Goal: Information Seeking & Learning: Find specific fact

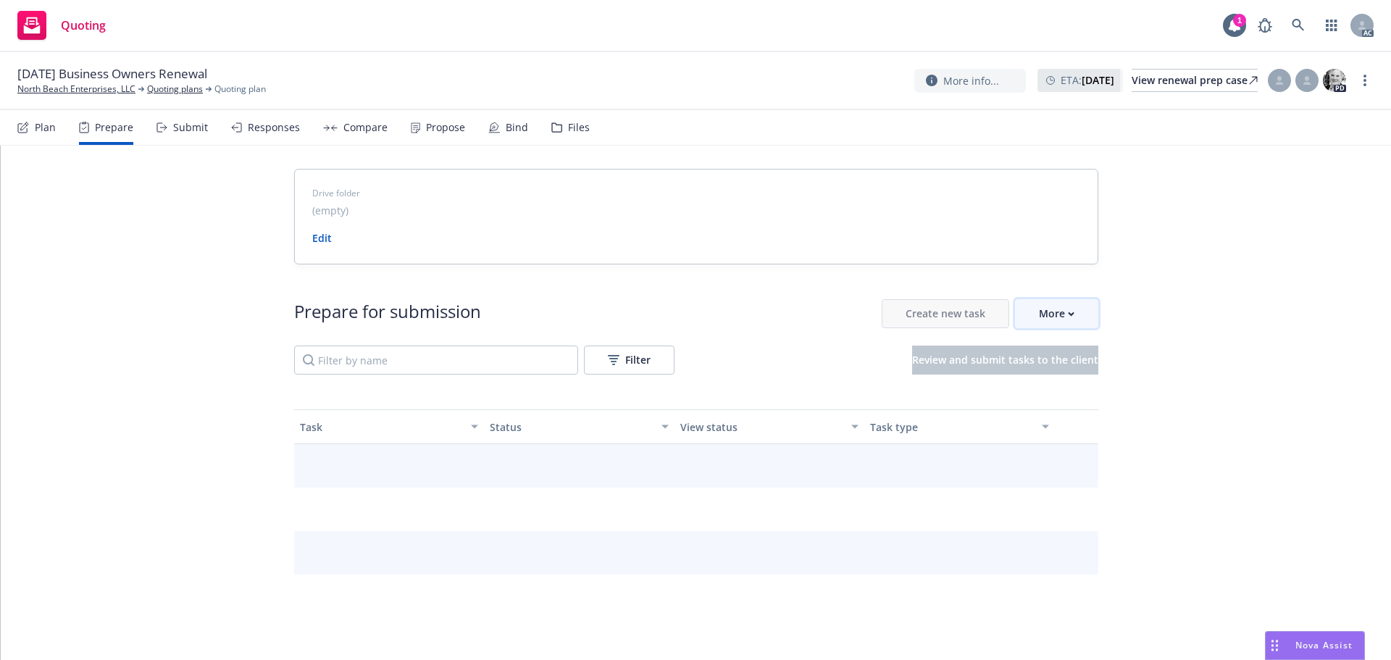
click at [1063, 317] on div "More" at bounding box center [1057, 314] width 36 height 28
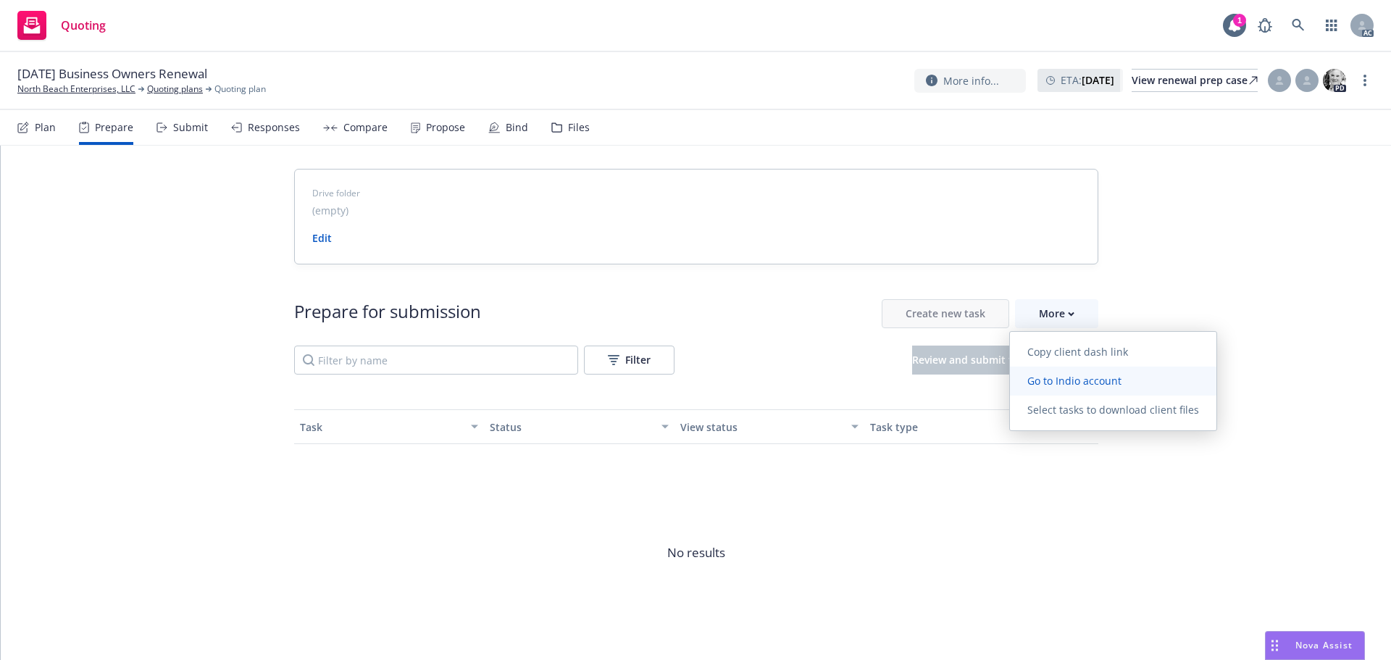
click at [1064, 383] on span "Go to Indio account" at bounding box center [1074, 381] width 129 height 14
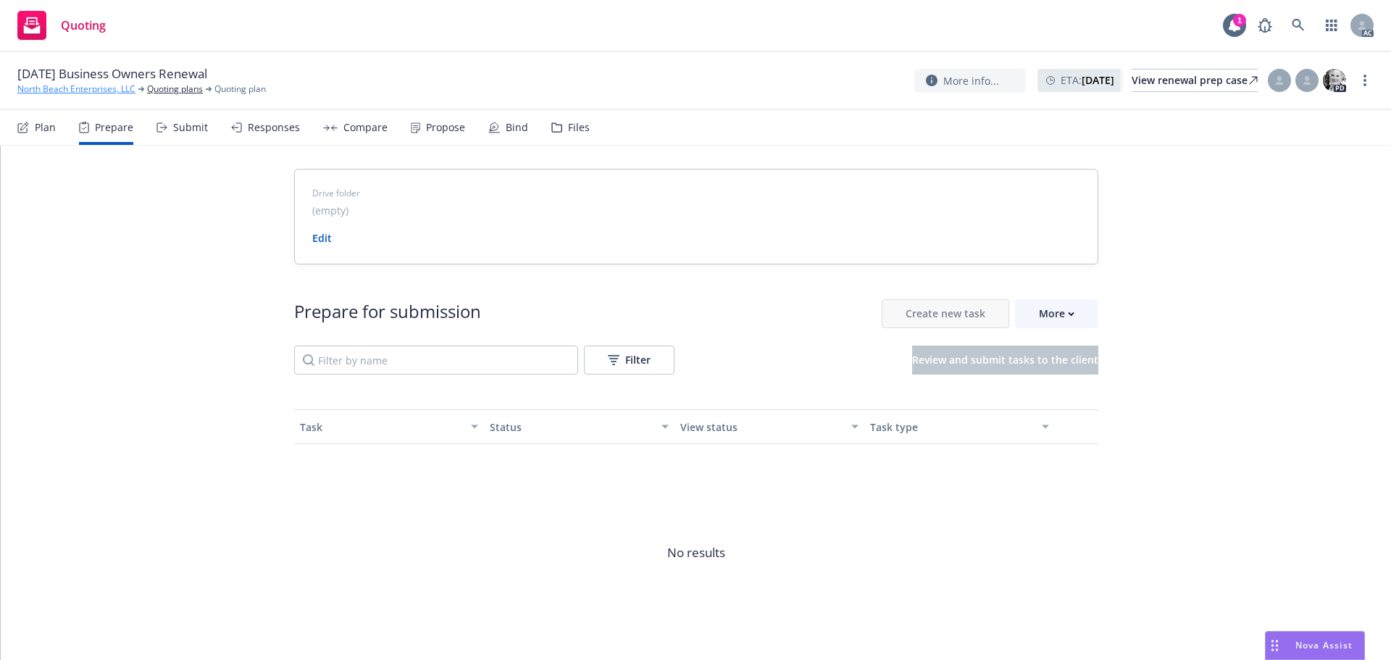
click at [38, 93] on link "North Beach Enterprises, LLC" at bounding box center [76, 89] width 118 height 13
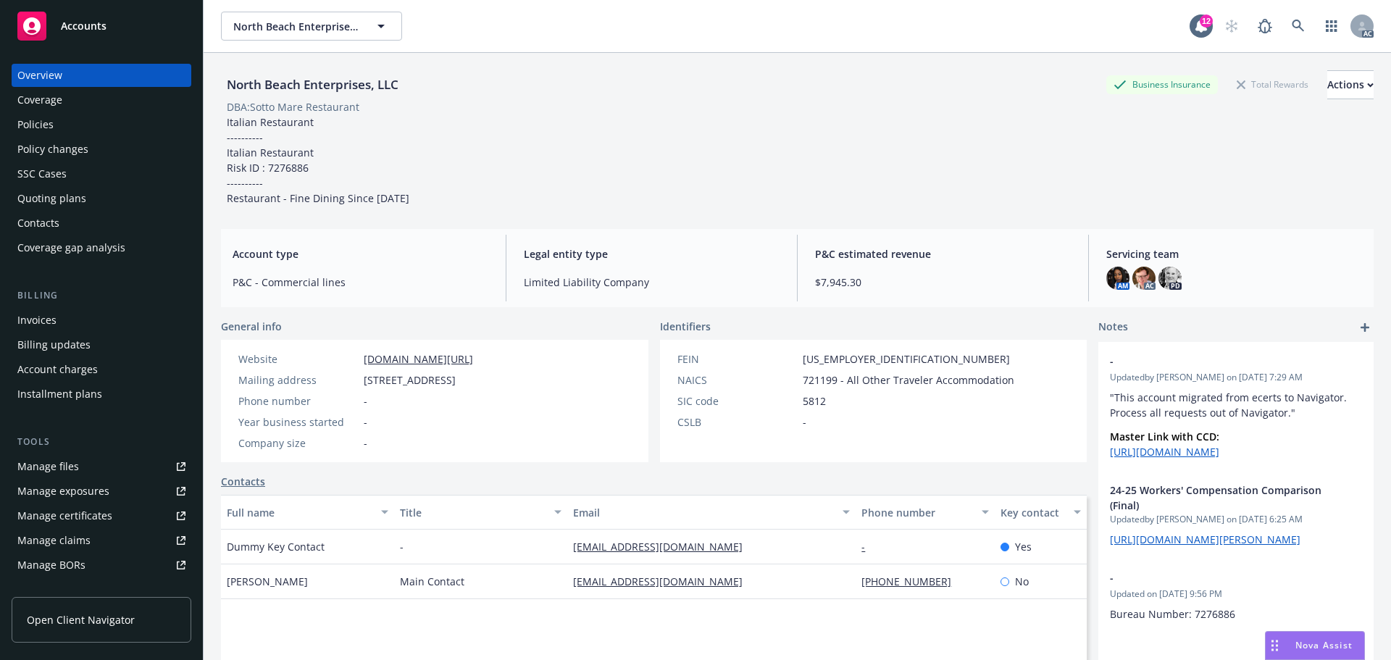
click at [77, 123] on div "Policies" at bounding box center [101, 124] width 168 height 23
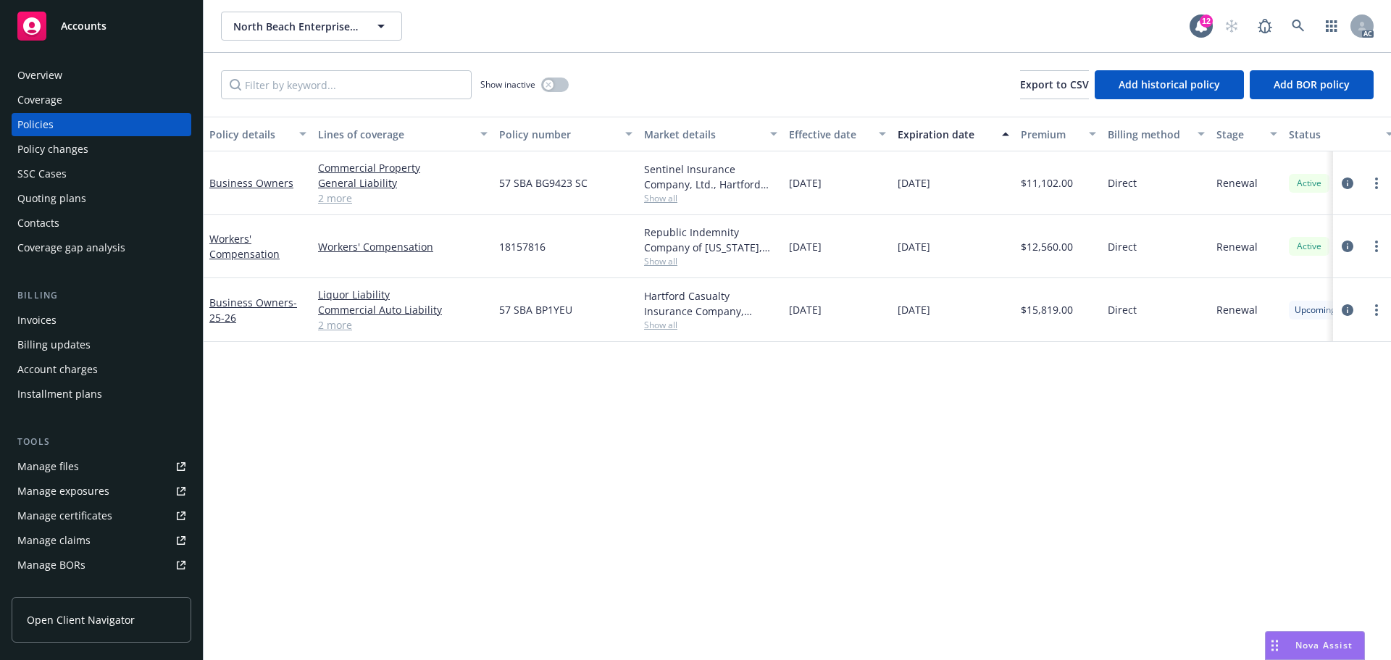
drag, startPoint x: 857, startPoint y: 311, endPoint x: 786, endPoint y: 302, distance: 71.5
click at [786, 302] on div "[DATE]" at bounding box center [837, 310] width 109 height 64
click at [1349, 307] on icon "circleInformation" at bounding box center [1348, 310] width 12 height 12
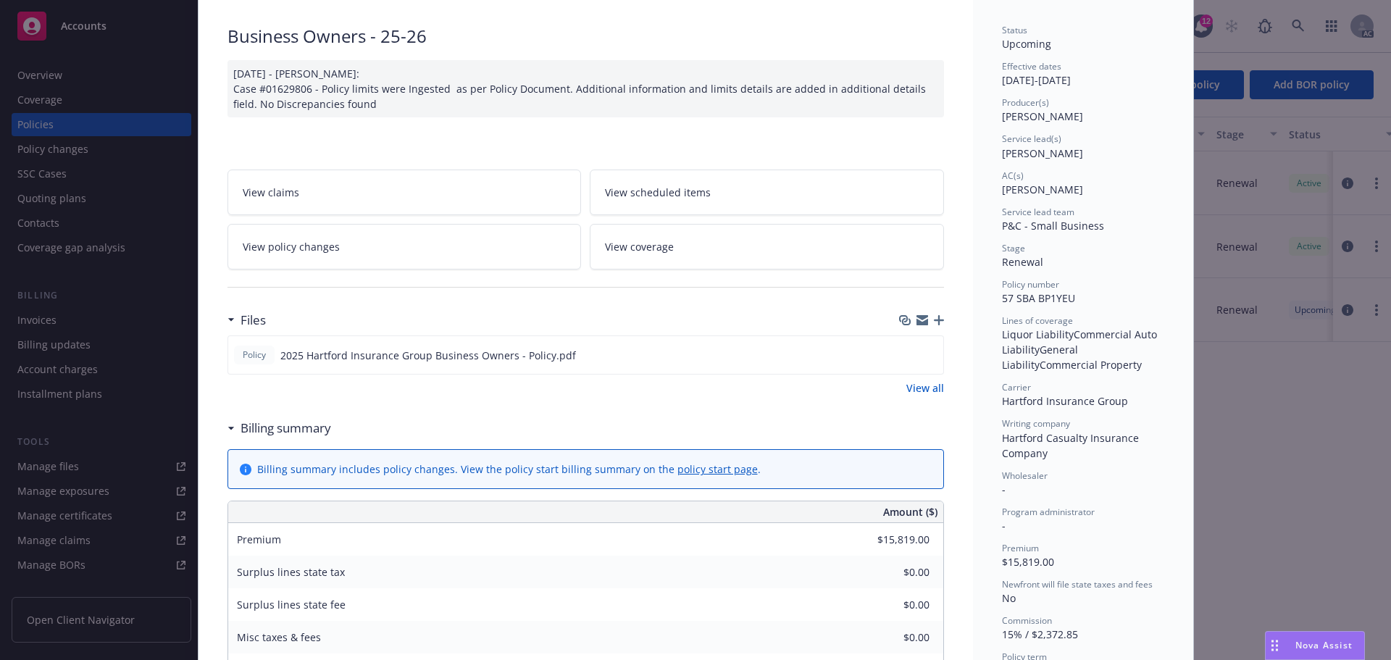
scroll to position [145, 0]
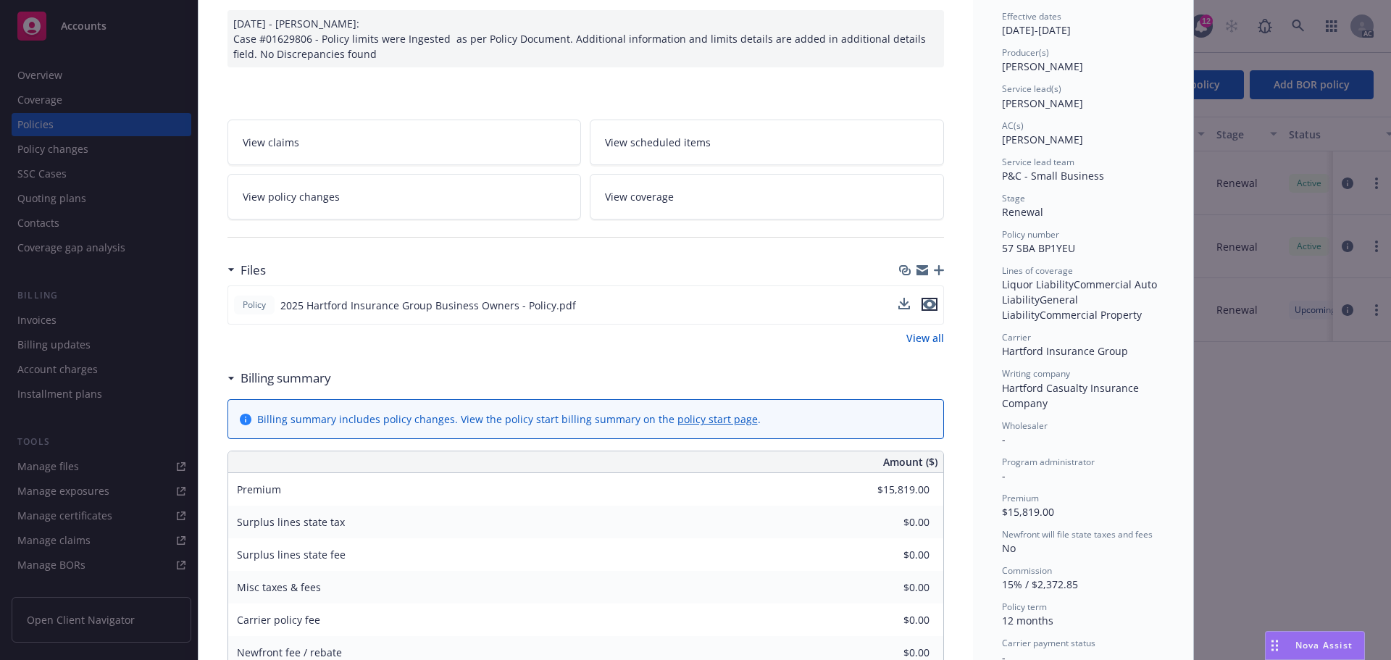
click at [924, 302] on icon "preview file" at bounding box center [929, 304] width 13 height 10
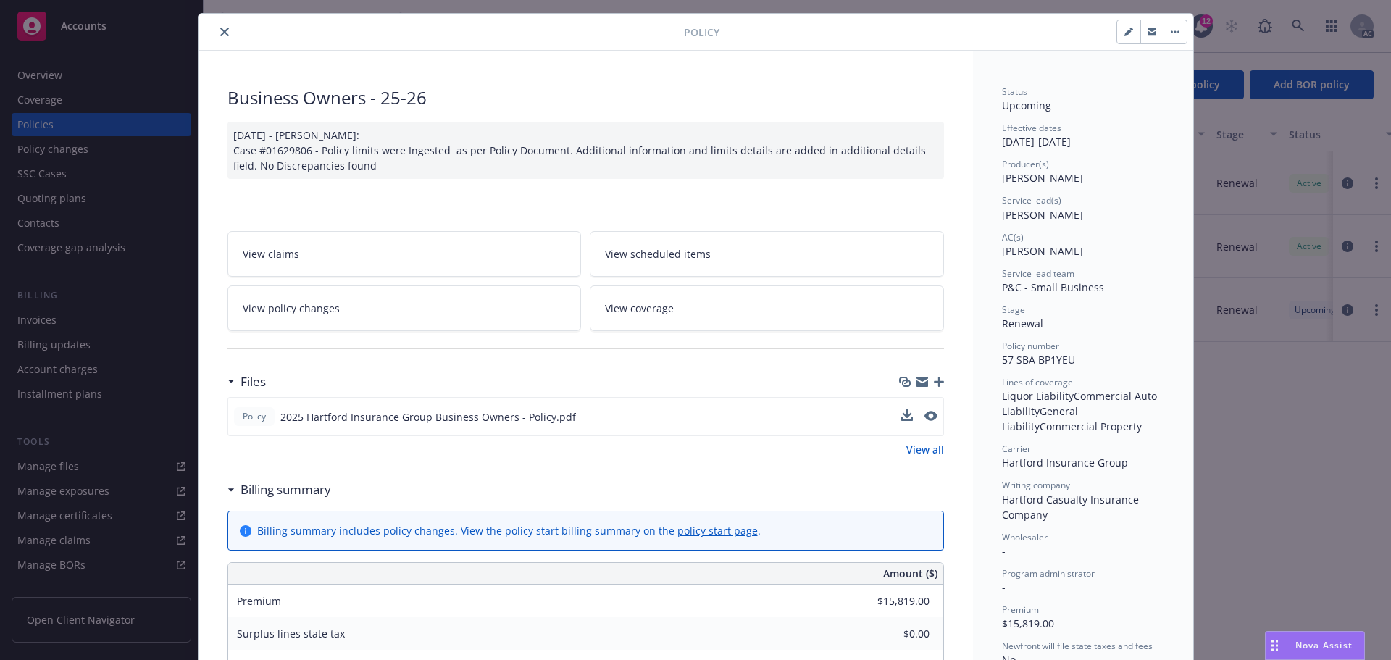
scroll to position [0, 0]
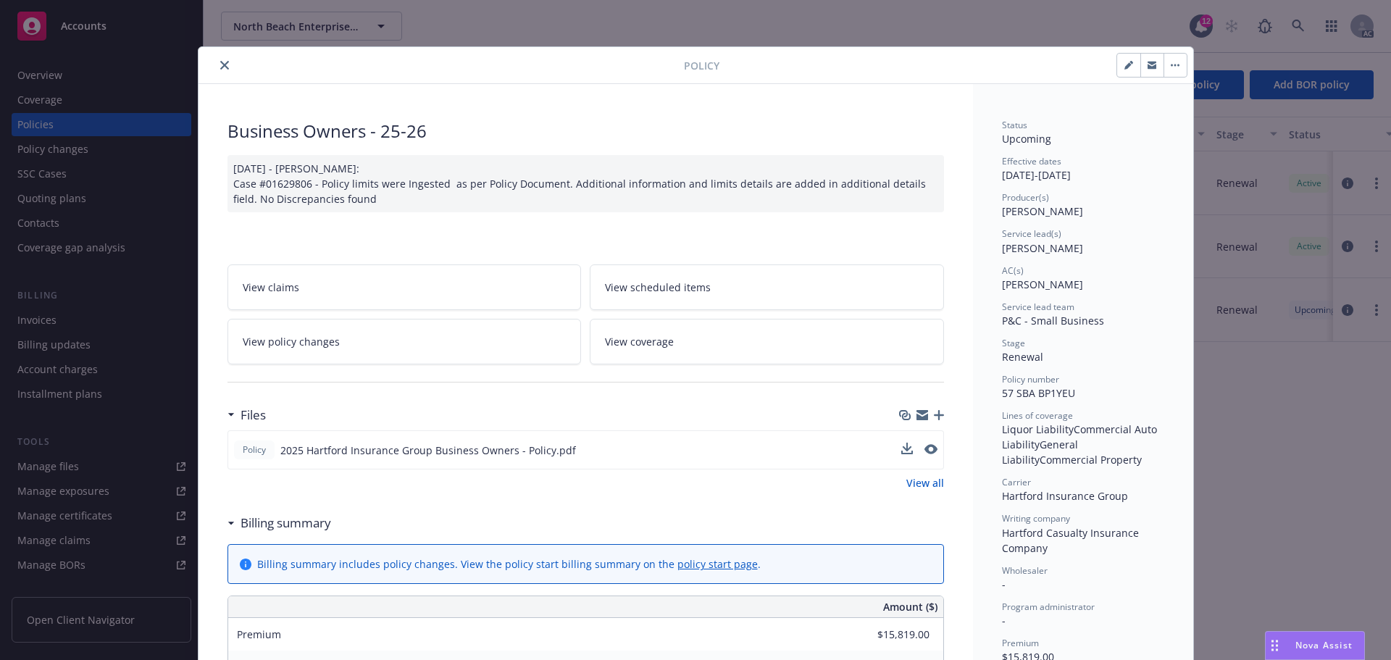
click at [216, 64] on button "close" at bounding box center [224, 65] width 17 height 17
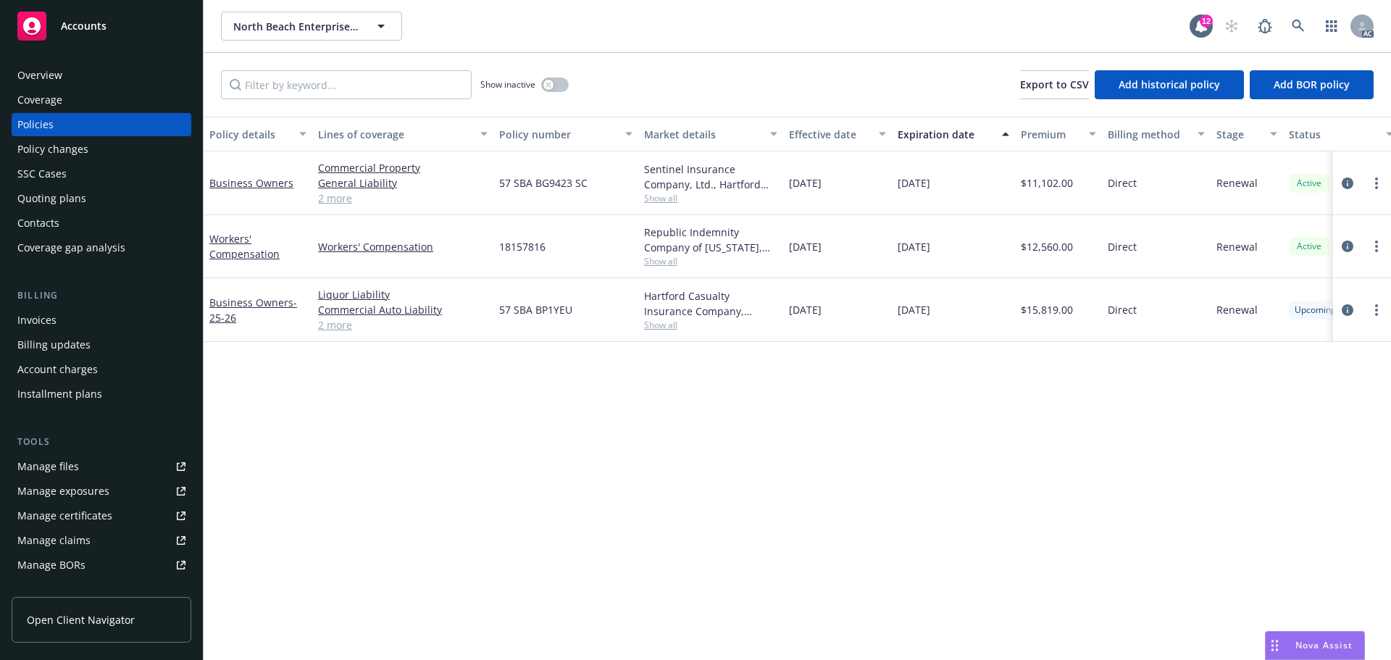
click at [75, 464] on div "Manage files" at bounding box center [48, 466] width 62 height 23
click at [88, 78] on div "Overview" at bounding box center [101, 75] width 168 height 23
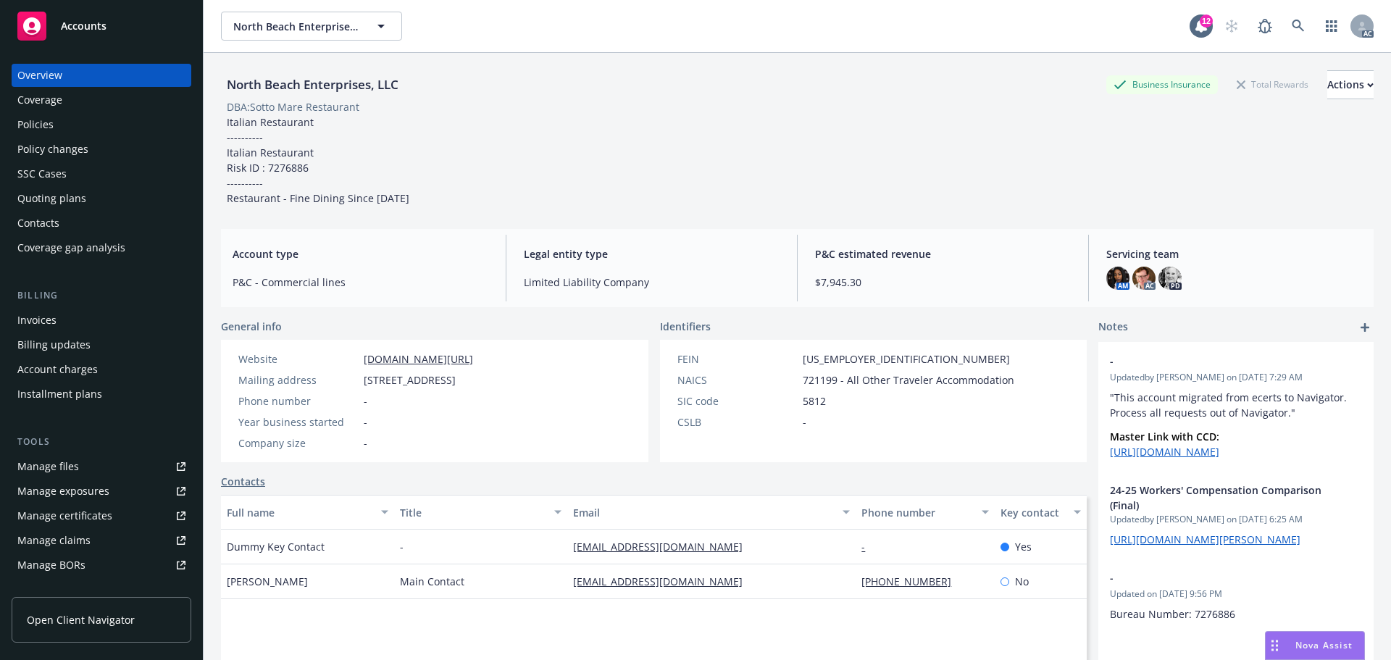
click at [1004, 185] on div "North Beach Enterprises, LLC Business Insurance Total Rewards Actions DBA: Sott…" at bounding box center [797, 138] width 1153 height 136
click at [1107, 96] on div "Business Insurance Total Rewards Actions" at bounding box center [1240, 84] width 267 height 29
click at [936, 174] on div "North Beach Enterprises, LLC Business Insurance Total Rewards Actions DBA: Sott…" at bounding box center [797, 138] width 1153 height 136
click at [997, 271] on div "P&C estimated revenue $7,945.30" at bounding box center [943, 268] width 279 height 67
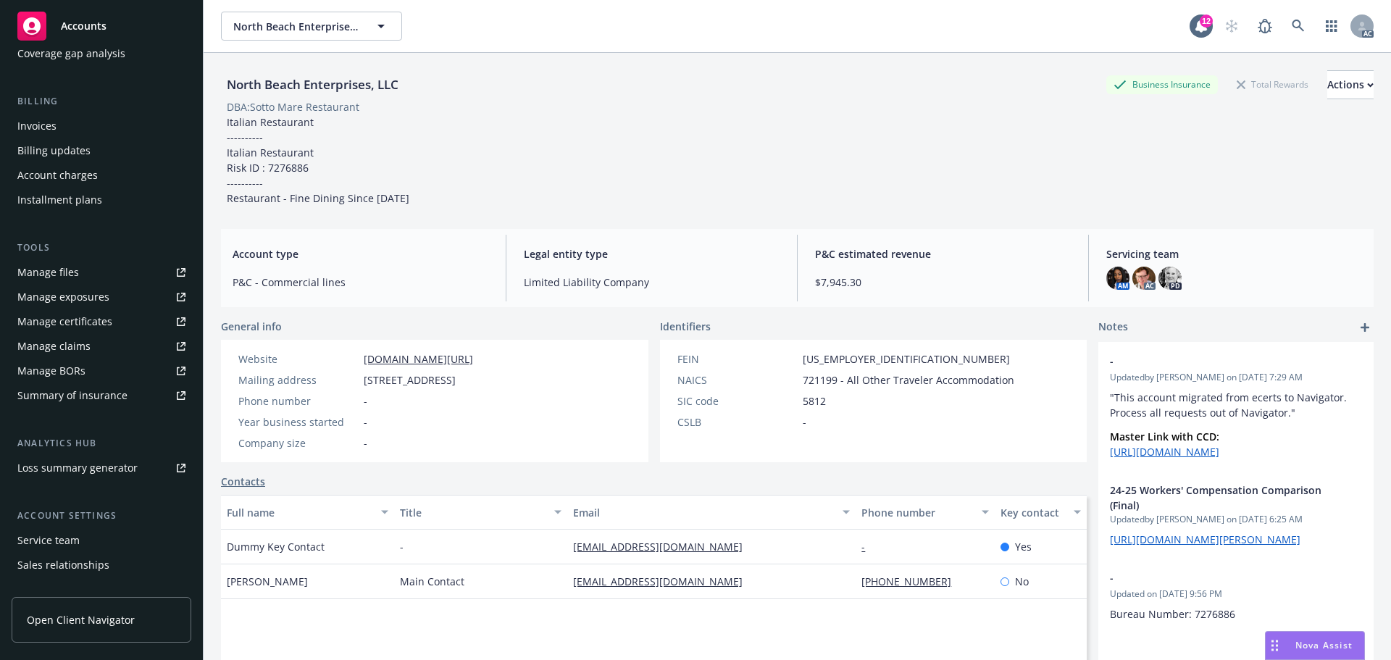
scroll to position [259, 0]
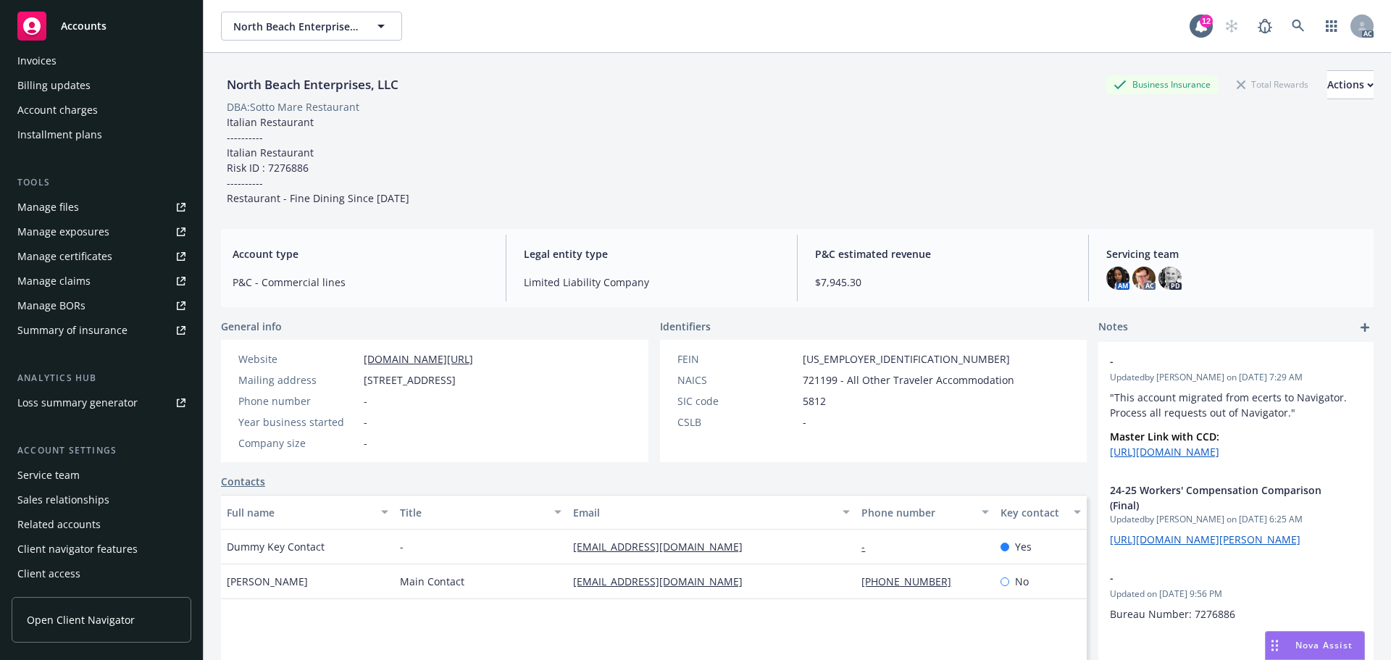
click at [65, 480] on div "Service team" at bounding box center [48, 475] width 62 height 23
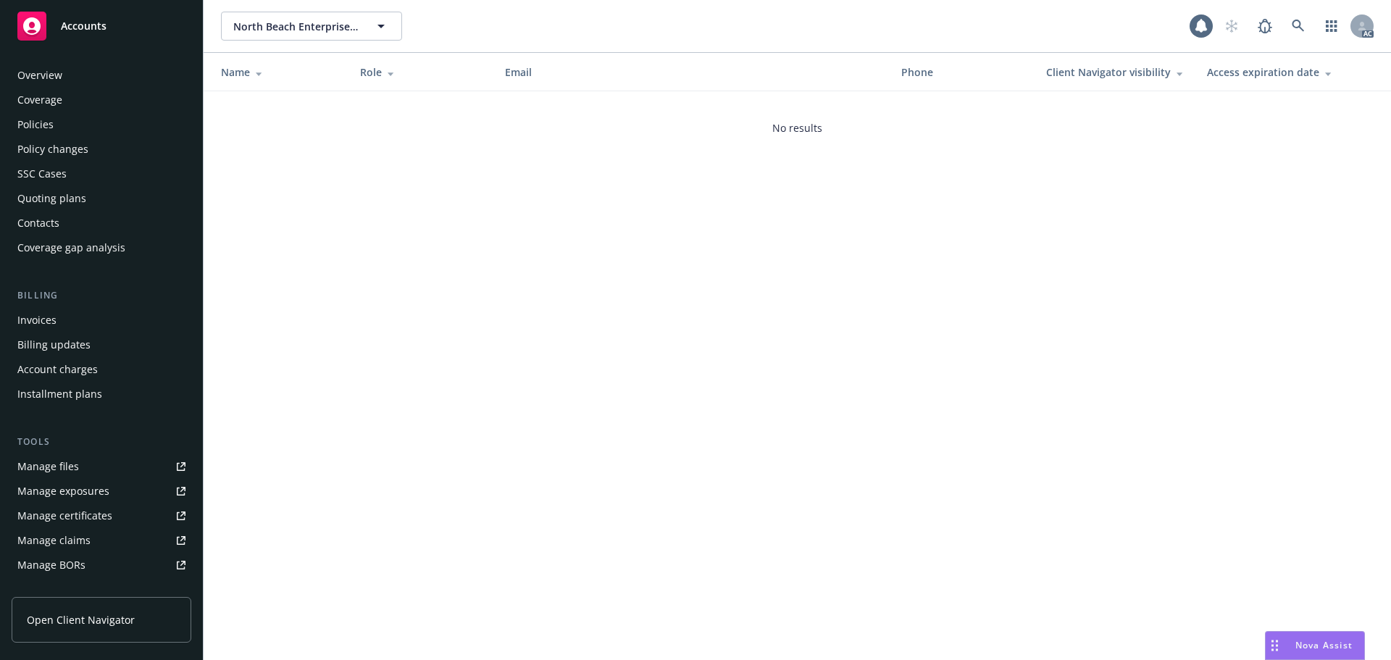
scroll to position [259, 0]
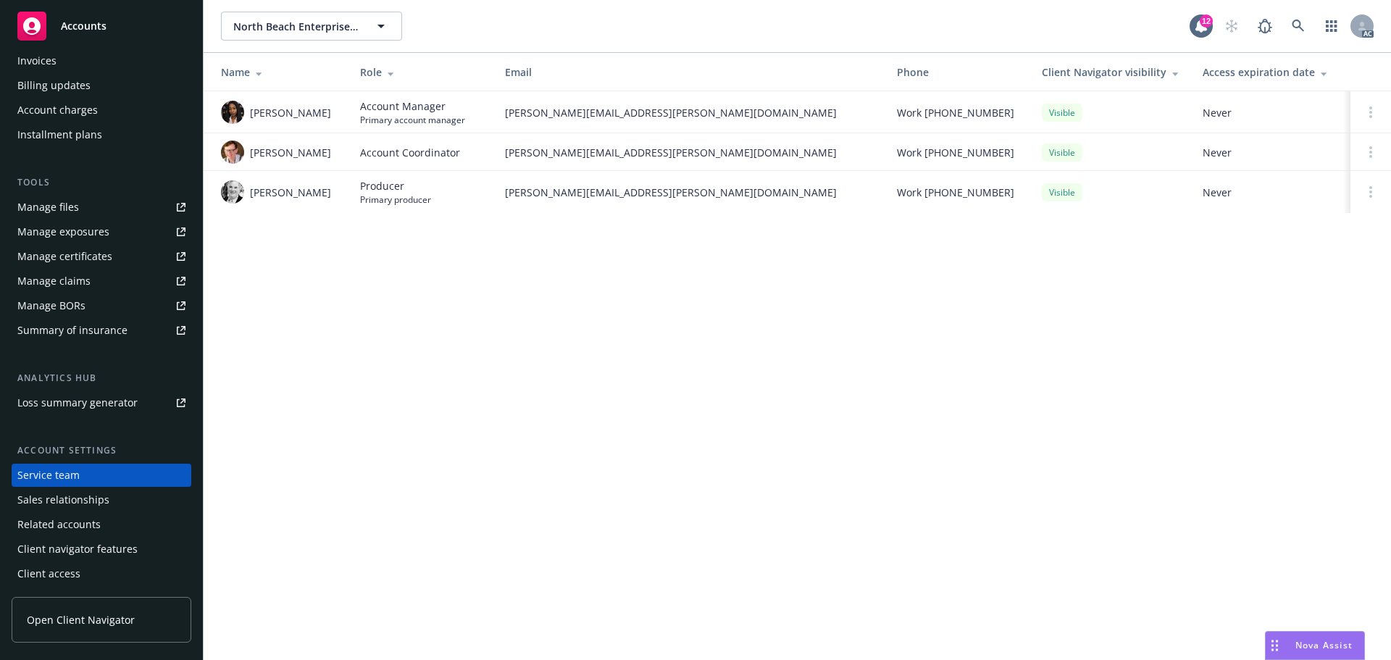
drag, startPoint x: 314, startPoint y: 108, endPoint x: 304, endPoint y: 109, distance: 9.4
click at [304, 109] on div "[PERSON_NAME]" at bounding box center [279, 112] width 116 height 23
click at [320, 109] on div "[PERSON_NAME]" at bounding box center [279, 112] width 116 height 23
drag, startPoint x: 331, startPoint y: 109, endPoint x: 250, endPoint y: 113, distance: 81.2
click at [250, 113] on div "[PERSON_NAME]" at bounding box center [279, 112] width 116 height 23
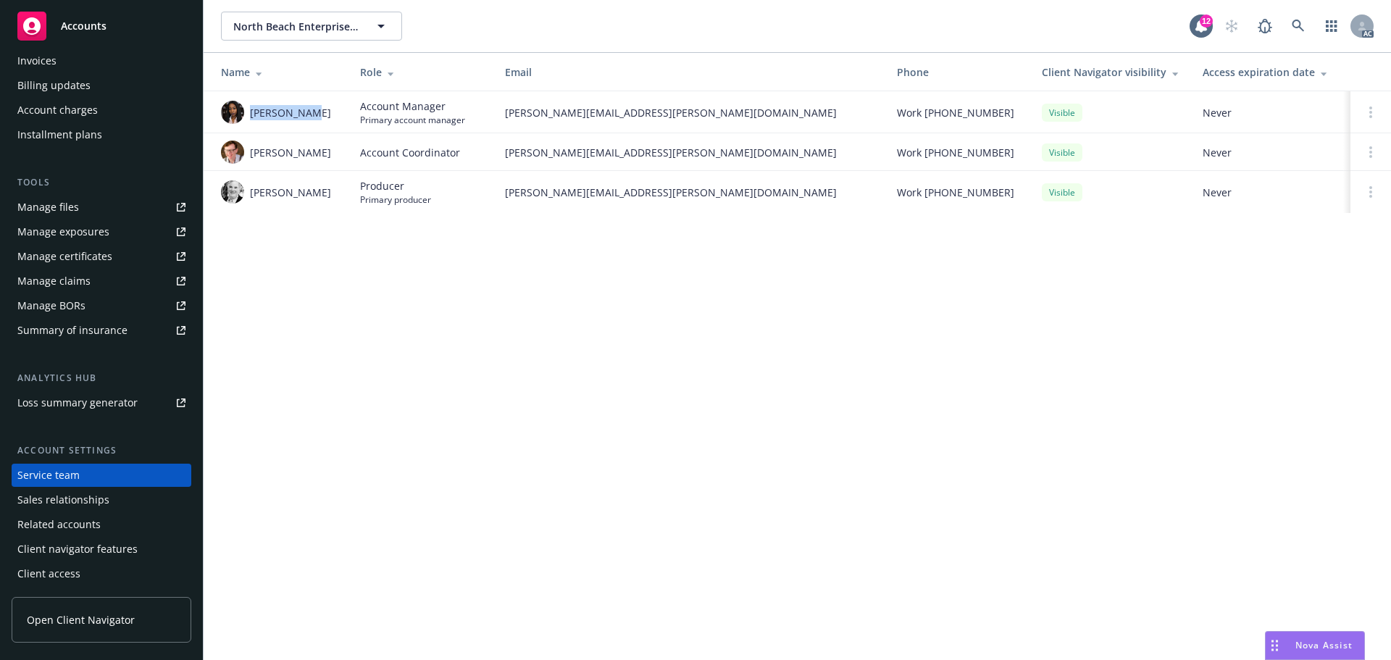
copy span "[PERSON_NAME]"
click at [237, 108] on img at bounding box center [232, 112] width 23 height 23
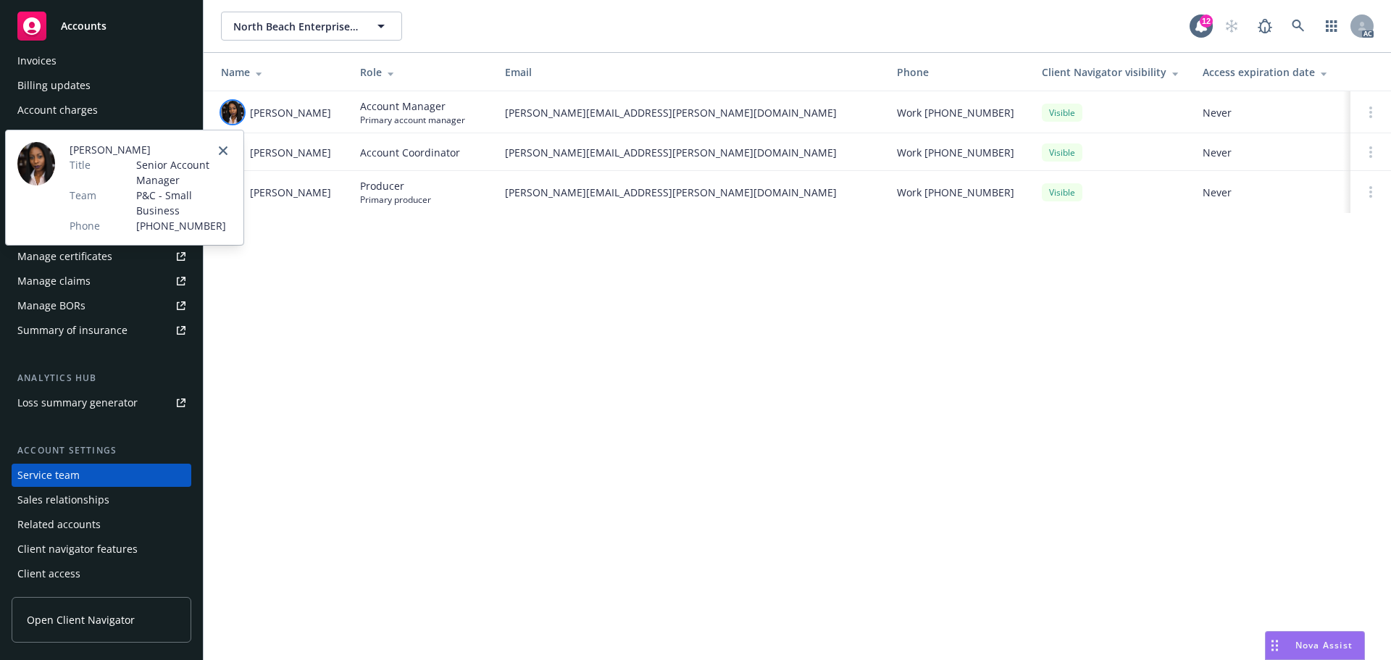
click at [230, 141] on div "[PERSON_NAME] Title Senior Account Manager Team P&C - Small Business Phone [PHO…" at bounding box center [125, 187] width 238 height 114
click at [230, 154] on link "close" at bounding box center [222, 150] width 17 height 17
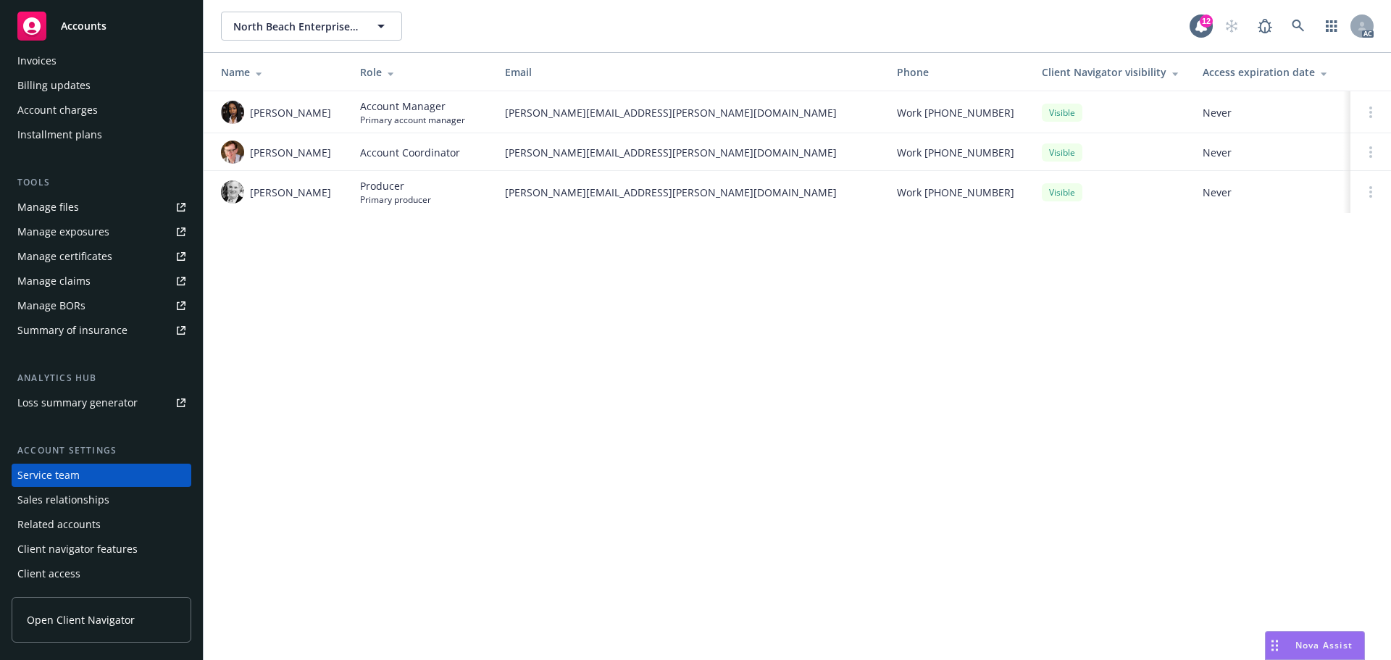
scroll to position [0, 0]
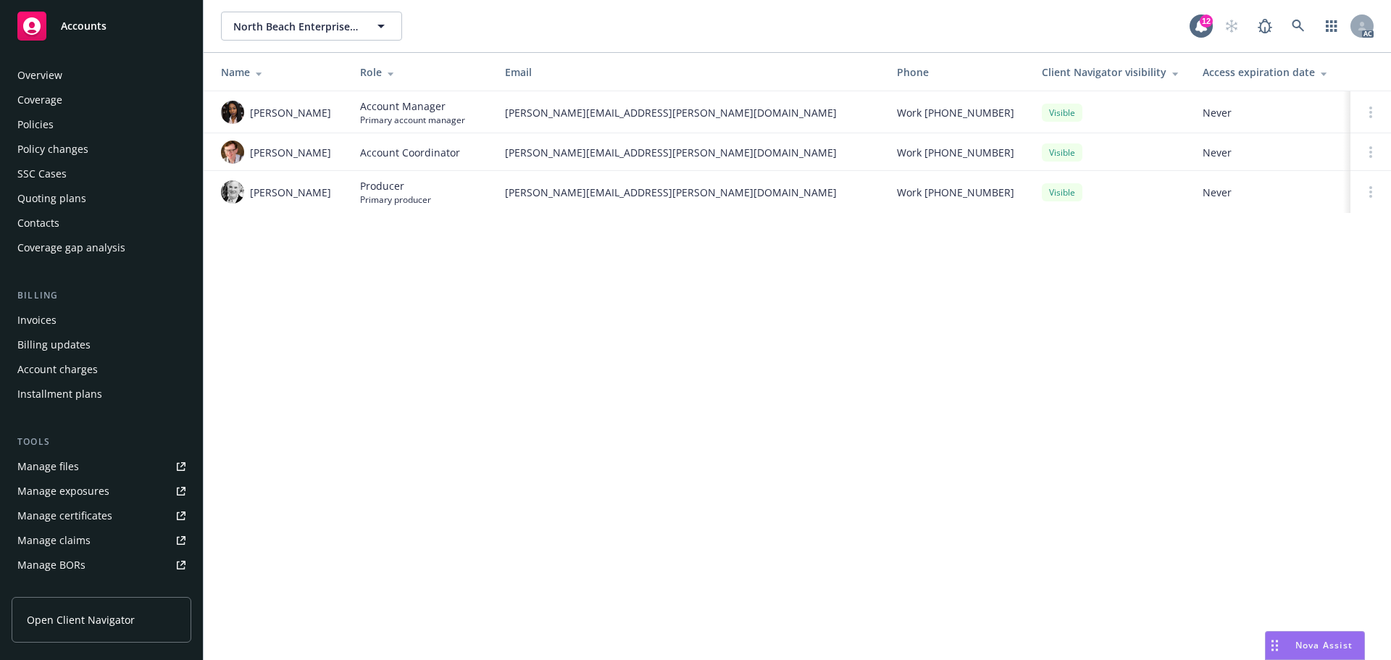
click at [83, 120] on div "Policies" at bounding box center [101, 124] width 168 height 23
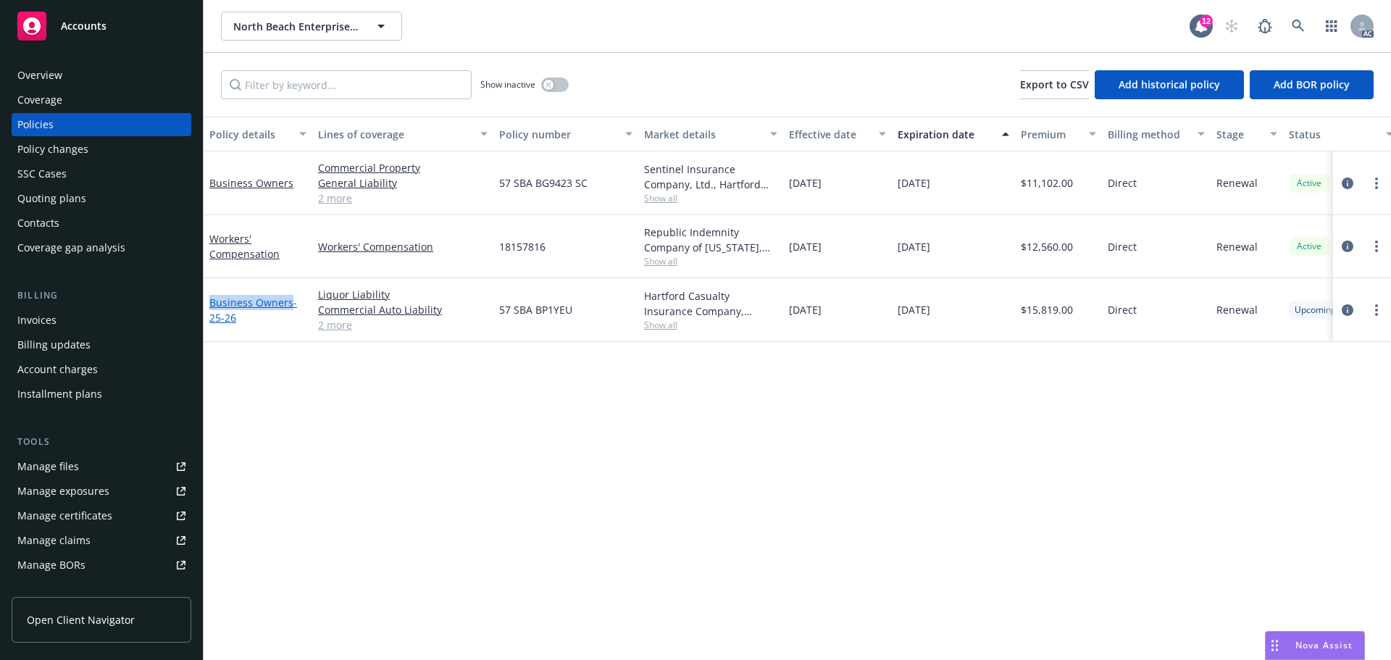
drag, startPoint x: 291, startPoint y: 301, endPoint x: 211, endPoint y: 299, distance: 80.5
click at [211, 299] on link "Business Owners - 25-26" at bounding box center [253, 310] width 88 height 29
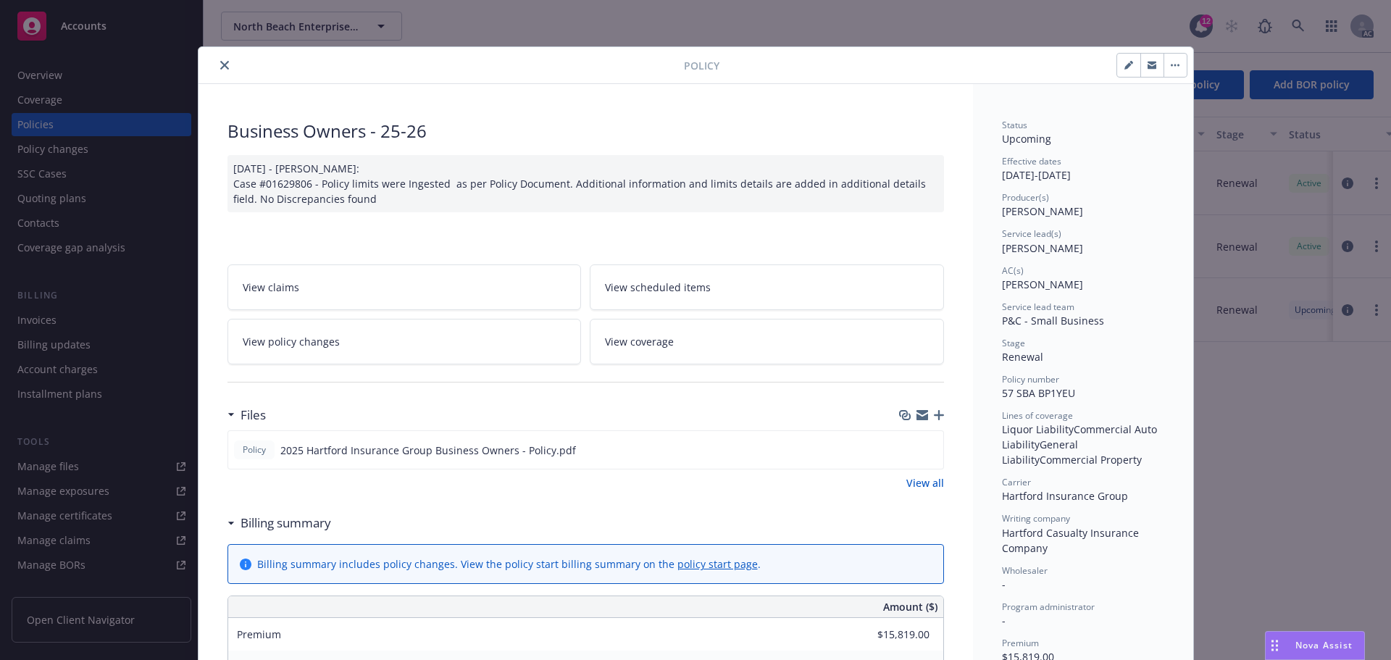
drag, startPoint x: 215, startPoint y: 62, endPoint x: 254, endPoint y: 65, distance: 38.5
click at [220, 62] on icon "close" at bounding box center [224, 65] width 9 height 9
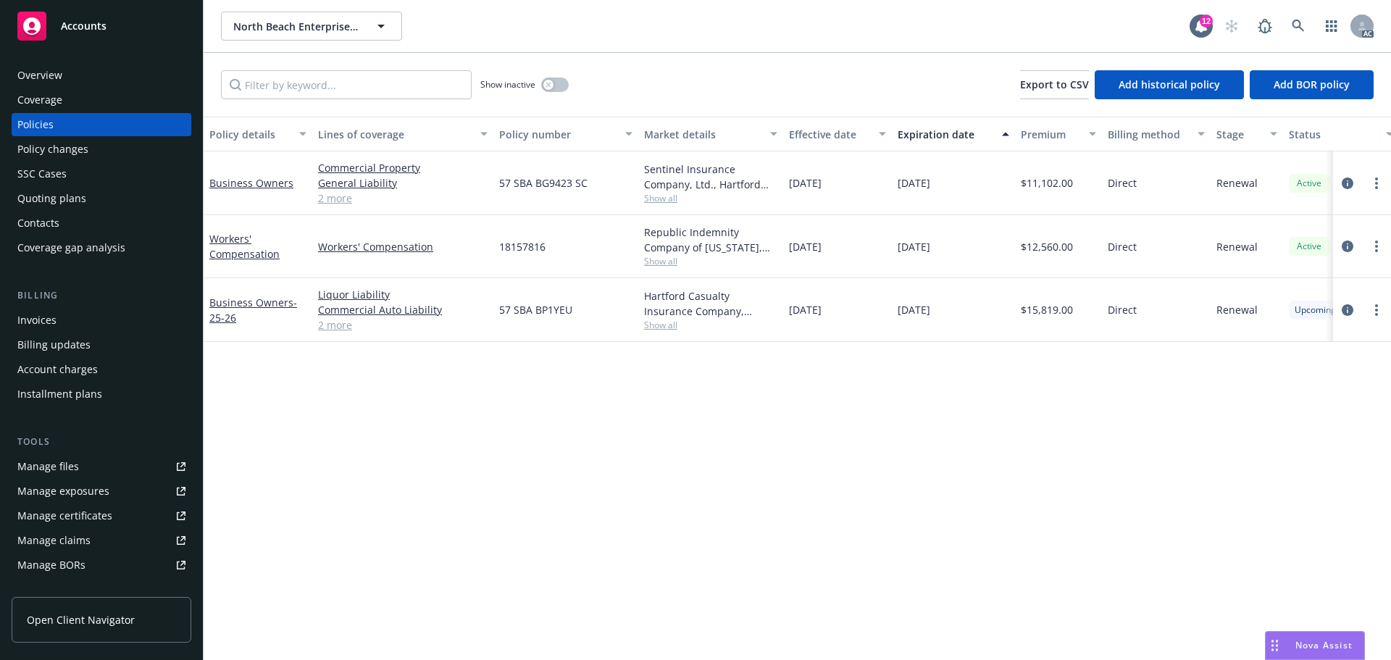
click at [336, 330] on link "2 more" at bounding box center [403, 324] width 170 height 15
click at [87, 80] on div "Overview" at bounding box center [101, 75] width 168 height 23
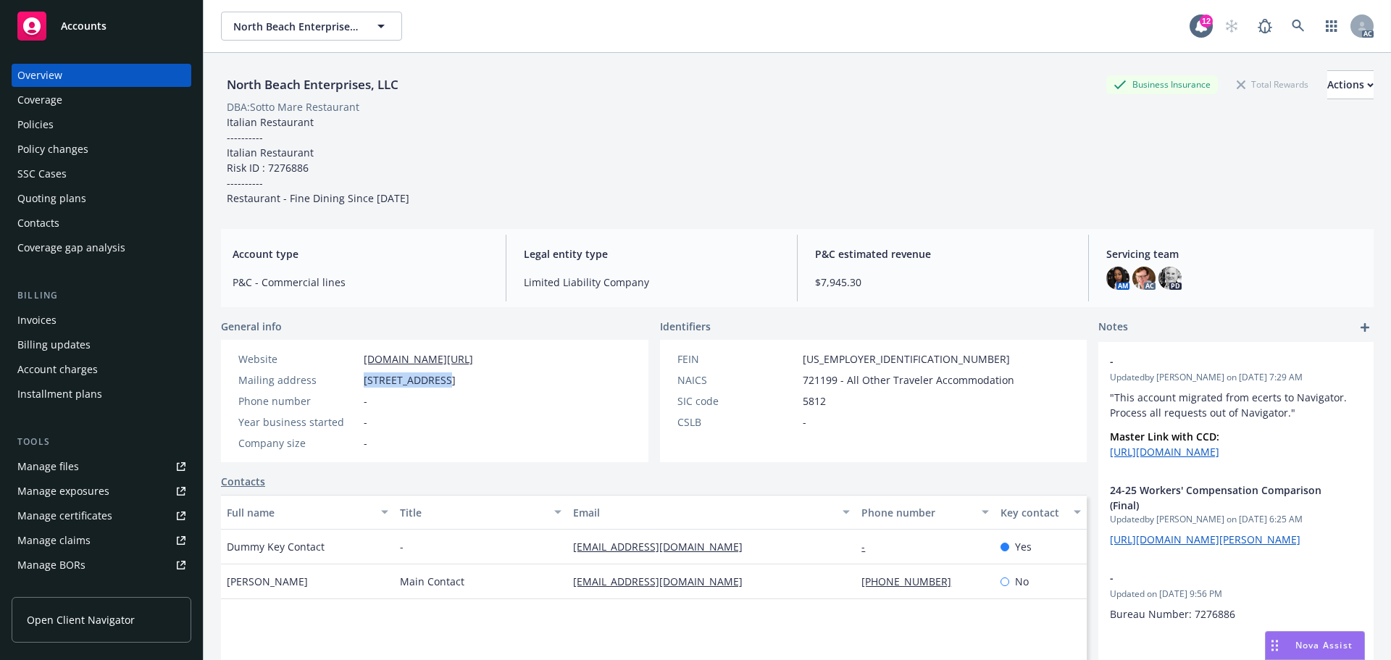
drag, startPoint x: 354, startPoint y: 383, endPoint x: 442, endPoint y: 384, distance: 88.4
click at [442, 384] on div "Mailing address [STREET_ADDRESS]" at bounding box center [356, 379] width 246 height 15
click at [456, 383] on span "[STREET_ADDRESS]" at bounding box center [410, 379] width 92 height 15
drag, startPoint x: 831, startPoint y: 381, endPoint x: 792, endPoint y: 375, distance: 39.7
click at [792, 375] on div "NAICS 721199 - All Other Traveler Accommodation" at bounding box center [846, 379] width 349 height 15
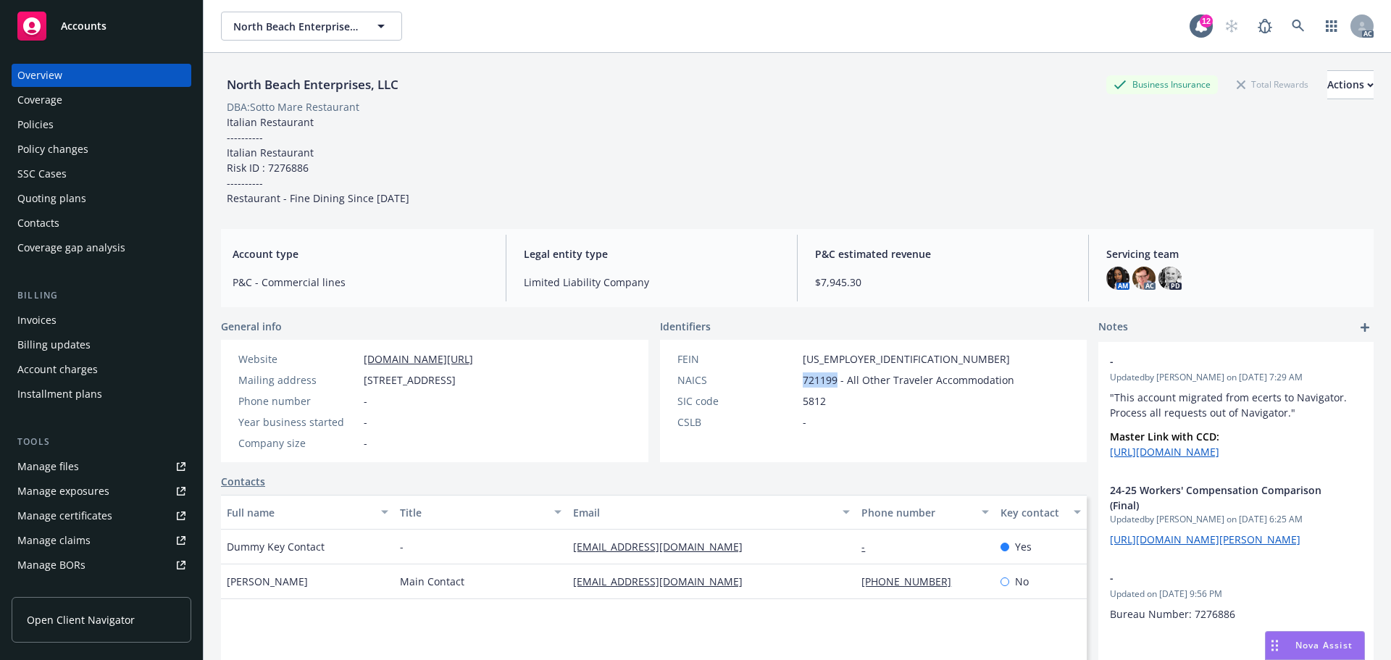
copy div "721199"
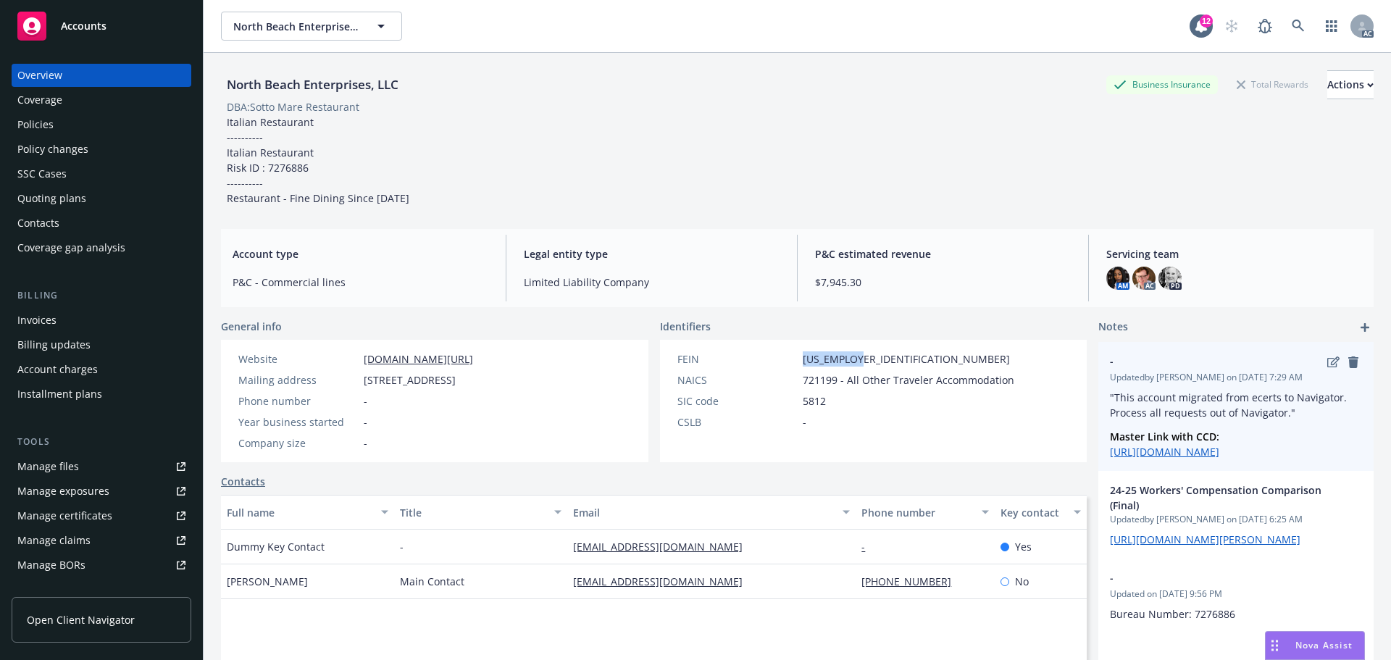
drag, startPoint x: 857, startPoint y: 351, endPoint x: 1134, endPoint y: 390, distance: 279.5
click at [791, 351] on div "FEIN [US_EMPLOYER_IDENTIFICATION_NUMBER] NAICS 721199 - All Other Traveler Acco…" at bounding box center [846, 401] width 372 height 122
copy div "[US_EMPLOYER_IDENTIFICATION_NUMBER]"
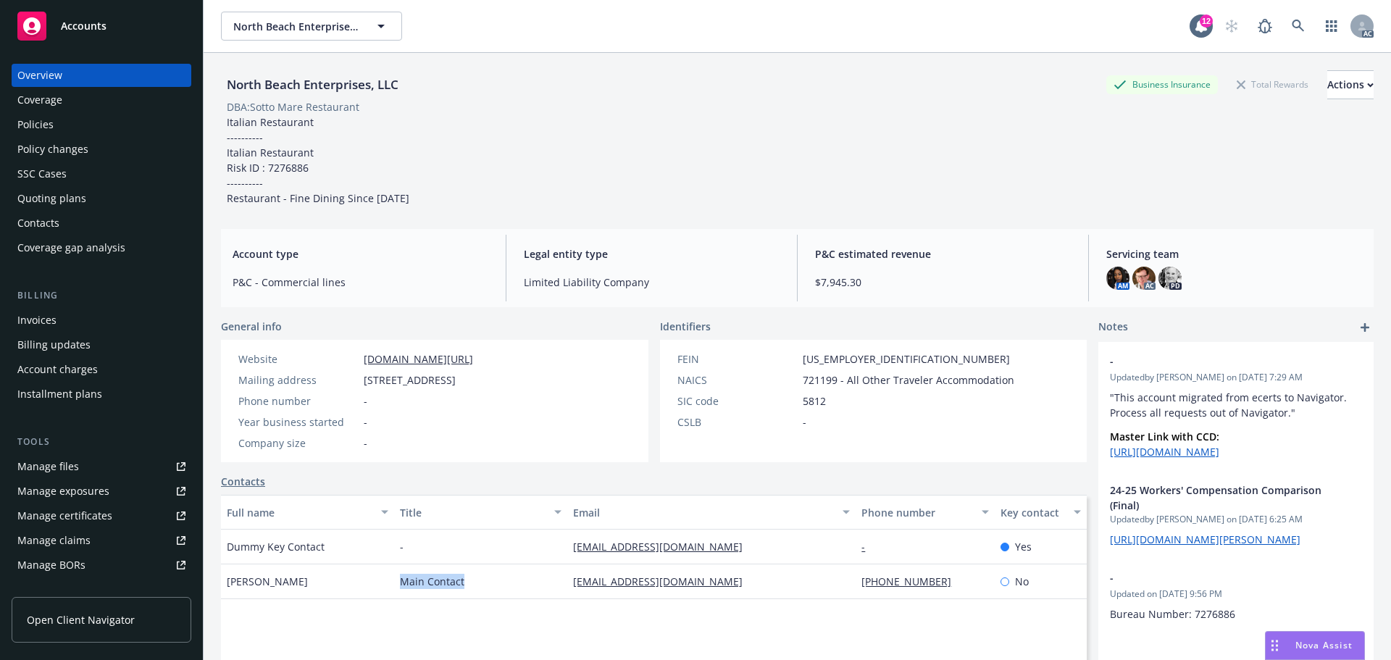
drag, startPoint x: 472, startPoint y: 592, endPoint x: 396, endPoint y: 594, distance: 76.1
click at [396, 594] on div "Main Contact" at bounding box center [480, 582] width 173 height 35
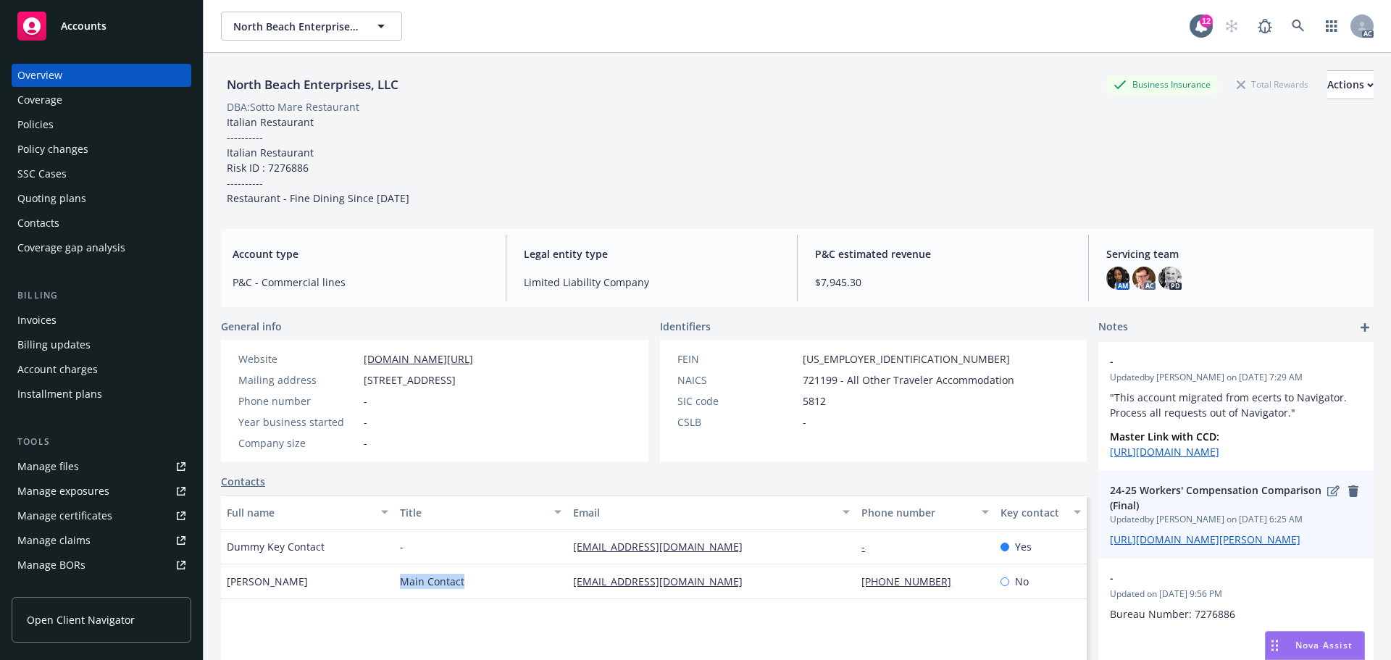
copy span "Main Contact"
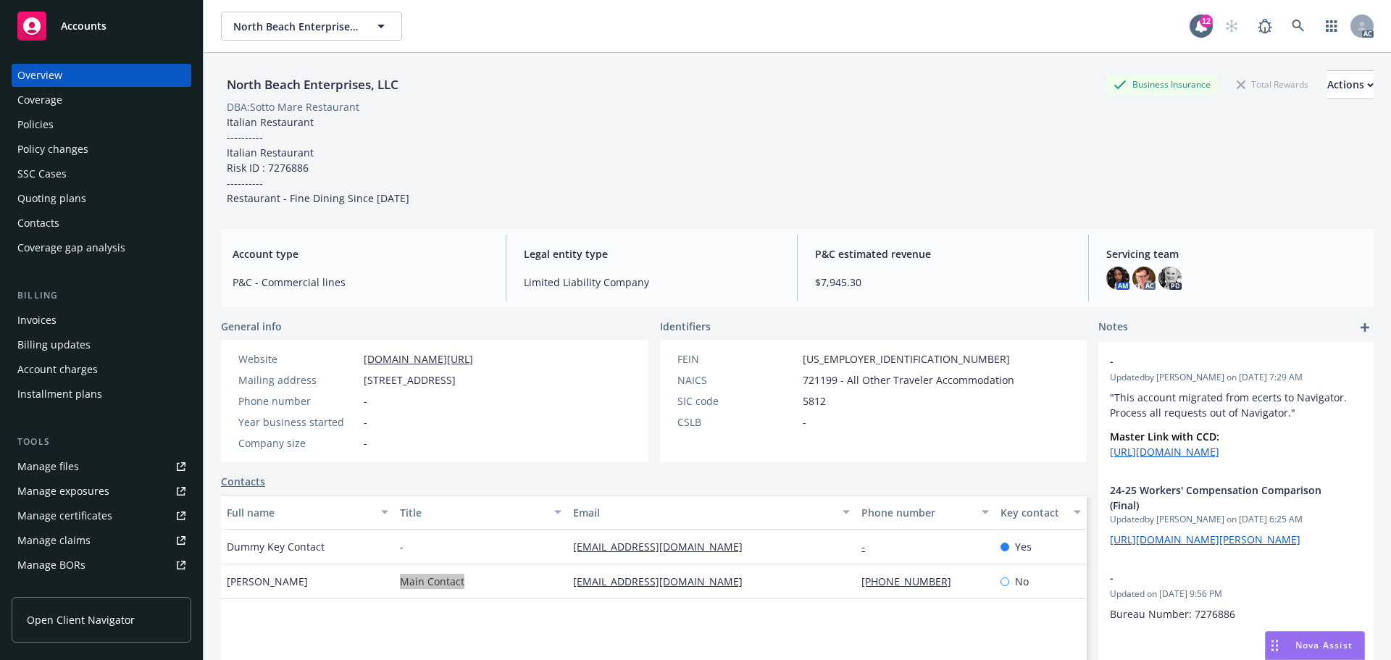
scroll to position [174, 0]
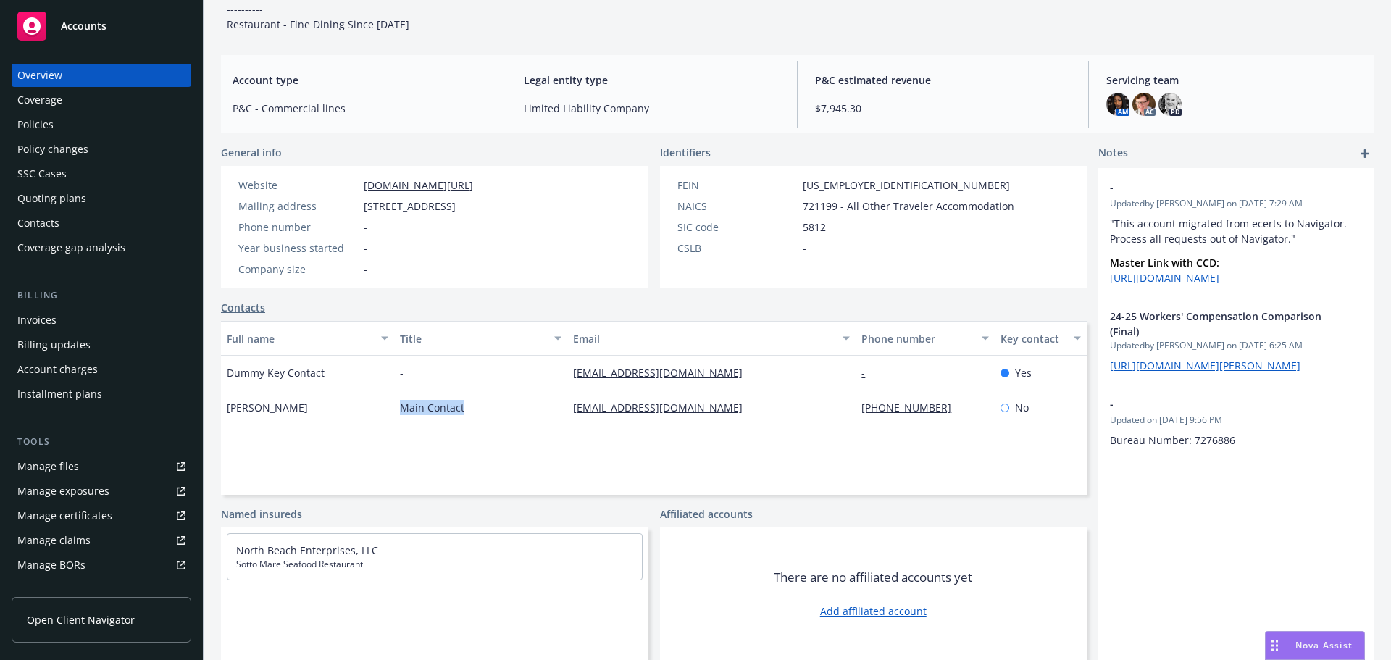
drag, startPoint x: 322, startPoint y: 420, endPoint x: 209, endPoint y: 432, distance: 114.4
click at [209, 432] on div "North Beach Enterprises, LLC Business Insurance Total Rewards Actions DBA: Sott…" at bounding box center [798, 209] width 1188 height 660
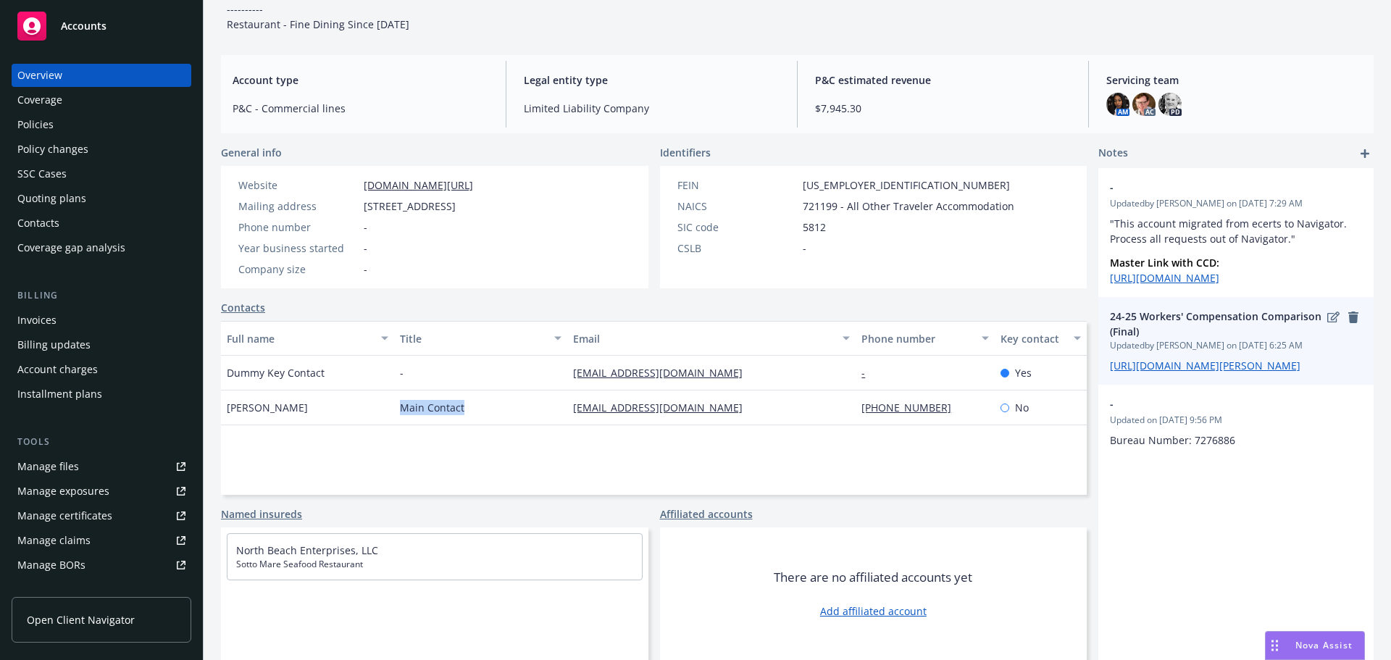
copy span "[PERSON_NAME]"
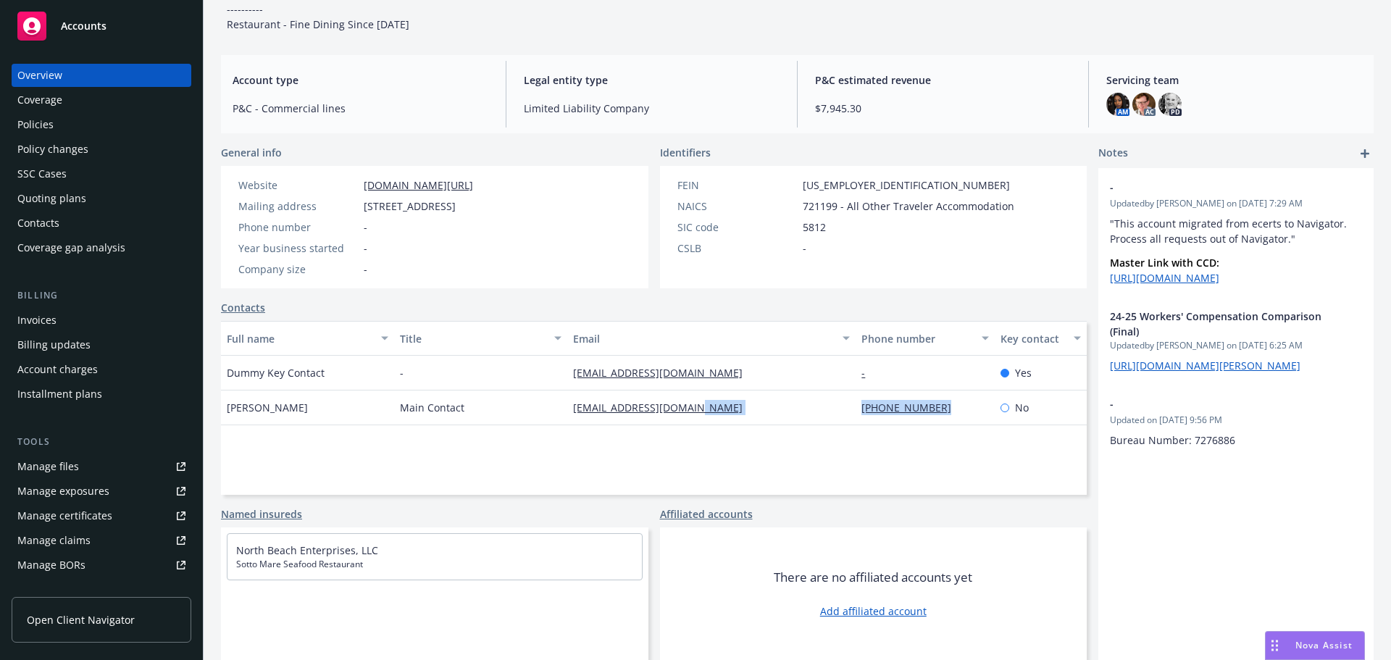
drag, startPoint x: 846, startPoint y: 417, endPoint x: 991, endPoint y: 423, distance: 144.4
click at [991, 423] on div "[PERSON_NAME] Main Contact [EMAIL_ADDRESS][DOMAIN_NAME] [PHONE_NUMBER] No" at bounding box center [654, 408] width 866 height 35
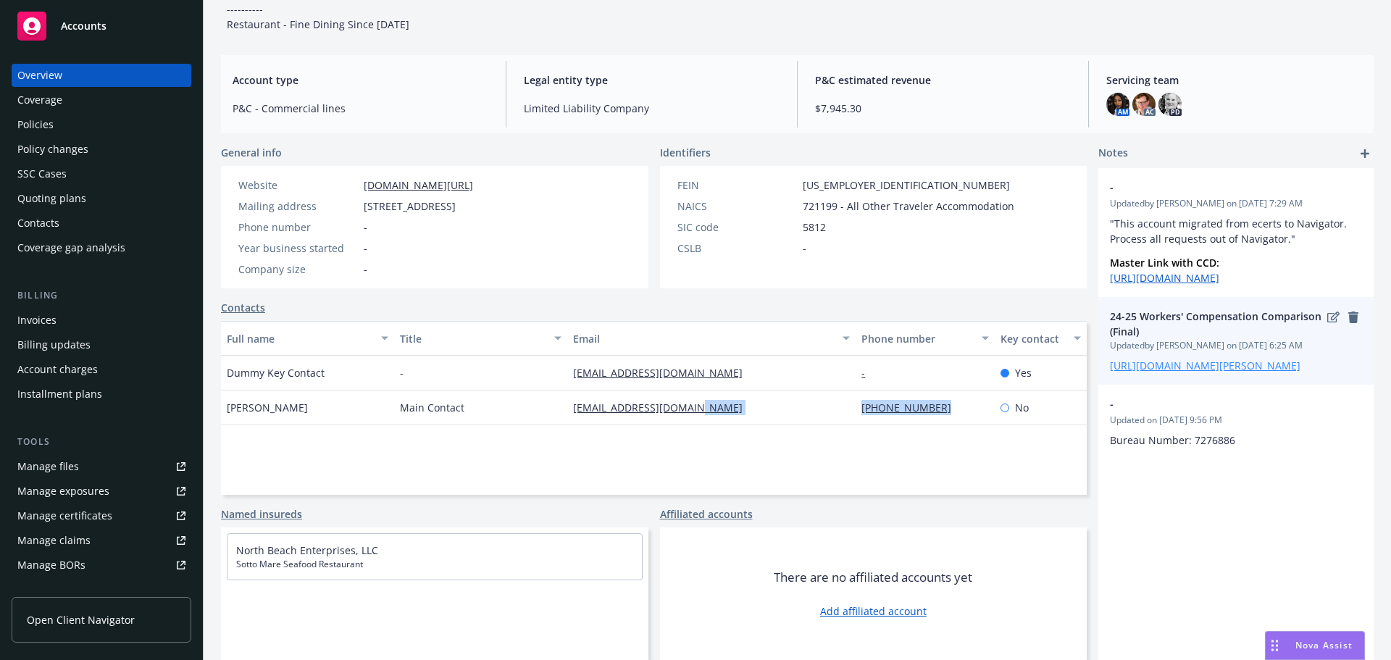
copy div "[PHONE_NUMBER]"
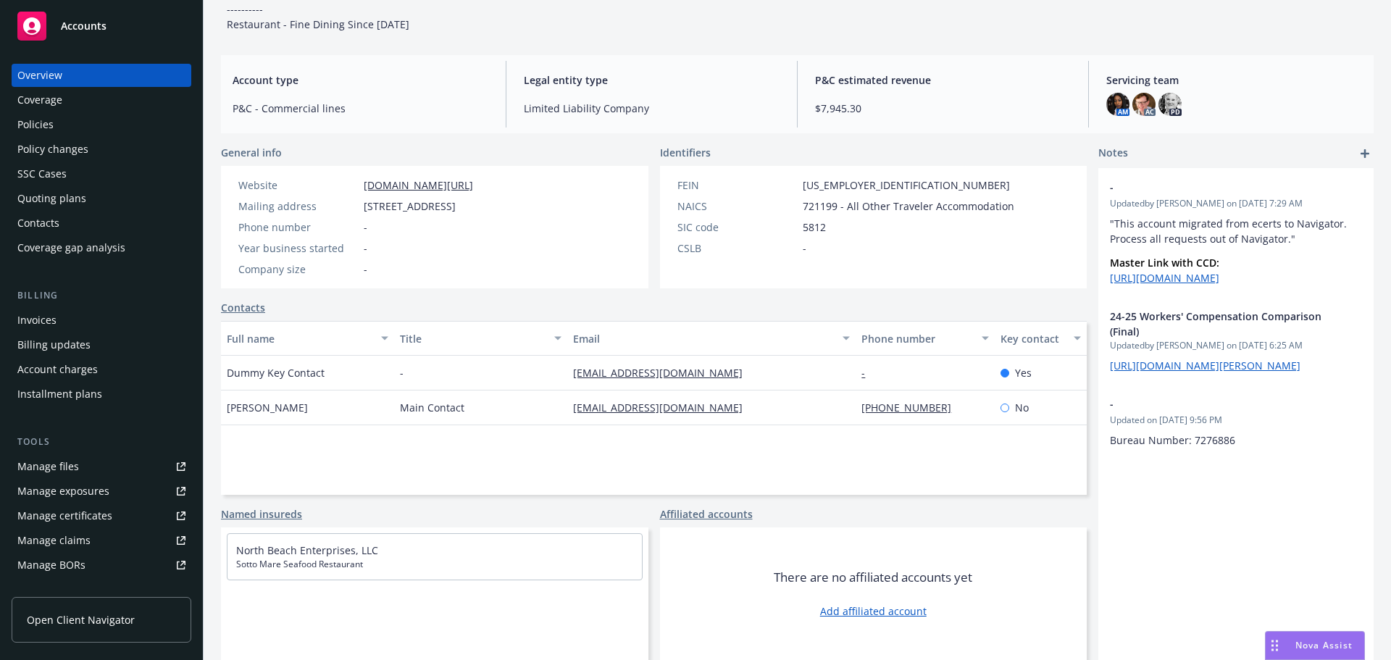
click at [683, 443] on div "Full name Title Email Phone number Key contact Dummy Key Contact - [EMAIL_ADDRE…" at bounding box center [654, 408] width 866 height 174
drag, startPoint x: 748, startPoint y: 419, endPoint x: 630, endPoint y: 425, distance: 118.3
click at [568, 425] on div "[EMAIL_ADDRESS][DOMAIN_NAME]" at bounding box center [711, 408] width 288 height 35
copy link "[EMAIL_ADDRESS][DOMAIN_NAME]"
click at [64, 490] on div "Manage exposures" at bounding box center [63, 491] width 92 height 23
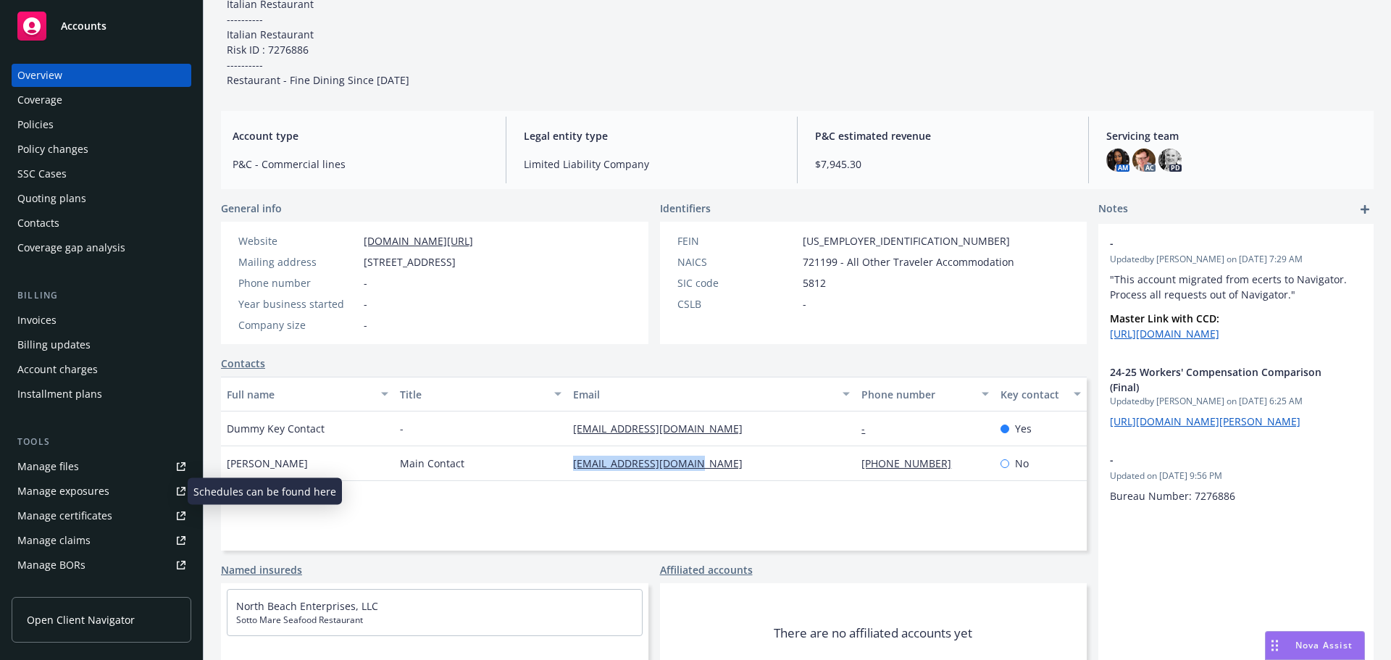
scroll to position [0, 0]
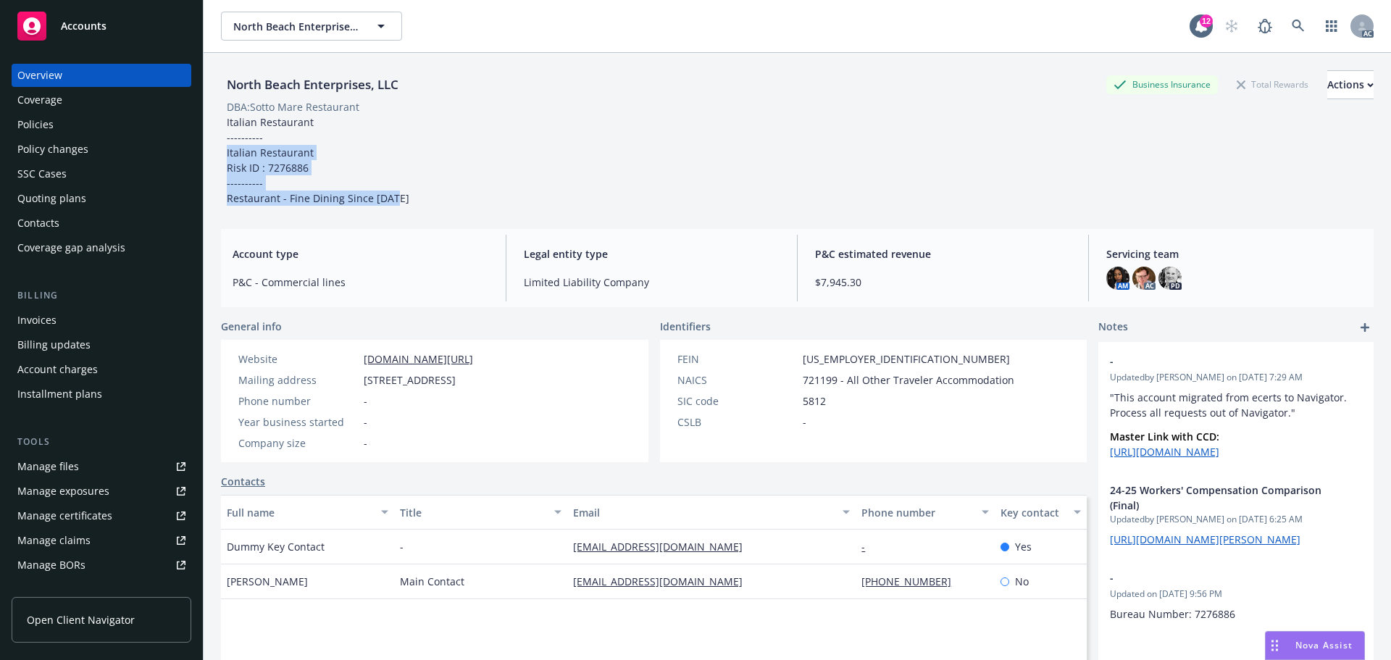
drag, startPoint x: 222, startPoint y: 153, endPoint x: 396, endPoint y: 199, distance: 180.5
click at [396, 199] on div "Italian Restaurant ---------- Italian Restaurant Risk ID : 7276886 ---------- R…" at bounding box center [318, 159] width 194 height 91
copy span "Italian Restaurant Risk ID : 7276886 ---------- Restaurant - Fine Dining Since …"
click at [401, 193] on div "North Beach Enterprises, LLC Business Insurance Total Rewards Actions DBA: Sott…" at bounding box center [797, 138] width 1153 height 136
drag, startPoint x: 437, startPoint y: 195, endPoint x: 225, endPoint y: 199, distance: 212.4
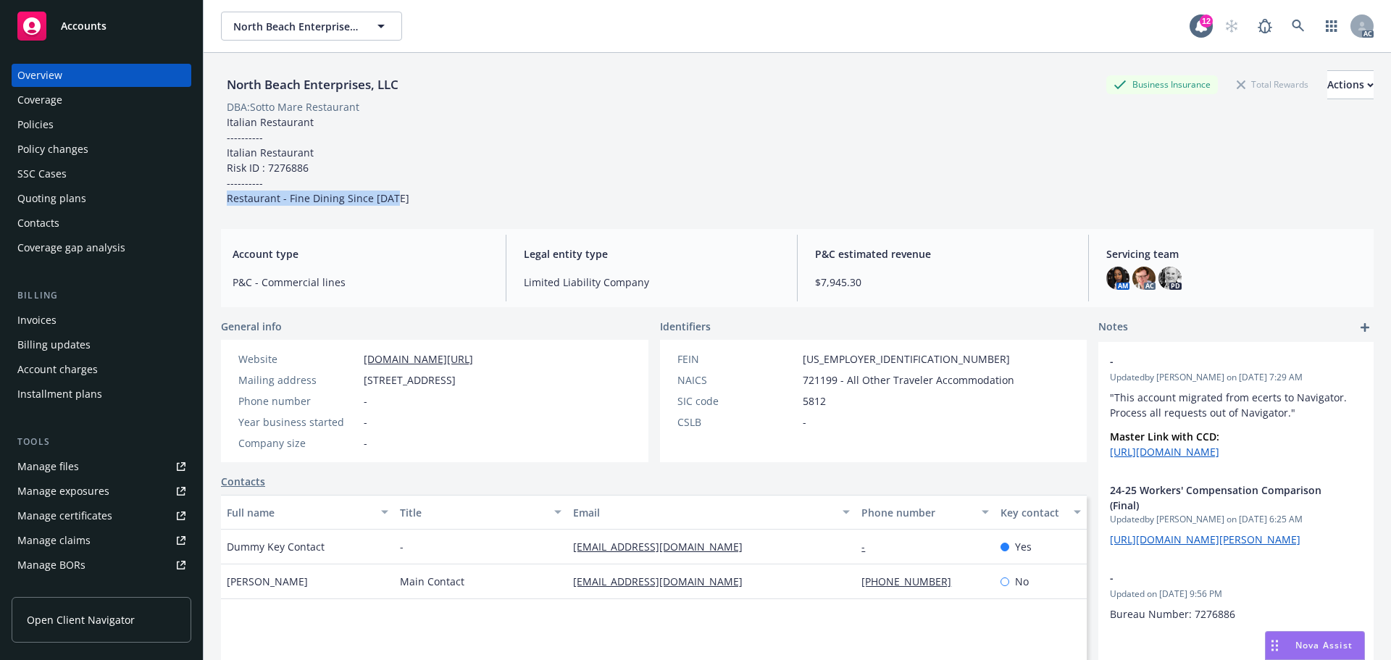
click at [225, 199] on div "North Beach Enterprises, LLC Business Insurance Total Rewards Actions DBA: Sott…" at bounding box center [797, 138] width 1153 height 136
copy span "Restaurant - Fine Dining Since [DATE]"
click at [96, 133] on div "Policies" at bounding box center [101, 124] width 168 height 23
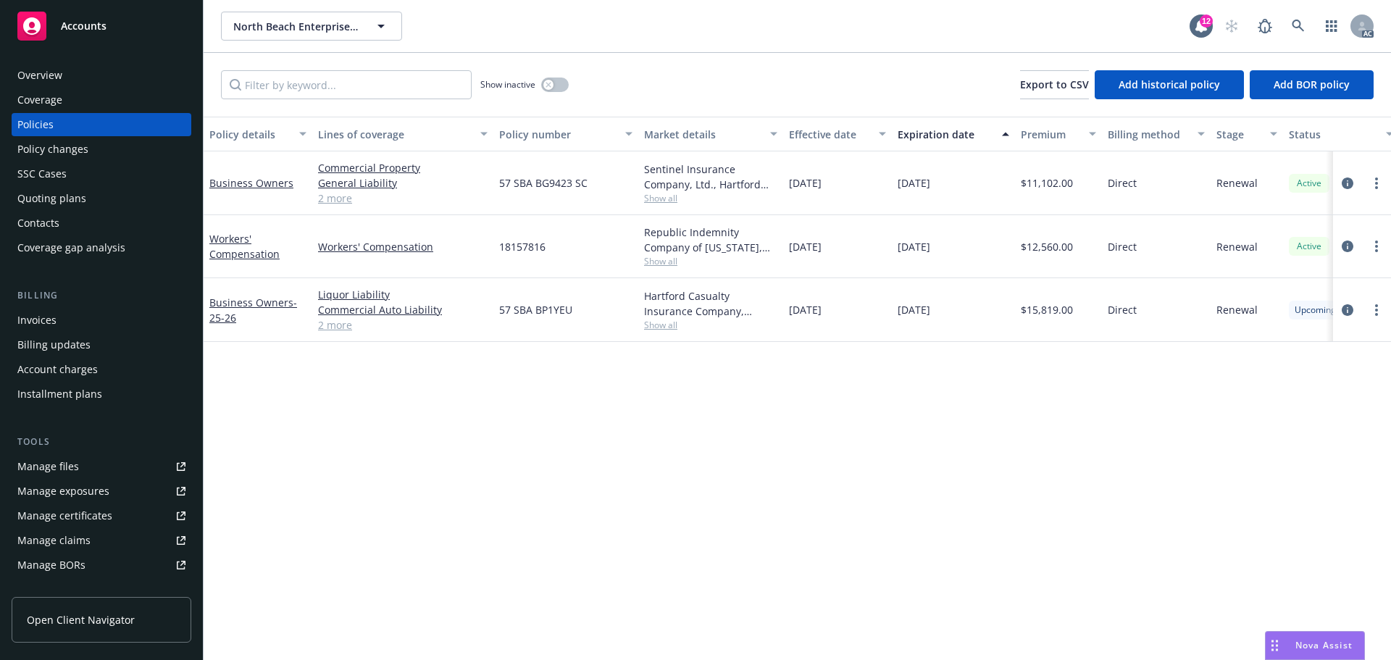
drag, startPoint x: 855, startPoint y: 180, endPoint x: 822, endPoint y: 184, distance: 32.8
click at [822, 184] on div "[DATE]" at bounding box center [837, 183] width 109 height 64
copy span "2024"
drag, startPoint x: 961, startPoint y: 185, endPoint x: 928, endPoint y: 187, distance: 33.4
click at [928, 187] on div "[DATE]" at bounding box center [953, 183] width 123 height 64
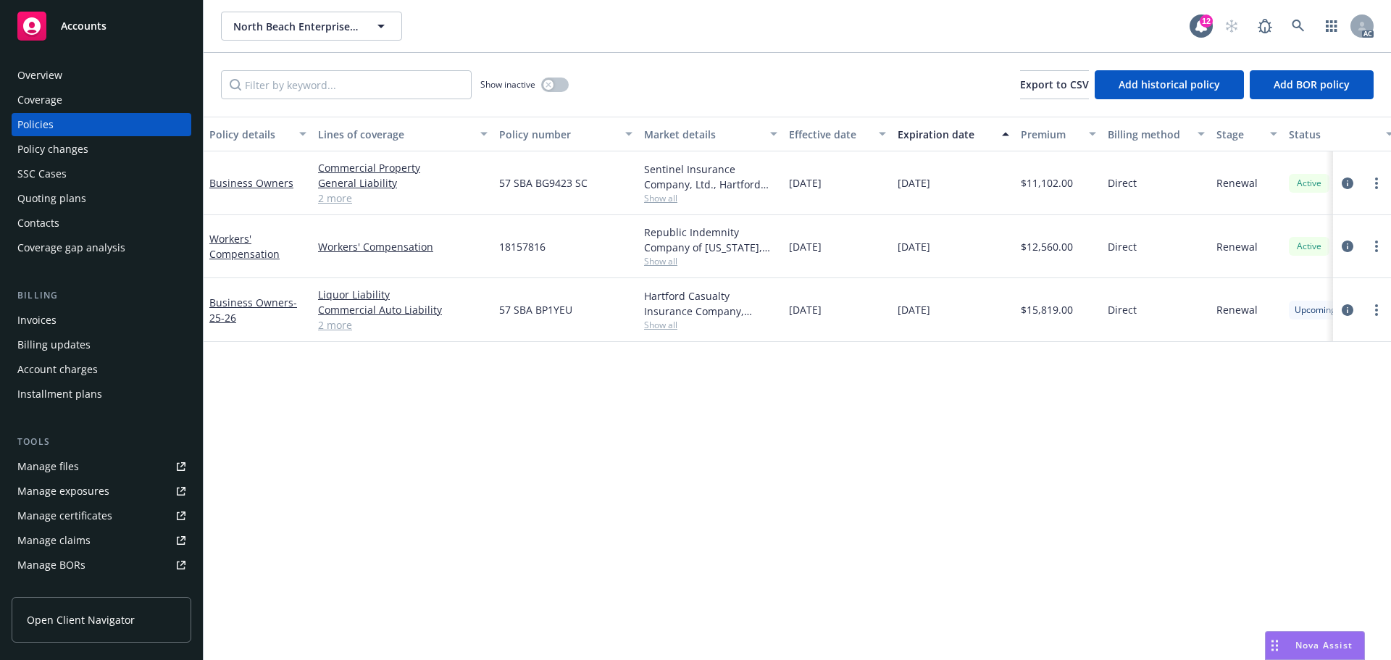
click at [688, 201] on span "Show all" at bounding box center [710, 198] width 133 height 12
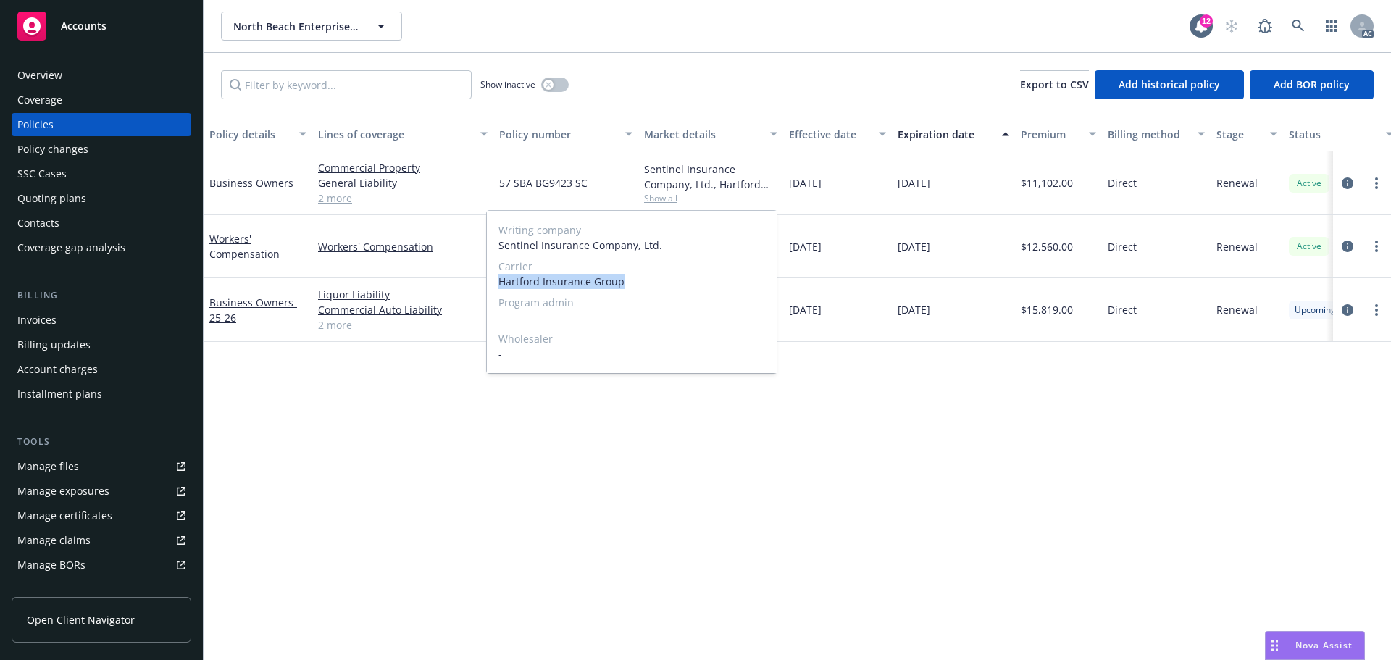
drag, startPoint x: 641, startPoint y: 276, endPoint x: 501, endPoint y: 276, distance: 140.6
click at [501, 276] on span "Hartford Insurance Group" at bounding box center [632, 281] width 267 height 15
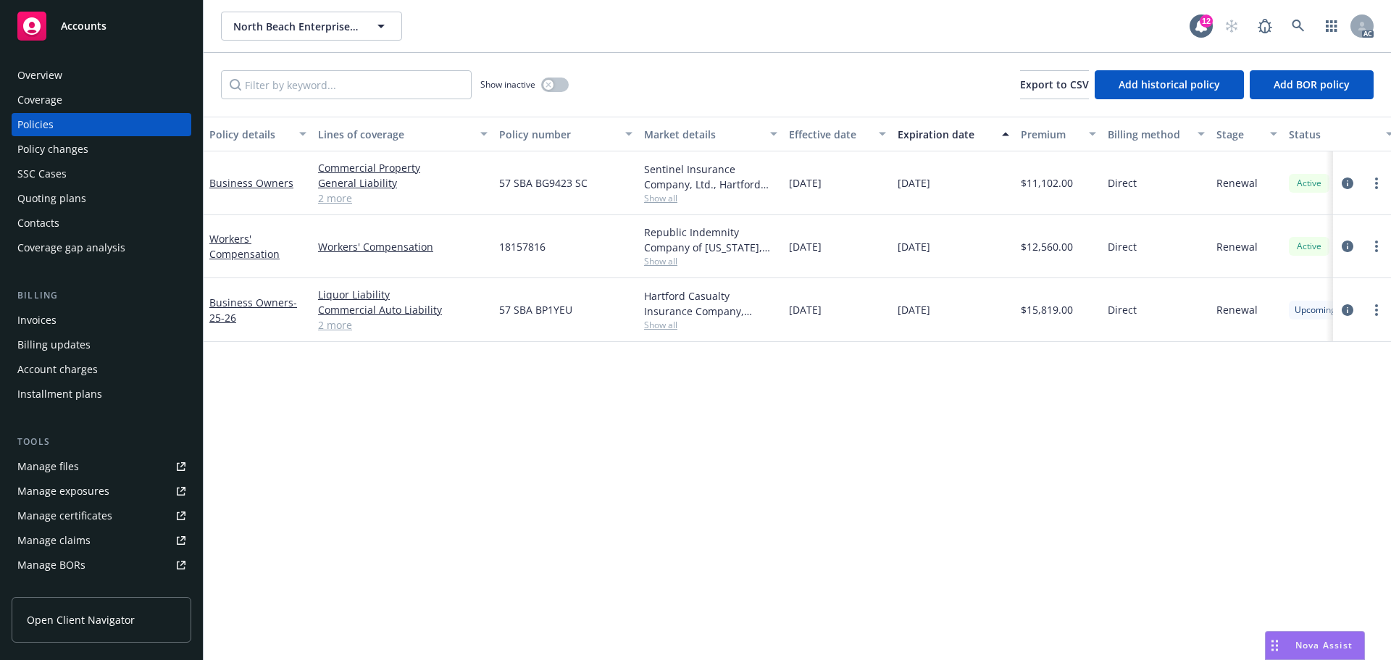
click at [1009, 379] on div "Policy details Lines of coverage Policy number Market details Effective date Ex…" at bounding box center [798, 388] width 1188 height 543
drag, startPoint x: 589, startPoint y: 179, endPoint x: 1149, endPoint y: 298, distance: 572.6
click at [501, 189] on div "57 SBA BG9423 SC" at bounding box center [565, 183] width 145 height 64
drag, startPoint x: 1039, startPoint y: 191, endPoint x: 1026, endPoint y: 191, distance: 13.0
click at [1026, 191] on div "$11,102.00" at bounding box center [1058, 183] width 87 height 64
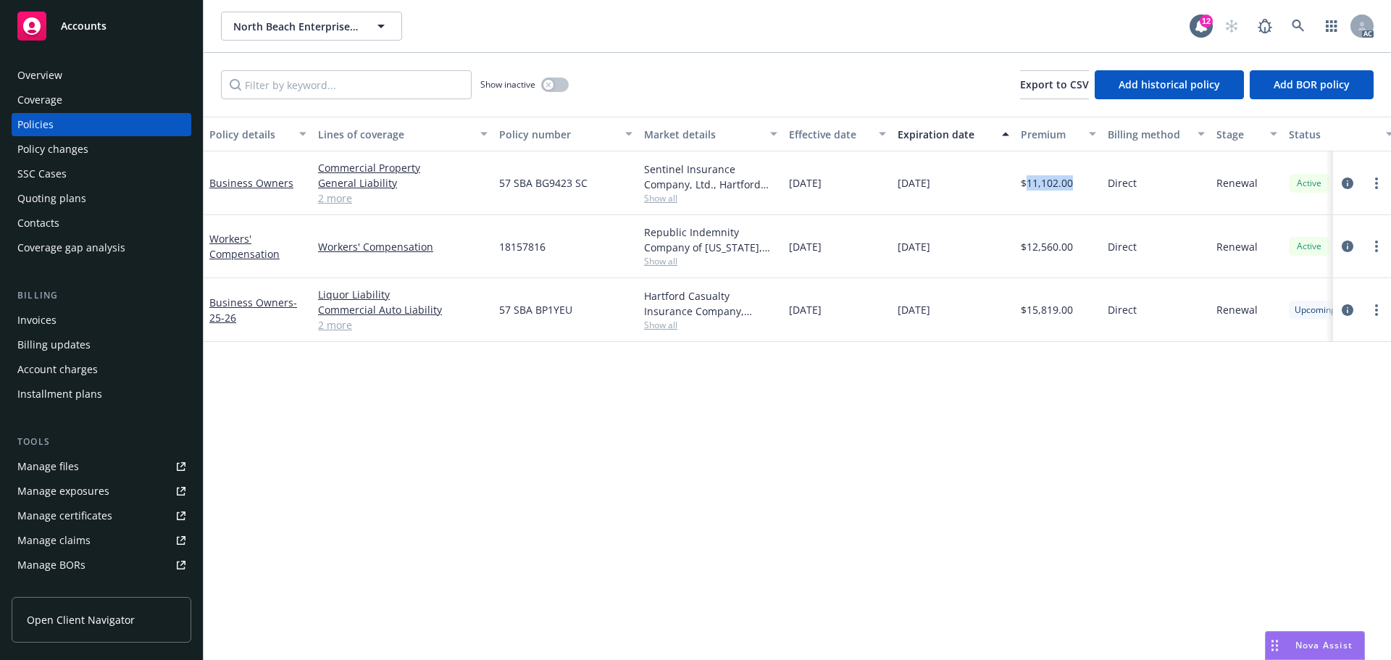
drag, startPoint x: 855, startPoint y: 186, endPoint x: 786, endPoint y: 190, distance: 69.7
click at [786, 190] on div "[DATE]" at bounding box center [837, 183] width 109 height 64
drag, startPoint x: 946, startPoint y: 189, endPoint x: 878, endPoint y: 184, distance: 69.0
click at [878, 184] on div "Business Owners Commercial Property General Liability Commercial Auto Liability…" at bounding box center [903, 183] width 1399 height 64
click at [967, 190] on div "[DATE]" at bounding box center [953, 183] width 123 height 64
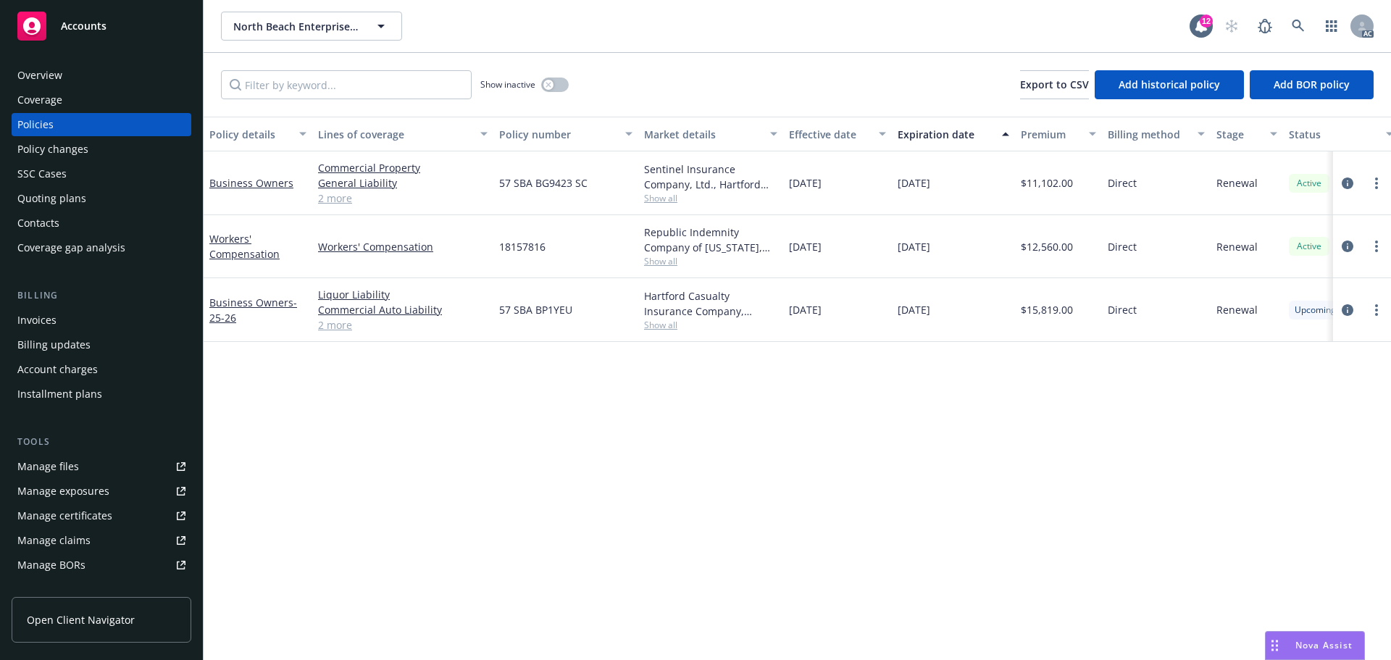
drag, startPoint x: 983, startPoint y: 186, endPoint x: 876, endPoint y: 186, distance: 106.5
click at [876, 186] on div "Business Owners Commercial Property General Liability Commercial Auto Liability…" at bounding box center [903, 183] width 1399 height 64
drag, startPoint x: 336, startPoint y: 193, endPoint x: 347, endPoint y: 195, distance: 11.1
click at [336, 193] on link "2 more" at bounding box center [403, 198] width 170 height 15
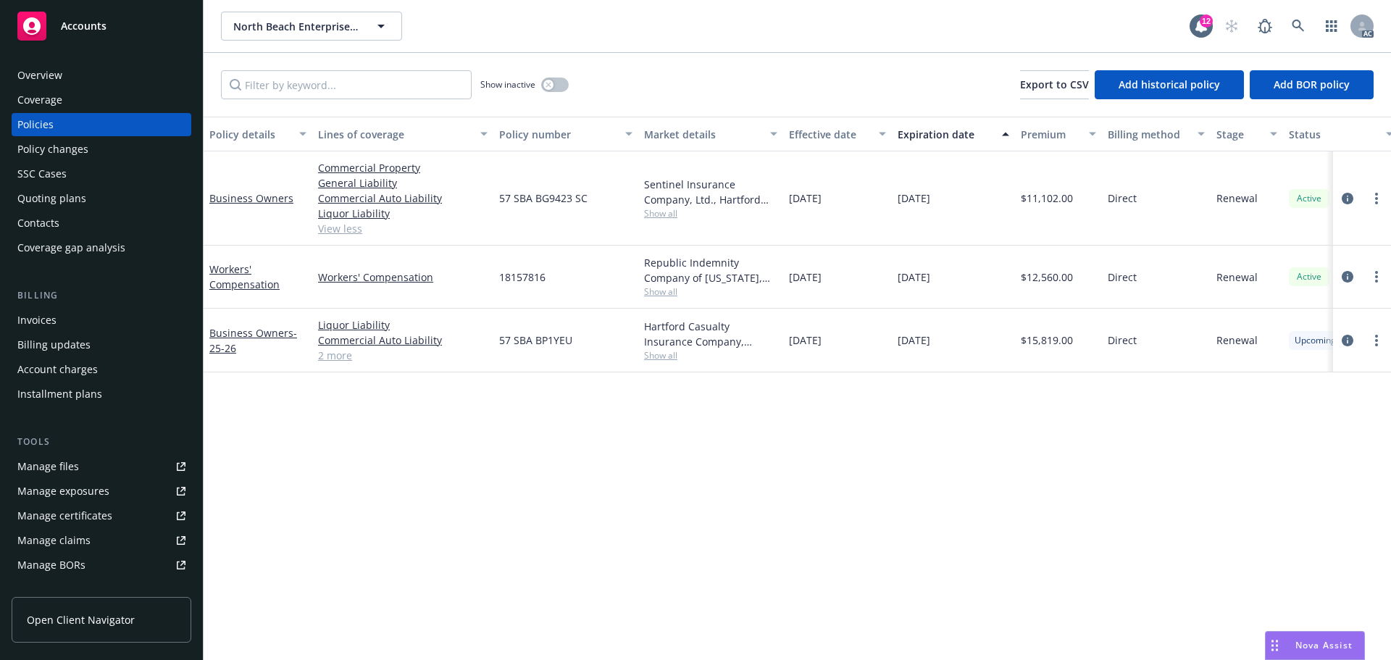
click at [657, 212] on span "Show all" at bounding box center [710, 213] width 133 height 12
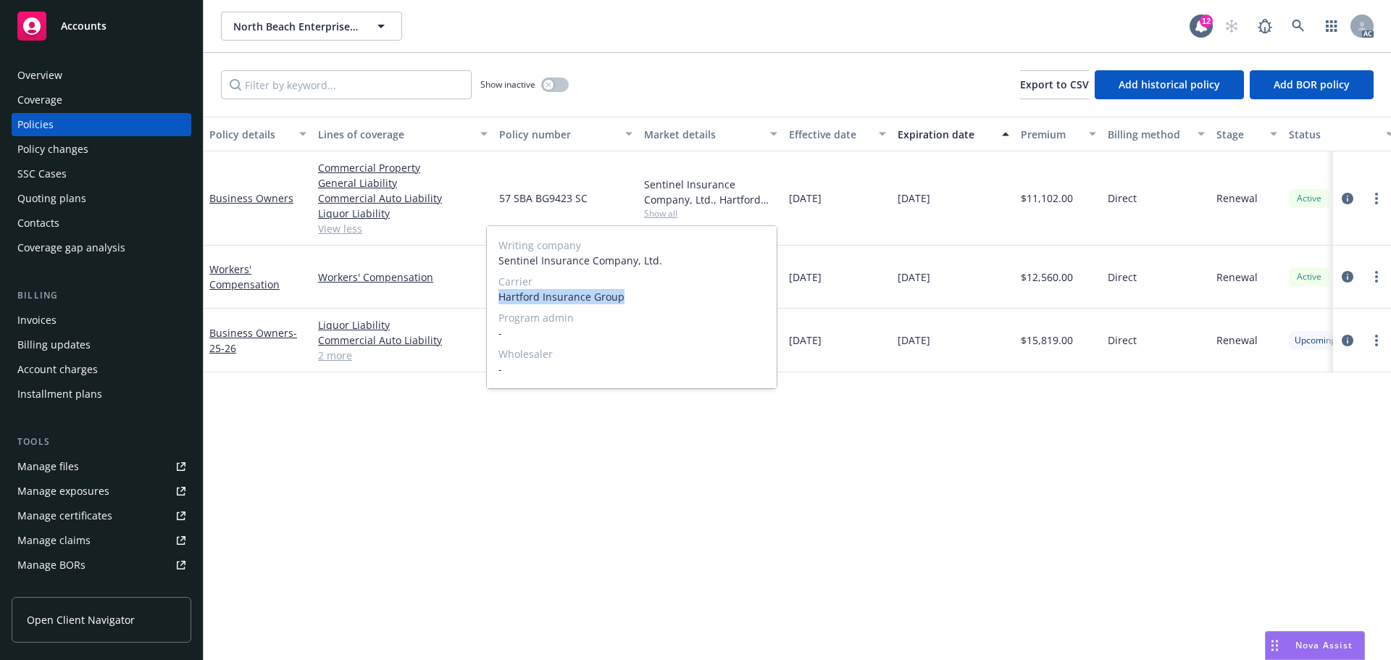
drag, startPoint x: 642, startPoint y: 287, endPoint x: 653, endPoint y: 302, distance: 18.7
click at [653, 302] on div "Carrier Hartford Insurance Group" at bounding box center [632, 289] width 267 height 30
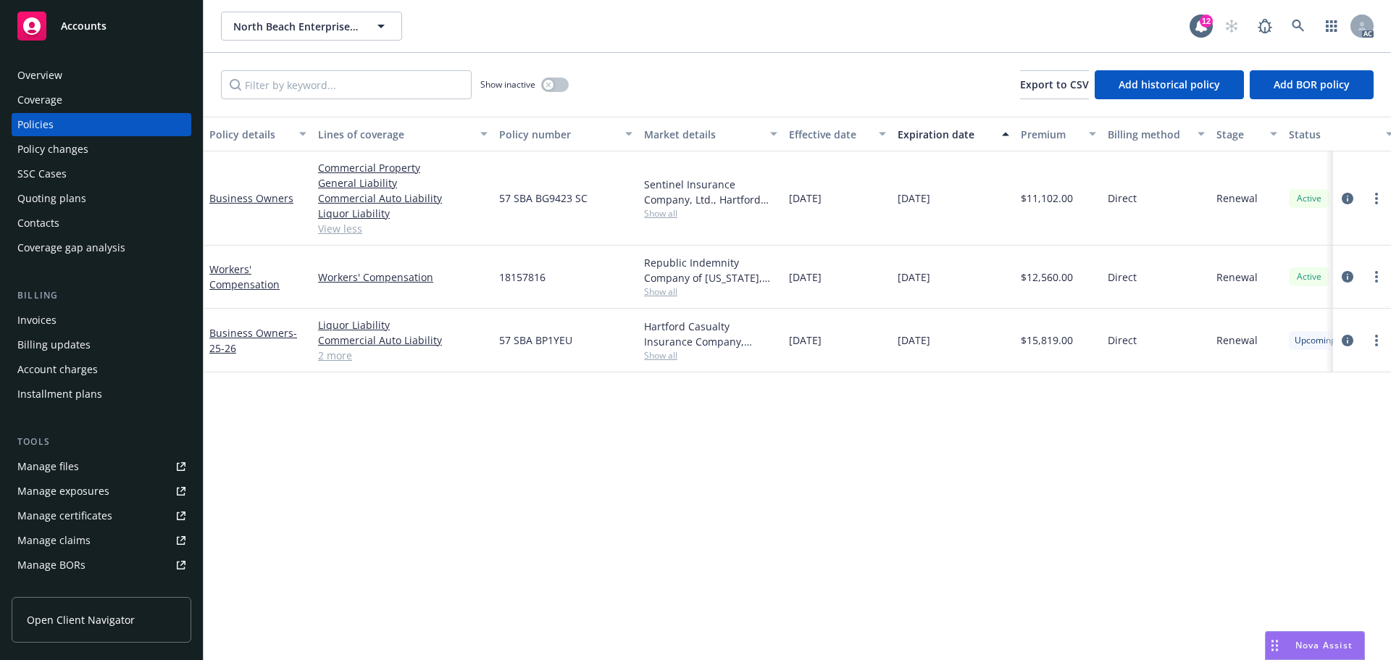
click at [1224, 406] on div "Policy details Lines of coverage Policy number Market details Effective date Ex…" at bounding box center [798, 388] width 1188 height 543
drag, startPoint x: 604, startPoint y: 204, endPoint x: 1272, endPoint y: 375, distance: 690.2
click at [518, 204] on div "57 SBA BG9423 SC" at bounding box center [565, 198] width 145 height 94
drag, startPoint x: 1075, startPoint y: 199, endPoint x: 1028, endPoint y: 204, distance: 47.4
click at [1028, 204] on div "$11,102.00" at bounding box center [1058, 198] width 87 height 94
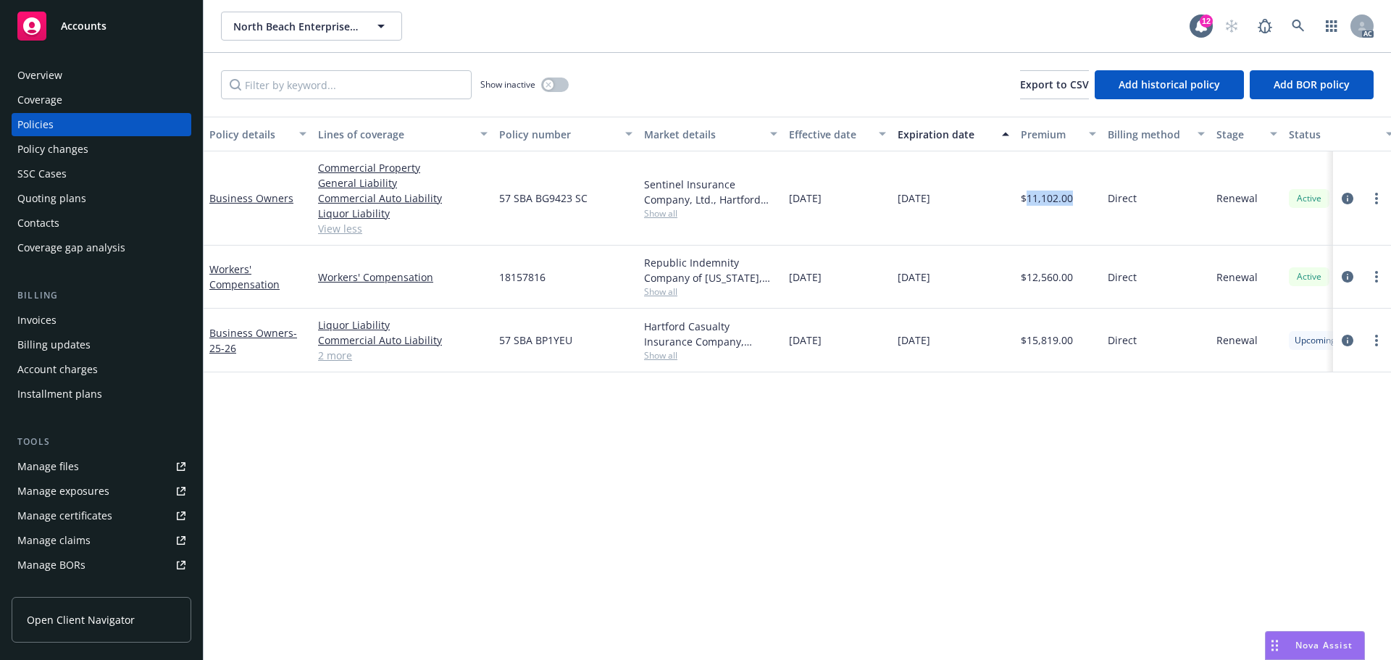
drag, startPoint x: 814, startPoint y: 201, endPoint x: 1105, endPoint y: 207, distance: 291.4
click at [794, 201] on div "[DATE]" at bounding box center [837, 198] width 109 height 94
drag, startPoint x: 957, startPoint y: 191, endPoint x: 943, endPoint y: 191, distance: 13.8
click at [957, 191] on div "[DATE]" at bounding box center [953, 198] width 123 height 94
drag, startPoint x: 976, startPoint y: 193, endPoint x: 1351, endPoint y: 232, distance: 376.6
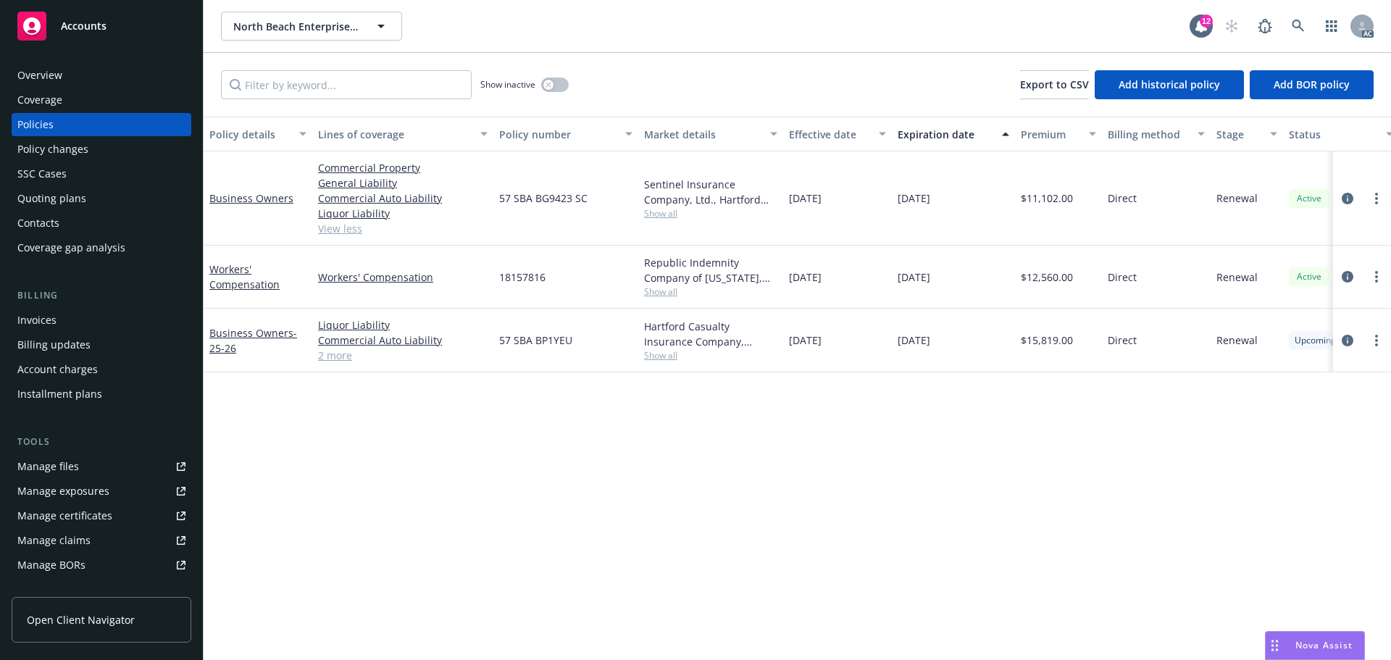
click at [902, 202] on div "[DATE]" at bounding box center [953, 198] width 123 height 94
click at [650, 220] on div "Sentinel Insurance Company, Ltd., Hartford Insurance Group Show all" at bounding box center [710, 198] width 145 height 94
click at [658, 214] on span "Show all" at bounding box center [710, 213] width 133 height 12
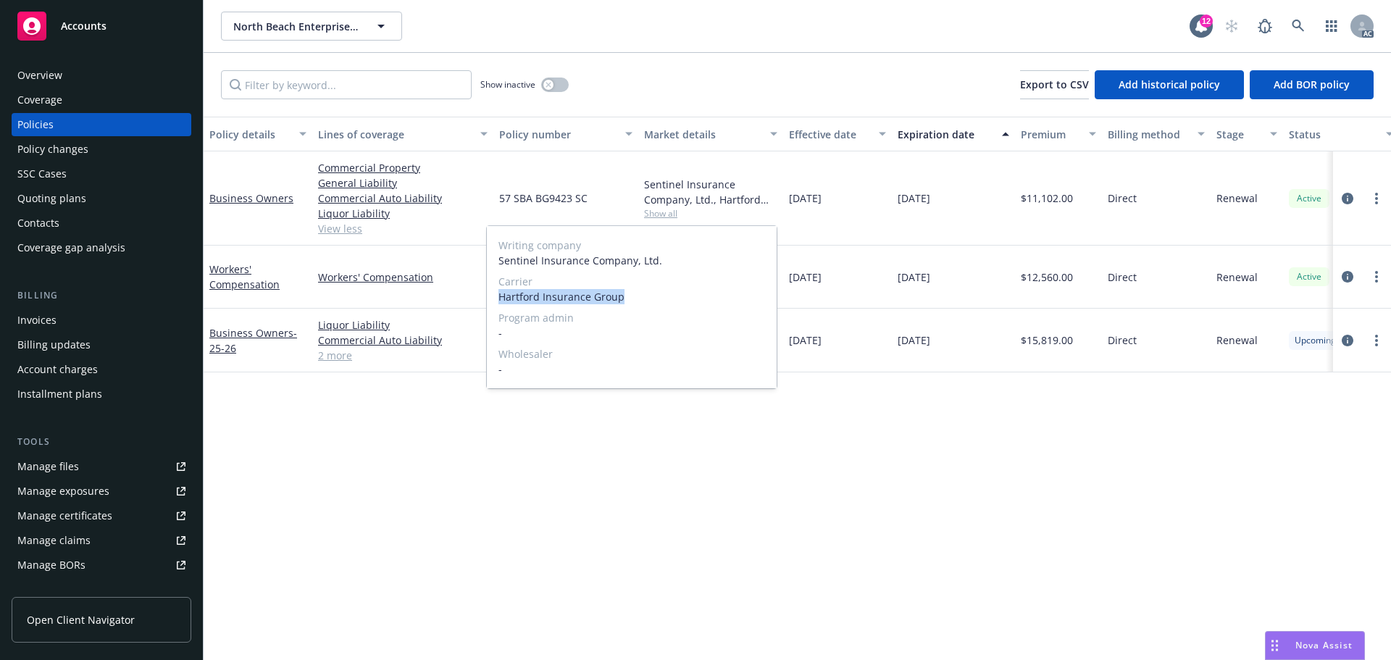
drag, startPoint x: 641, startPoint y: 300, endPoint x: 500, endPoint y: 299, distance: 141.3
click at [500, 299] on span "Hartford Insurance Group" at bounding box center [632, 296] width 267 height 15
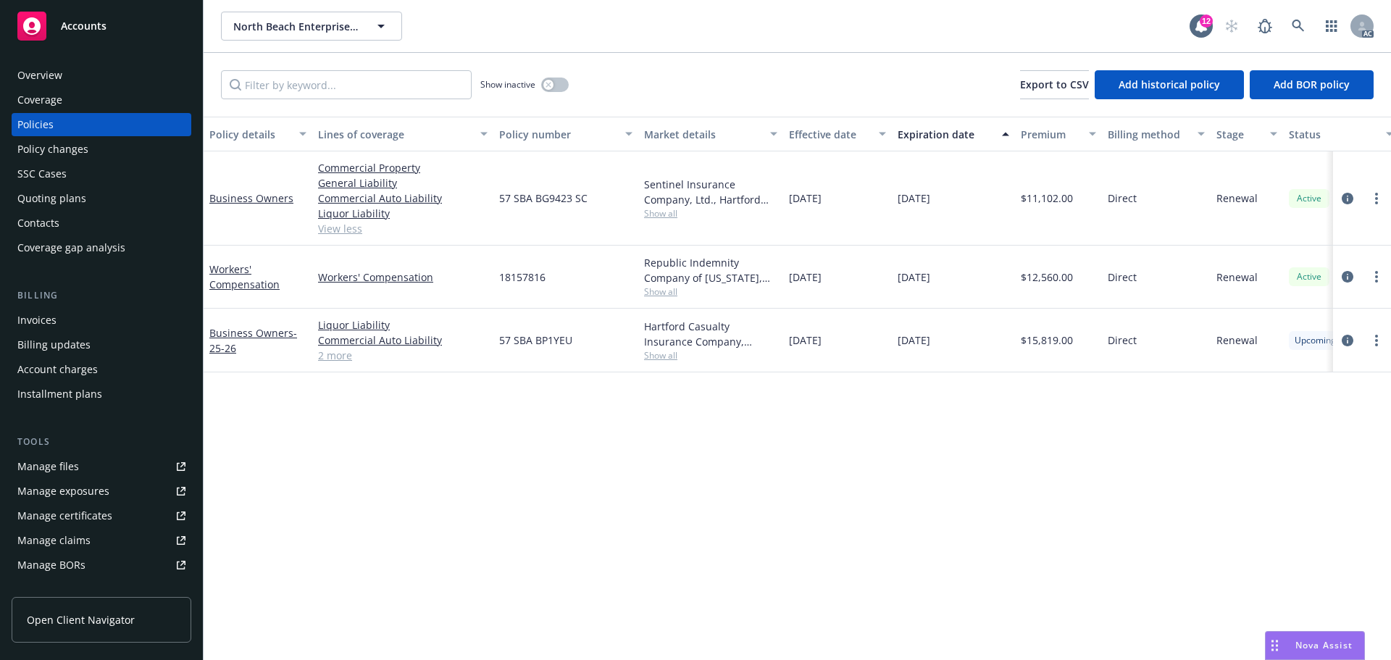
click at [1053, 345] on span "$15,819.00" at bounding box center [1047, 340] width 52 height 15
drag, startPoint x: 612, startPoint y: 193, endPoint x: 491, endPoint y: 206, distance: 121.7
click at [491, 206] on div "Business Owners Commercial Property General Liability Commercial Auto Liability…" at bounding box center [903, 198] width 1399 height 94
click at [584, 228] on div "57 SBA BG9423 SC" at bounding box center [565, 198] width 145 height 94
drag, startPoint x: 601, startPoint y: 212, endPoint x: 501, endPoint y: 209, distance: 100.1
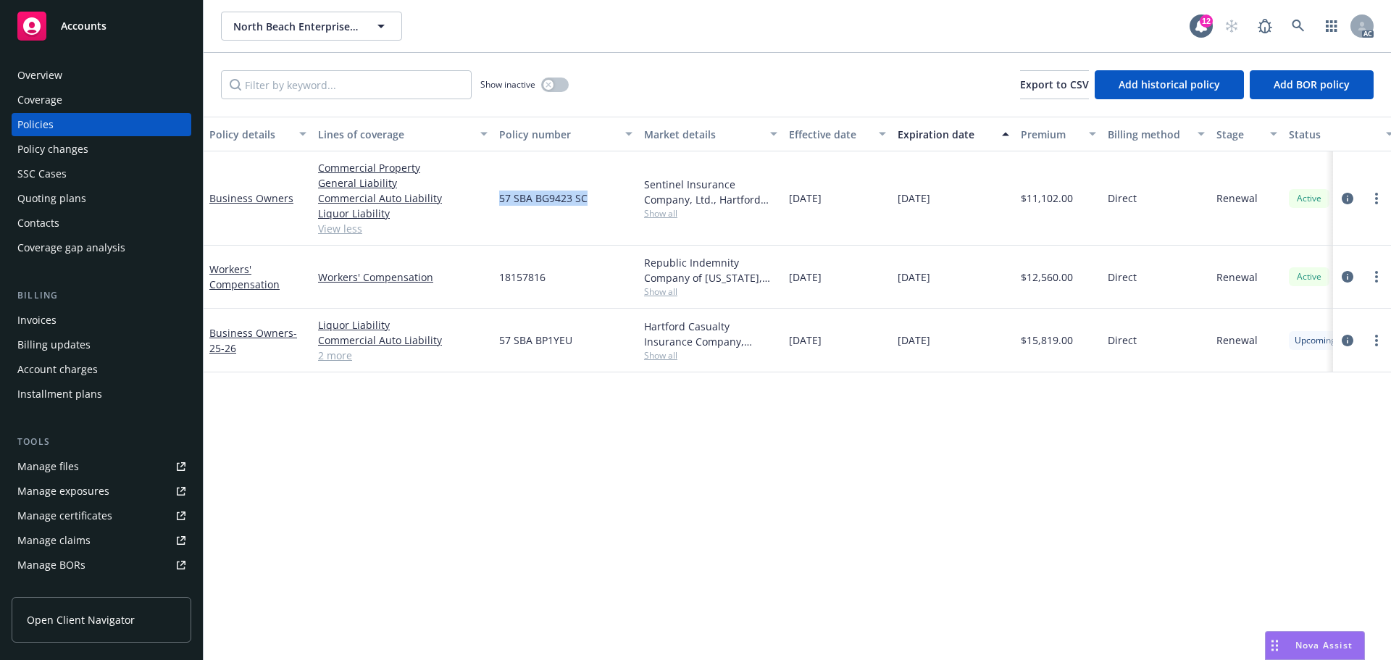
click at [501, 209] on div "57 SBA BG9423 SC" at bounding box center [565, 198] width 145 height 94
drag, startPoint x: 1036, startPoint y: 204, endPoint x: 1028, endPoint y: 204, distance: 8.7
click at [1028, 204] on div "$11,102.00" at bounding box center [1058, 198] width 87 height 94
drag, startPoint x: 786, startPoint y: 201, endPoint x: 871, endPoint y: 201, distance: 84.8
click at [871, 201] on div "[DATE]" at bounding box center [837, 198] width 109 height 94
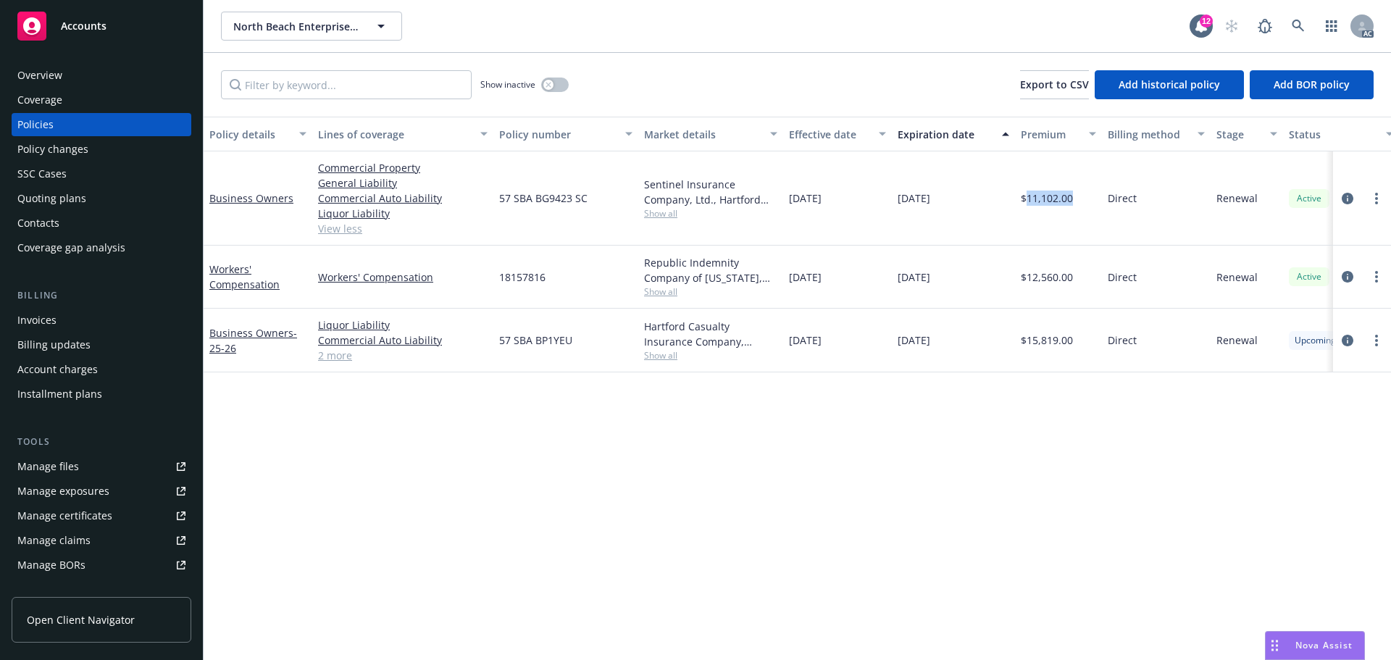
drag, startPoint x: 900, startPoint y: 199, endPoint x: 984, endPoint y: 199, distance: 84.1
click at [984, 199] on div "[DATE]" at bounding box center [953, 198] width 123 height 94
click at [543, 80] on button "button" at bounding box center [555, 85] width 28 height 14
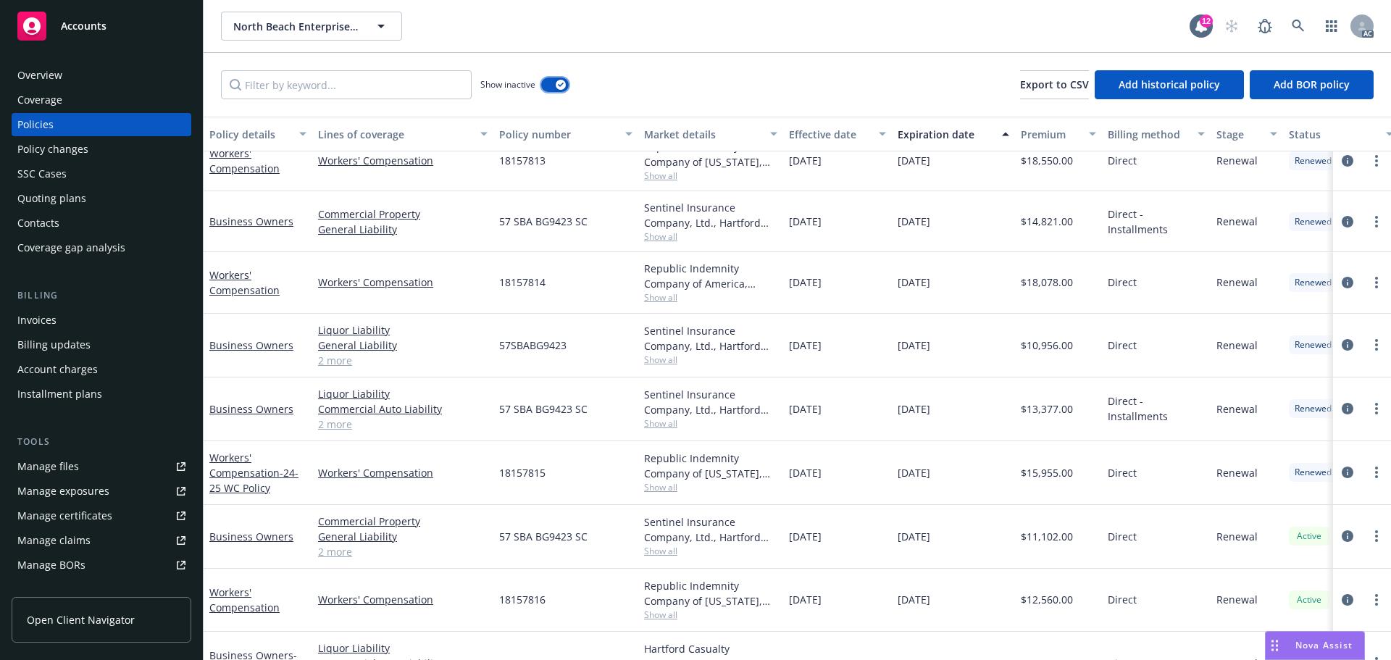
scroll to position [472, 0]
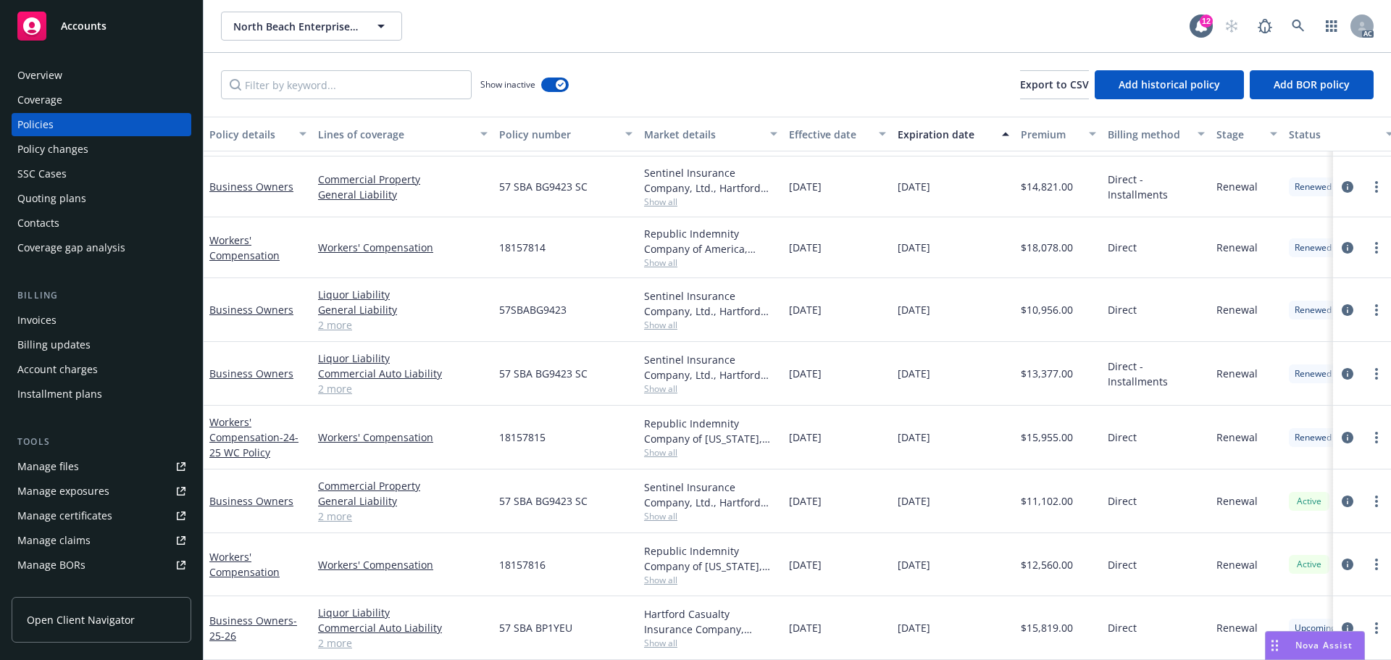
click at [333, 381] on link "2 more" at bounding box center [403, 388] width 170 height 15
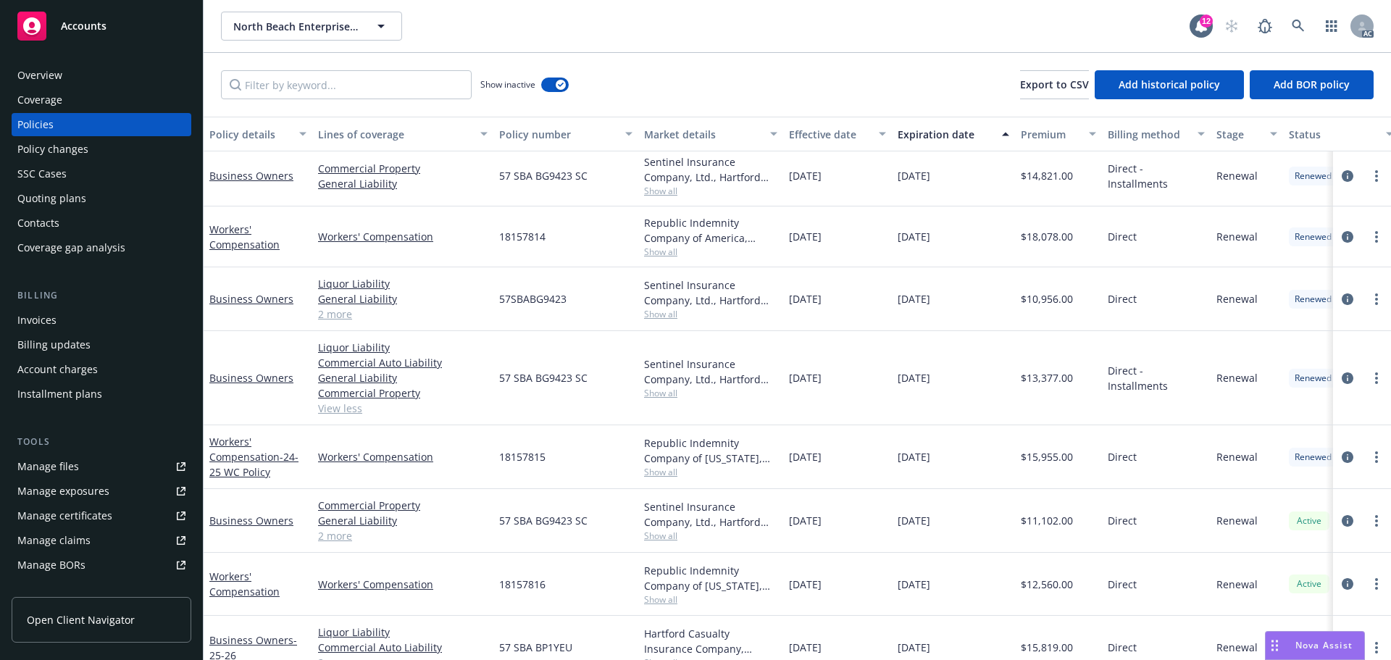
scroll to position [503, 0]
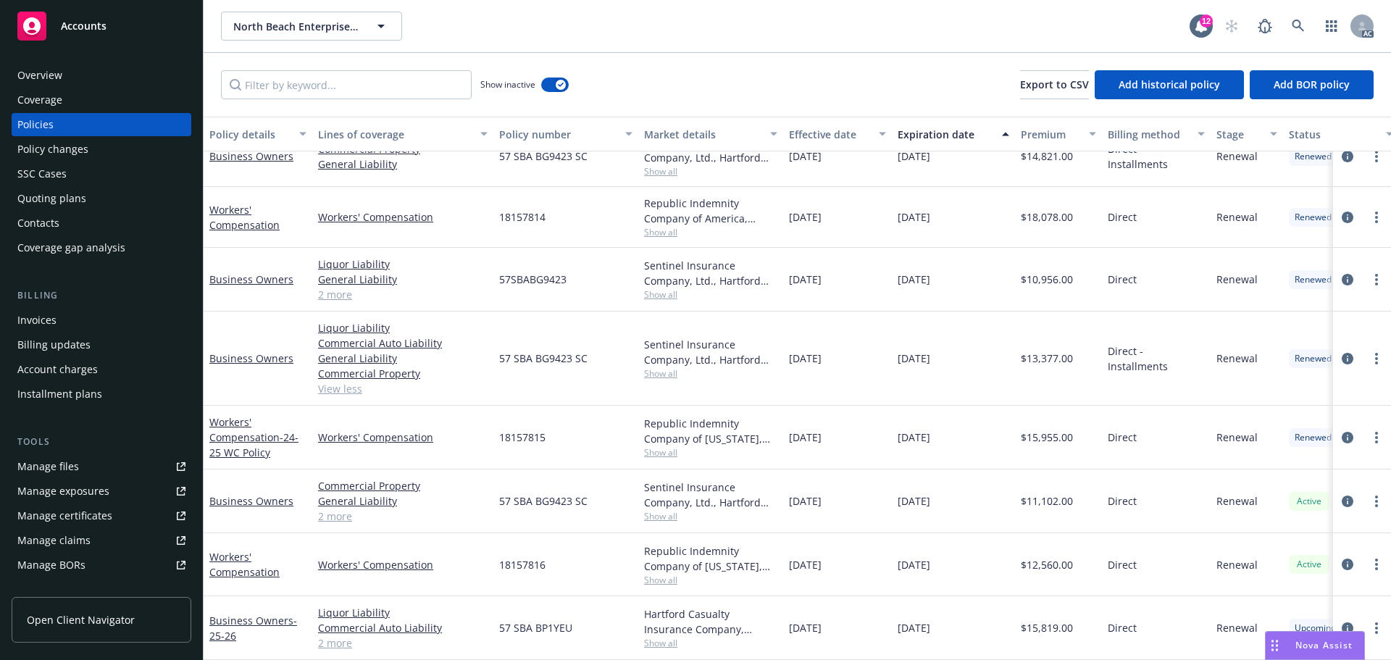
drag, startPoint x: 840, startPoint y: 349, endPoint x: 822, endPoint y: 352, distance: 17.8
click at [822, 352] on div "[DATE]" at bounding box center [837, 359] width 109 height 94
drag, startPoint x: 954, startPoint y: 354, endPoint x: 929, endPoint y: 354, distance: 24.6
click at [929, 354] on div "[DATE]" at bounding box center [953, 359] width 123 height 94
click at [649, 367] on span "Show all" at bounding box center [710, 373] width 133 height 12
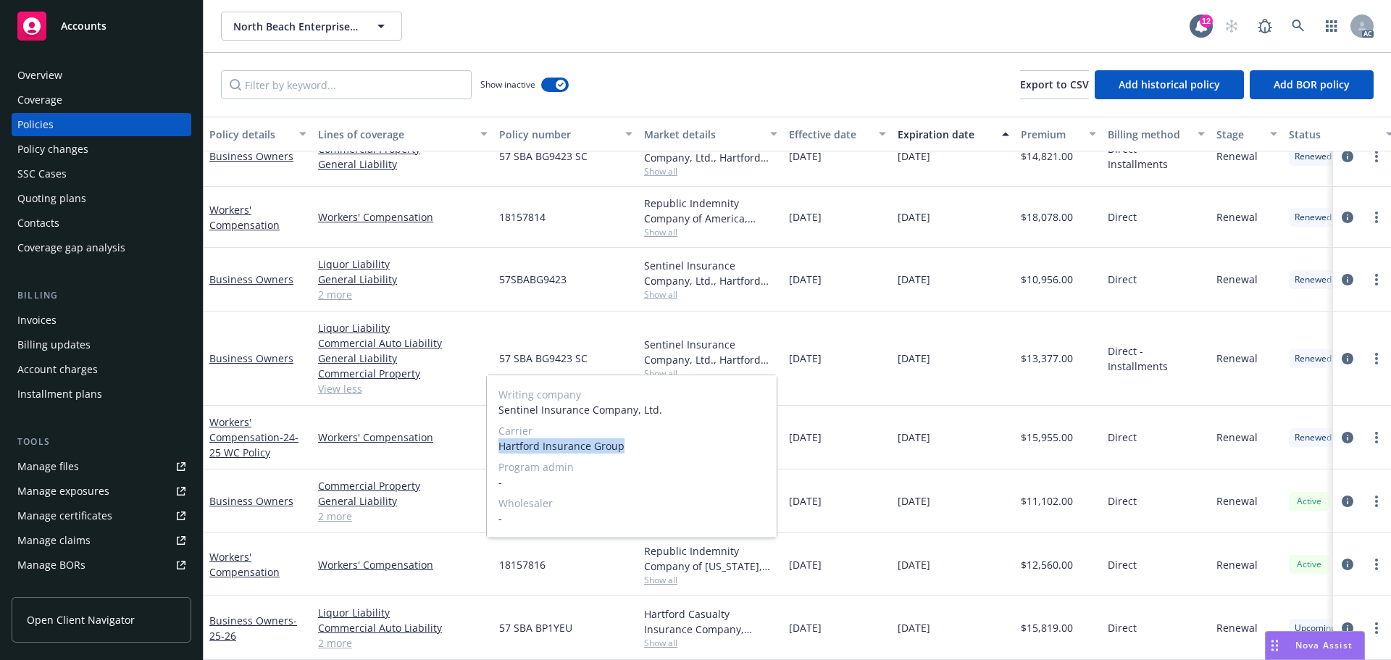
drag, startPoint x: 641, startPoint y: 447, endPoint x: 499, endPoint y: 451, distance: 142.1
click at [499, 451] on span "Hartford Insurance Group" at bounding box center [632, 445] width 267 height 15
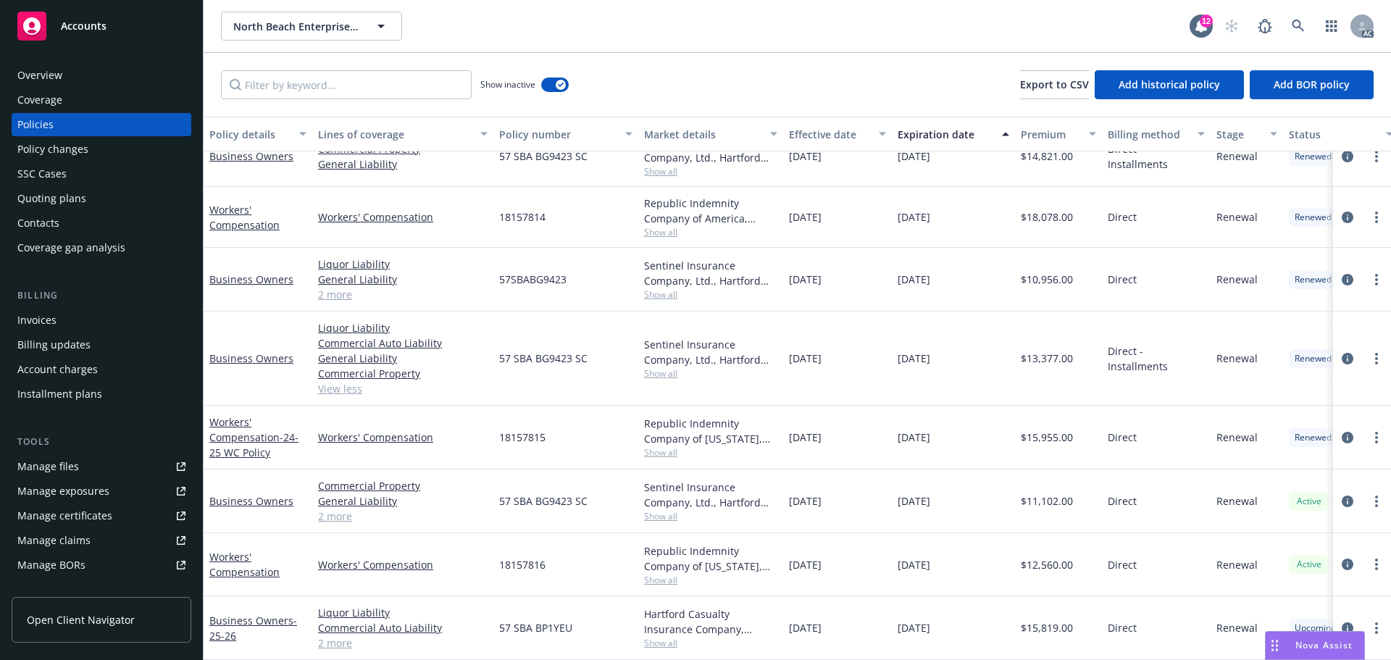
click at [885, 443] on div "[DATE]" at bounding box center [837, 438] width 109 height 64
drag, startPoint x: 604, startPoint y: 358, endPoint x: 1082, endPoint y: 416, distance: 481.8
click at [508, 356] on div "57 SBA BG9423 SC" at bounding box center [565, 359] width 145 height 94
drag, startPoint x: 478, startPoint y: 343, endPoint x: 625, endPoint y: 351, distance: 147.3
click at [625, 351] on div "Business Owners Liquor Liability Commercial Auto Liability General Liability Co…" at bounding box center [903, 359] width 1399 height 94
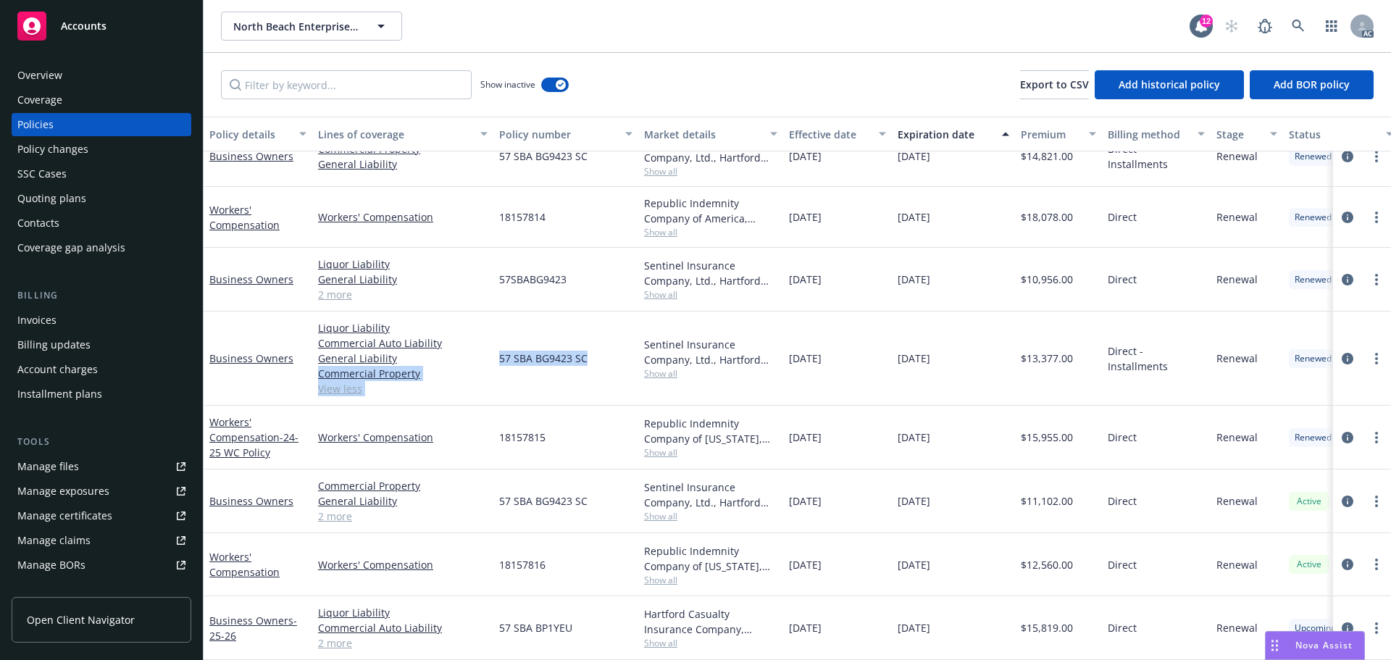
drag, startPoint x: 569, startPoint y: 352, endPoint x: 532, endPoint y: 355, distance: 37.1
click at [568, 352] on span "57 SBA BG9423 SC" at bounding box center [543, 358] width 88 height 15
click at [499, 350] on div "57 SBA BG9423 SC" at bounding box center [565, 359] width 145 height 94
drag, startPoint x: 496, startPoint y: 348, endPoint x: 614, endPoint y: 349, distance: 117.4
click at [614, 349] on div "Business Owners Liquor Liability Commercial Auto Liability General Liability Co…" at bounding box center [903, 359] width 1399 height 94
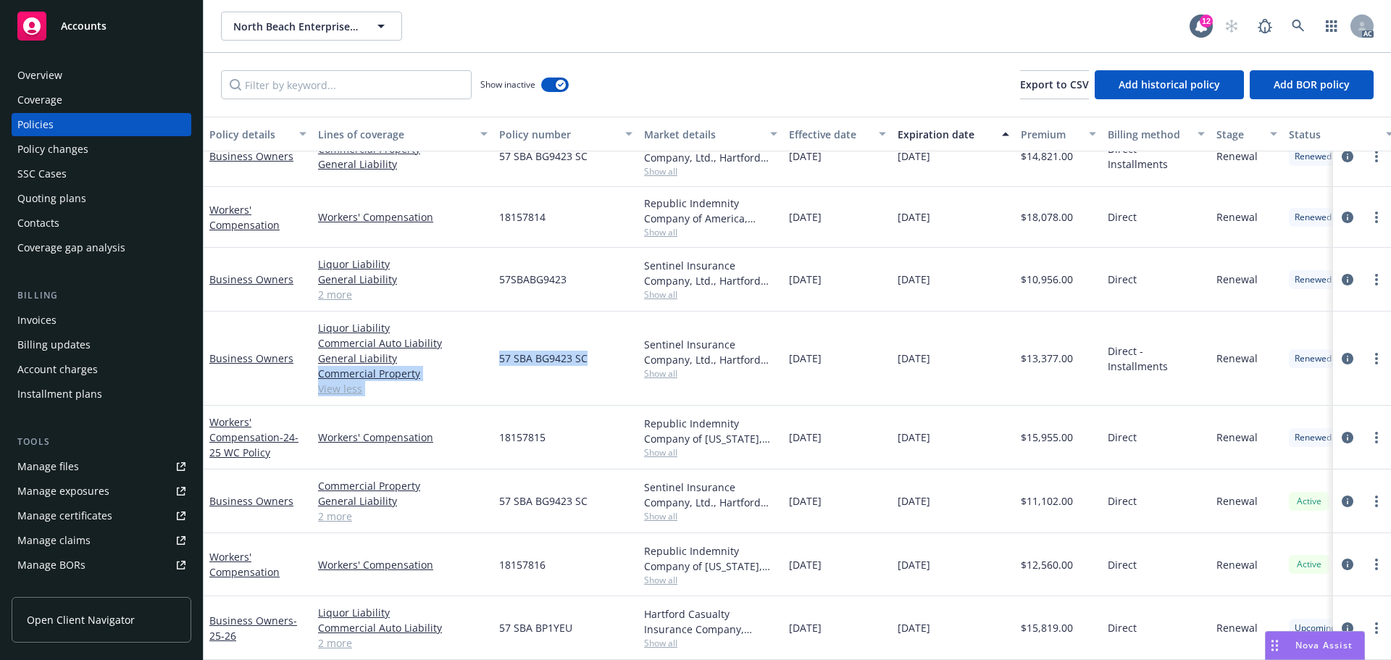
click at [603, 350] on div "57 SBA BG9423 SC" at bounding box center [565, 359] width 145 height 94
drag, startPoint x: 501, startPoint y: 354, endPoint x: 606, endPoint y: 354, distance: 105.1
click at [606, 354] on div "57 SBA BG9423 SC" at bounding box center [565, 359] width 145 height 94
click at [1038, 356] on div "$13,377.00" at bounding box center [1058, 359] width 87 height 94
drag, startPoint x: 1025, startPoint y: 355, endPoint x: 1073, endPoint y: 354, distance: 47.8
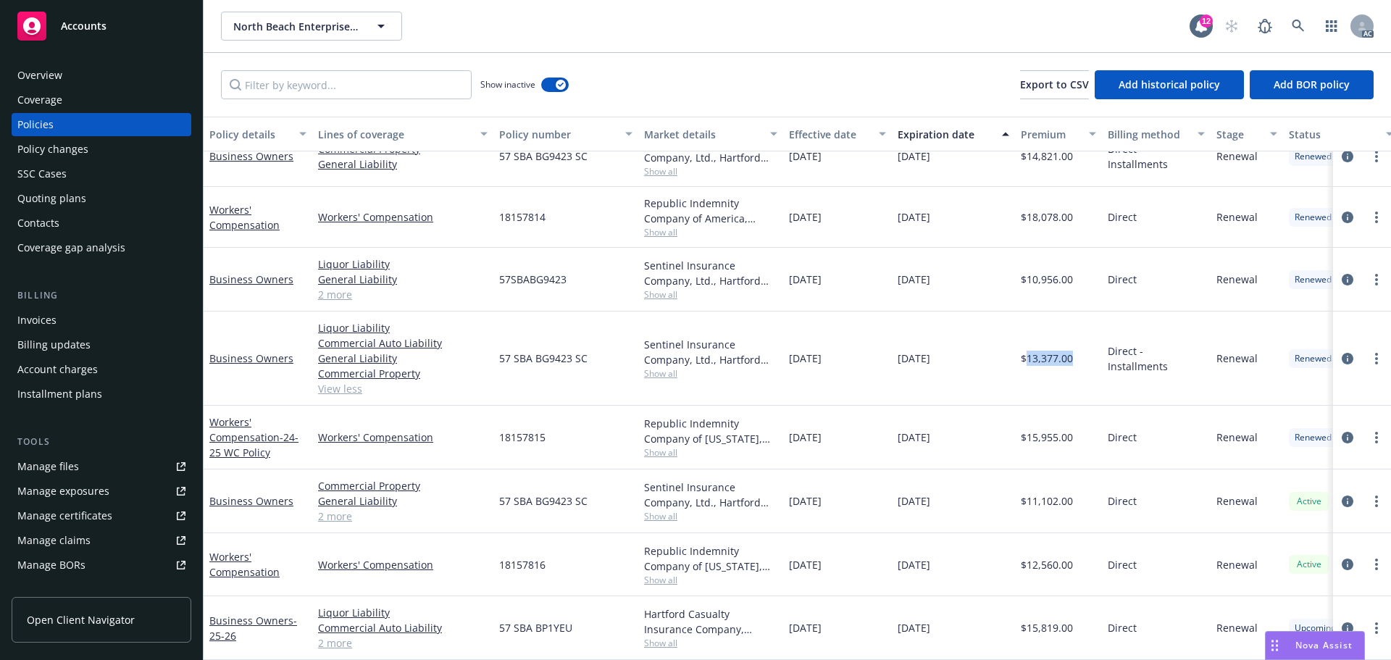
click at [1073, 354] on div "$13,377.00" at bounding box center [1058, 359] width 87 height 94
drag, startPoint x: 785, startPoint y: 356, endPoint x: 842, endPoint y: 352, distance: 57.4
click at [842, 352] on div "[DATE]" at bounding box center [837, 359] width 109 height 94
click at [892, 357] on div "[DATE]" at bounding box center [953, 359] width 123 height 94
drag, startPoint x: 899, startPoint y: 357, endPoint x: 978, endPoint y: 357, distance: 78.3
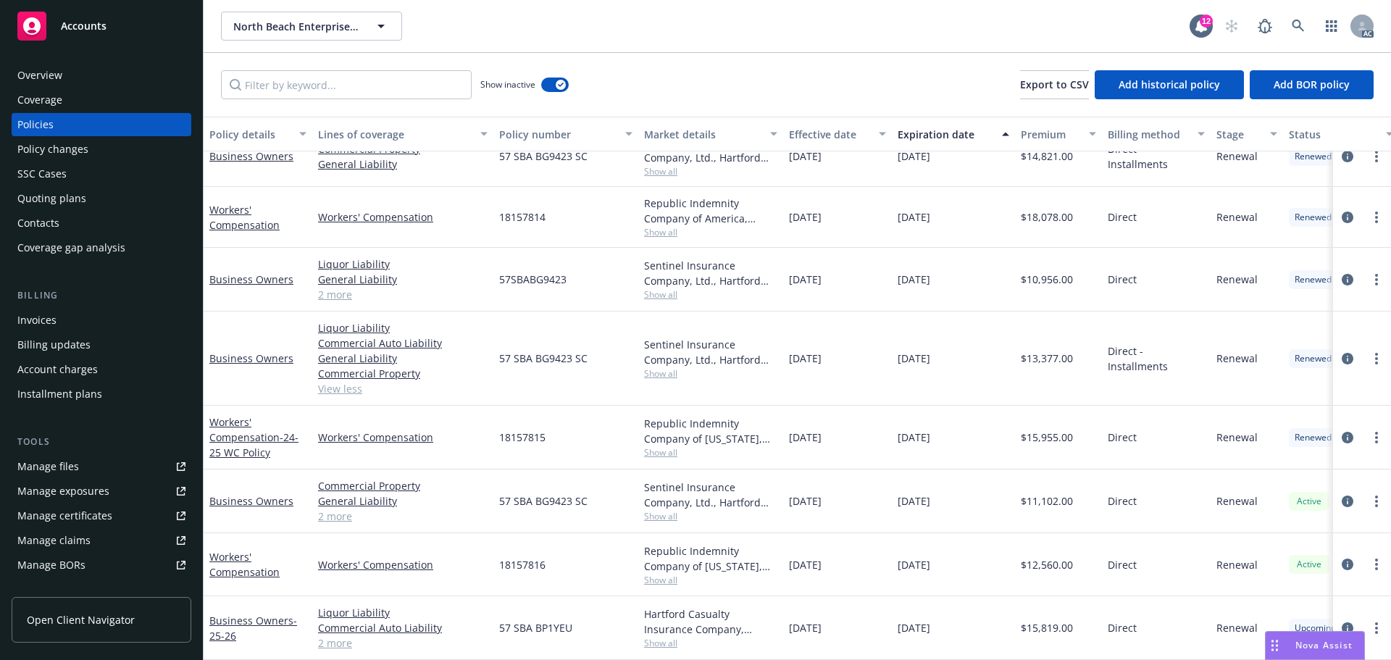
click at [978, 357] on div "[DATE]" at bounding box center [953, 359] width 123 height 94
click at [656, 367] on span "Show all" at bounding box center [710, 373] width 133 height 12
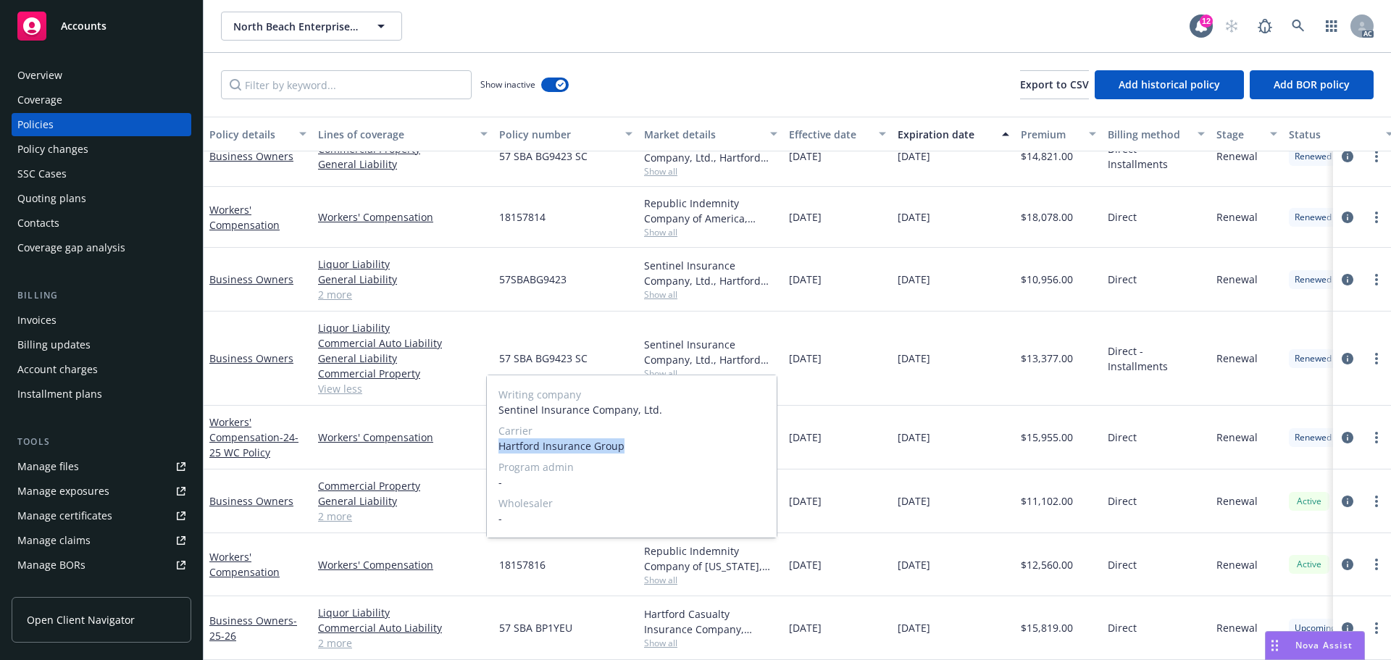
drag, startPoint x: 496, startPoint y: 449, endPoint x: 655, endPoint y: 449, distance: 158.7
click at [655, 449] on div "Writing company Sentinel Insurance Company, Ltd. Carrier Hartford Insurance Gro…" at bounding box center [632, 456] width 290 height 162
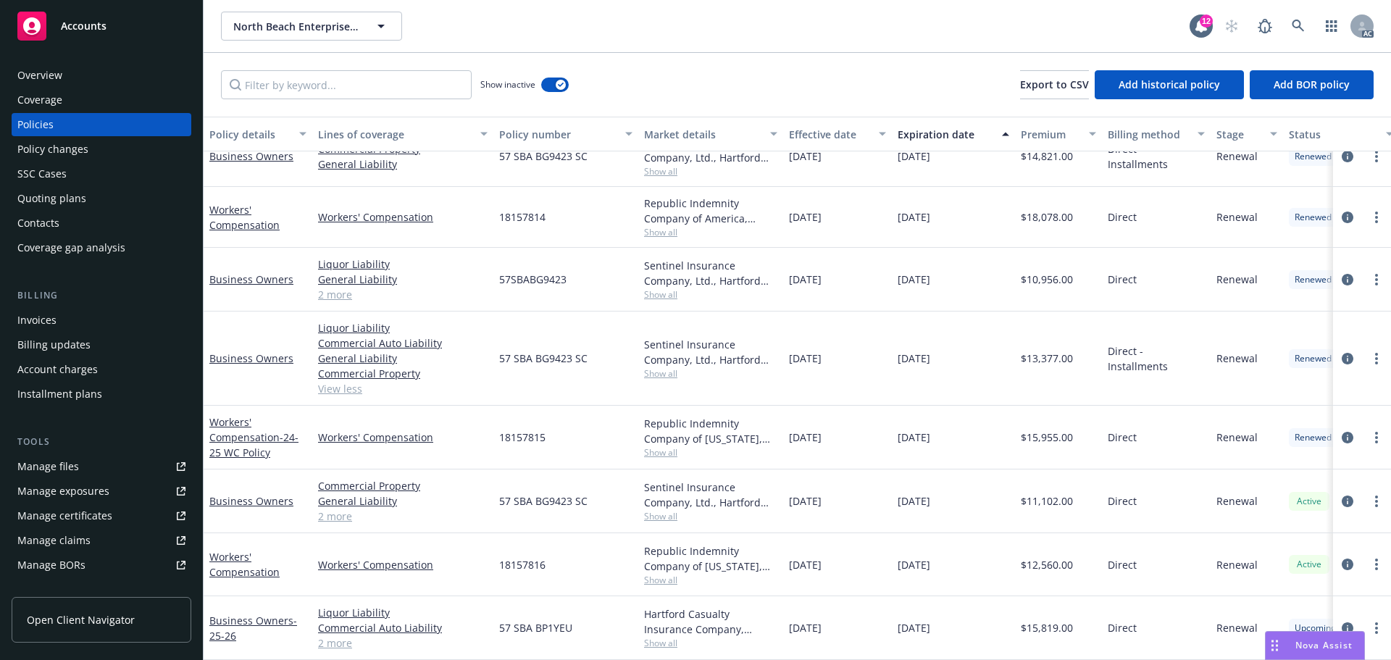
click at [1046, 473] on div "$11,102.00" at bounding box center [1058, 502] width 87 height 64
drag, startPoint x: 490, startPoint y: 345, endPoint x: 633, endPoint y: 347, distance: 142.8
click at [633, 347] on div "Business Owners Liquor Liability Commercial Auto Liability General Liability Co…" at bounding box center [903, 359] width 1399 height 94
click at [525, 351] on span "57 SBA BG9423 SC" at bounding box center [543, 358] width 88 height 15
click at [502, 351] on span "57 SBA BG9423 SC" at bounding box center [543, 358] width 88 height 15
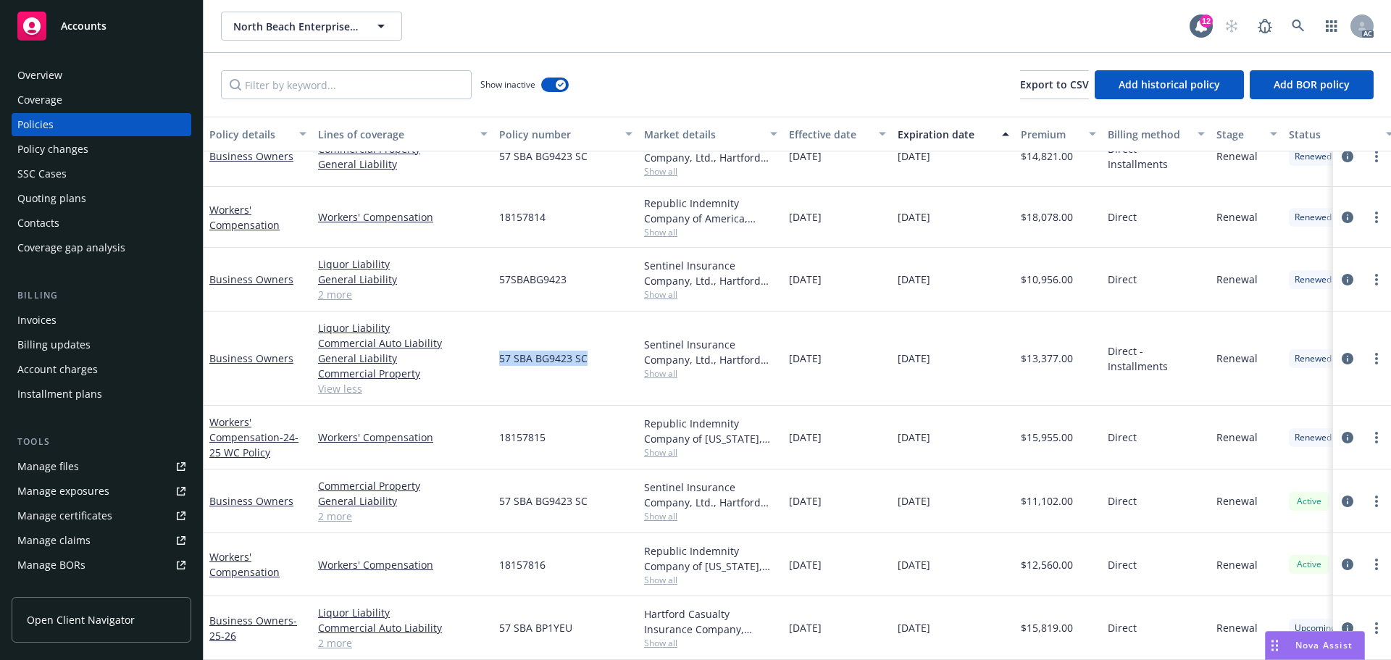
drag, startPoint x: 500, startPoint y: 347, endPoint x: 606, endPoint y: 345, distance: 105.8
click at [606, 345] on div "57 SBA BG9423 SC" at bounding box center [565, 359] width 145 height 94
drag, startPoint x: 1028, startPoint y: 354, endPoint x: 1096, endPoint y: 348, distance: 68.4
click at [1096, 348] on div "$13,377.00" at bounding box center [1058, 359] width 87 height 94
drag, startPoint x: 786, startPoint y: 362, endPoint x: 854, endPoint y: 357, distance: 69.0
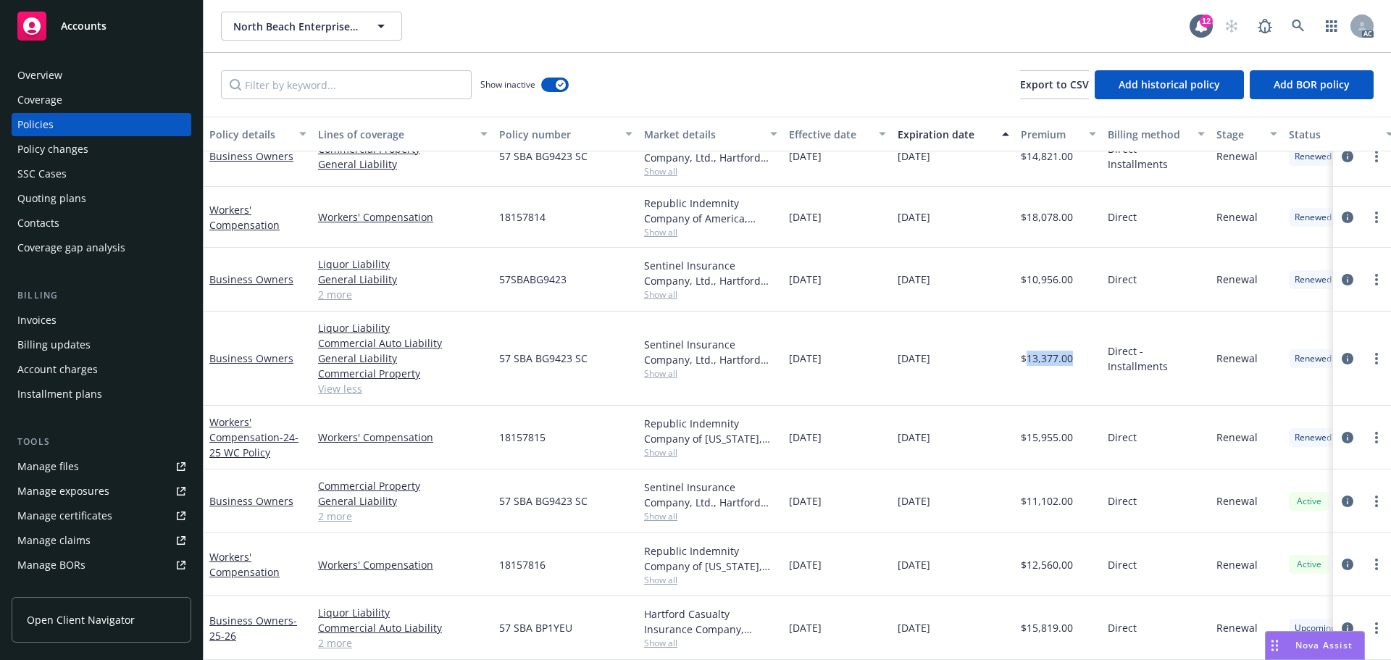
click at [854, 357] on div "[DATE]" at bounding box center [837, 359] width 109 height 94
drag, startPoint x: 898, startPoint y: 346, endPoint x: 986, endPoint y: 357, distance: 88.3
click at [986, 357] on div "[DATE]" at bounding box center [953, 359] width 123 height 94
click at [670, 367] on span "Show all" at bounding box center [710, 373] width 133 height 12
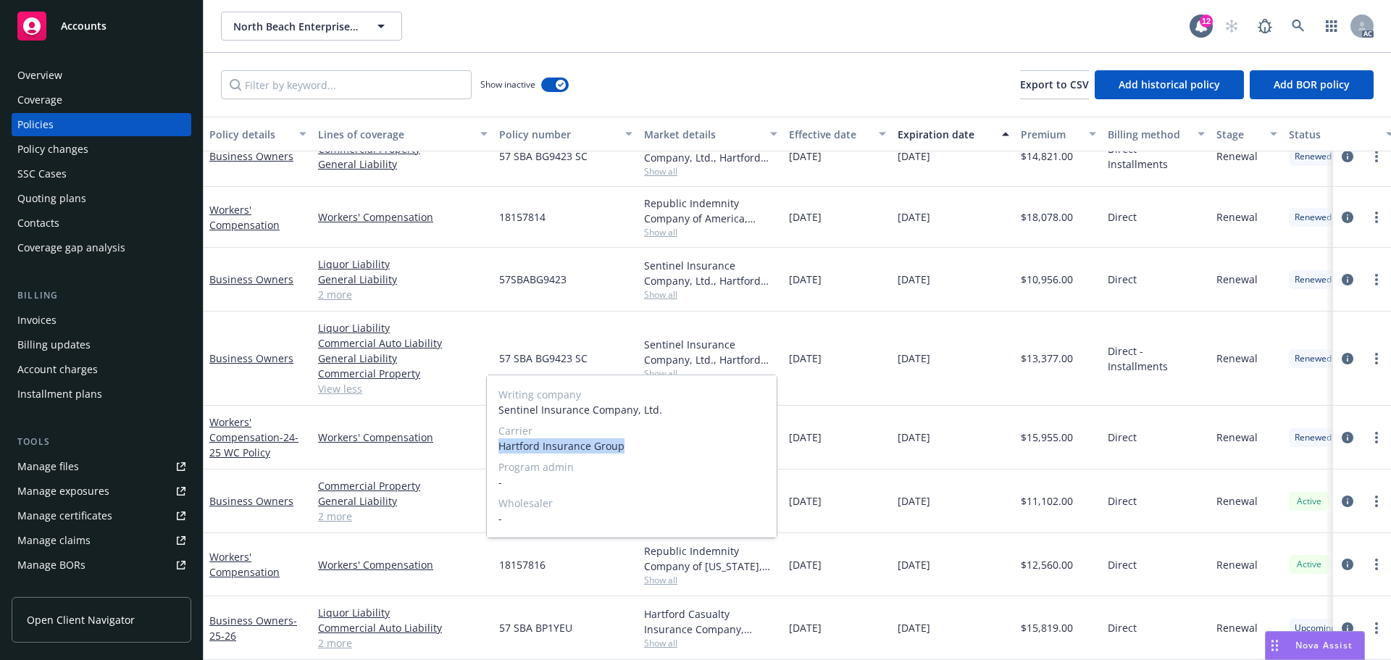
drag, startPoint x: 496, startPoint y: 451, endPoint x: 659, endPoint y: 448, distance: 163.1
click at [659, 448] on div "Writing company Sentinel Insurance Company, Ltd. Carrier Hartford Insurance Gro…" at bounding box center [632, 456] width 290 height 162
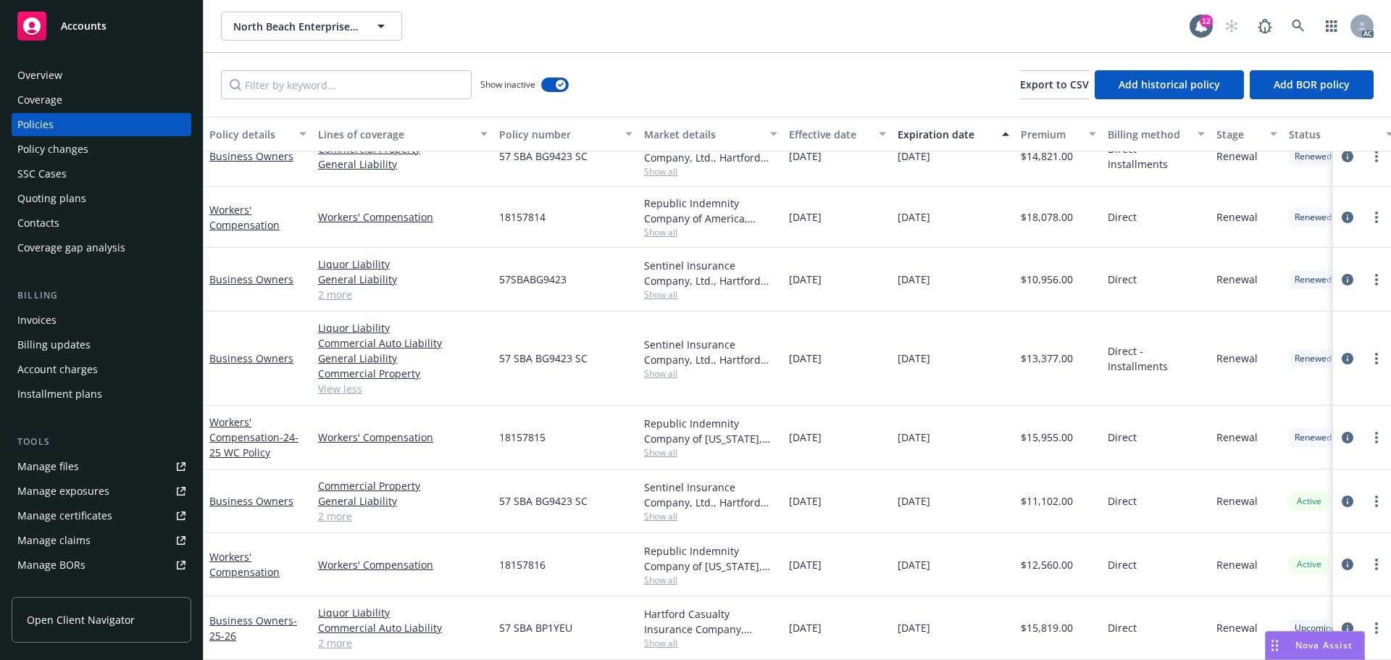
drag, startPoint x: 1207, startPoint y: 507, endPoint x: 1133, endPoint y: 504, distance: 74.0
click at [1207, 507] on div "Direct" at bounding box center [1156, 502] width 109 height 64
drag, startPoint x: 492, startPoint y: 357, endPoint x: 596, endPoint y: 351, distance: 103.8
click at [596, 351] on div "Business Owners Liquor Liability Commercial Auto Liability General Liability Co…" at bounding box center [903, 359] width 1399 height 94
click at [512, 354] on span "57 SBA BG9423 SC" at bounding box center [543, 358] width 88 height 15
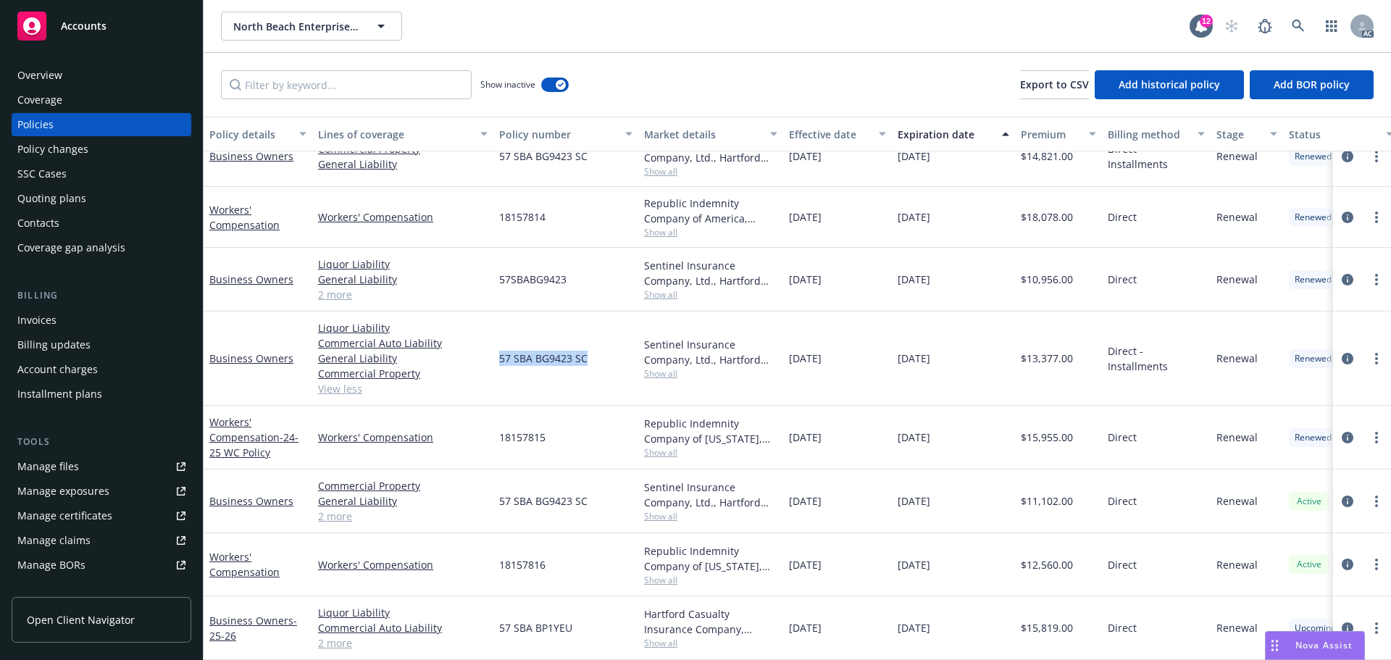
drag, startPoint x: 503, startPoint y: 351, endPoint x: 630, endPoint y: 351, distance: 126.8
click at [630, 351] on div "57 SBA BG9423 SC" at bounding box center [565, 359] width 145 height 94
drag, startPoint x: 1025, startPoint y: 357, endPoint x: 1080, endPoint y: 351, distance: 55.3
click at [1080, 351] on div "$13,377.00" at bounding box center [1058, 359] width 87 height 94
drag, startPoint x: 786, startPoint y: 361, endPoint x: 865, endPoint y: 353, distance: 78.7
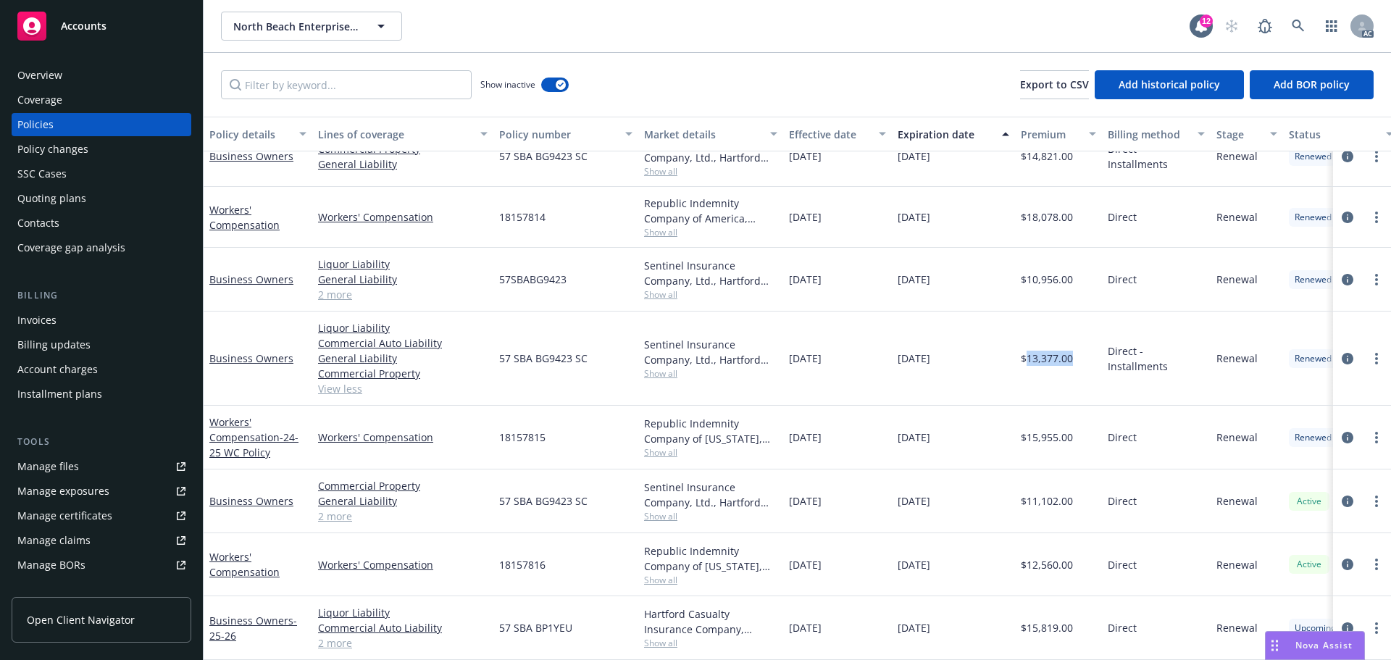
click at [865, 353] on div "[DATE]" at bounding box center [837, 359] width 109 height 94
click at [903, 368] on div "[DATE]" at bounding box center [953, 359] width 123 height 94
drag, startPoint x: 892, startPoint y: 364, endPoint x: 1001, endPoint y: 364, distance: 109.4
click at [1001, 364] on div "[DATE]" at bounding box center [953, 359] width 123 height 94
click at [842, 380] on div "[DATE]" at bounding box center [837, 359] width 109 height 94
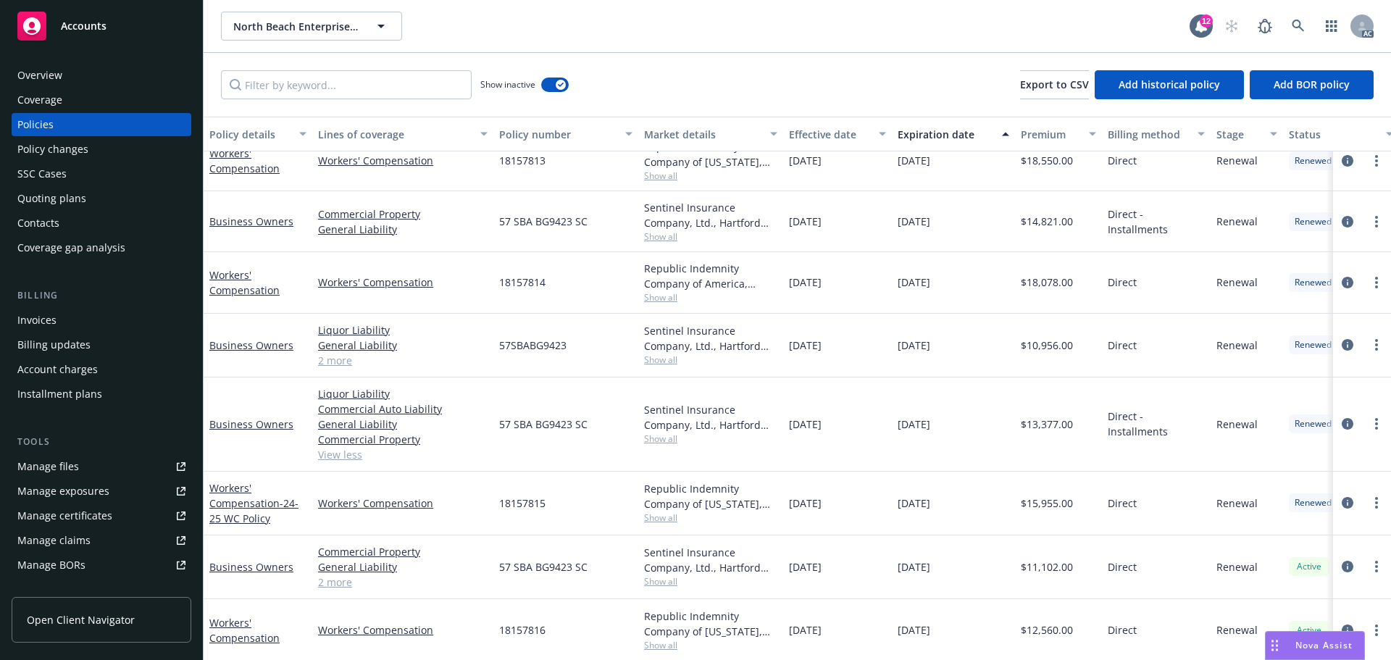
scroll to position [430, 0]
drag, startPoint x: 857, startPoint y: 221, endPoint x: 822, endPoint y: 228, distance: 35.4
click at [822, 228] on div "[DATE]" at bounding box center [837, 221] width 109 height 61
drag, startPoint x: 955, startPoint y: 226, endPoint x: 927, endPoint y: 228, distance: 28.3
click at [927, 228] on div "[DATE]" at bounding box center [953, 221] width 123 height 61
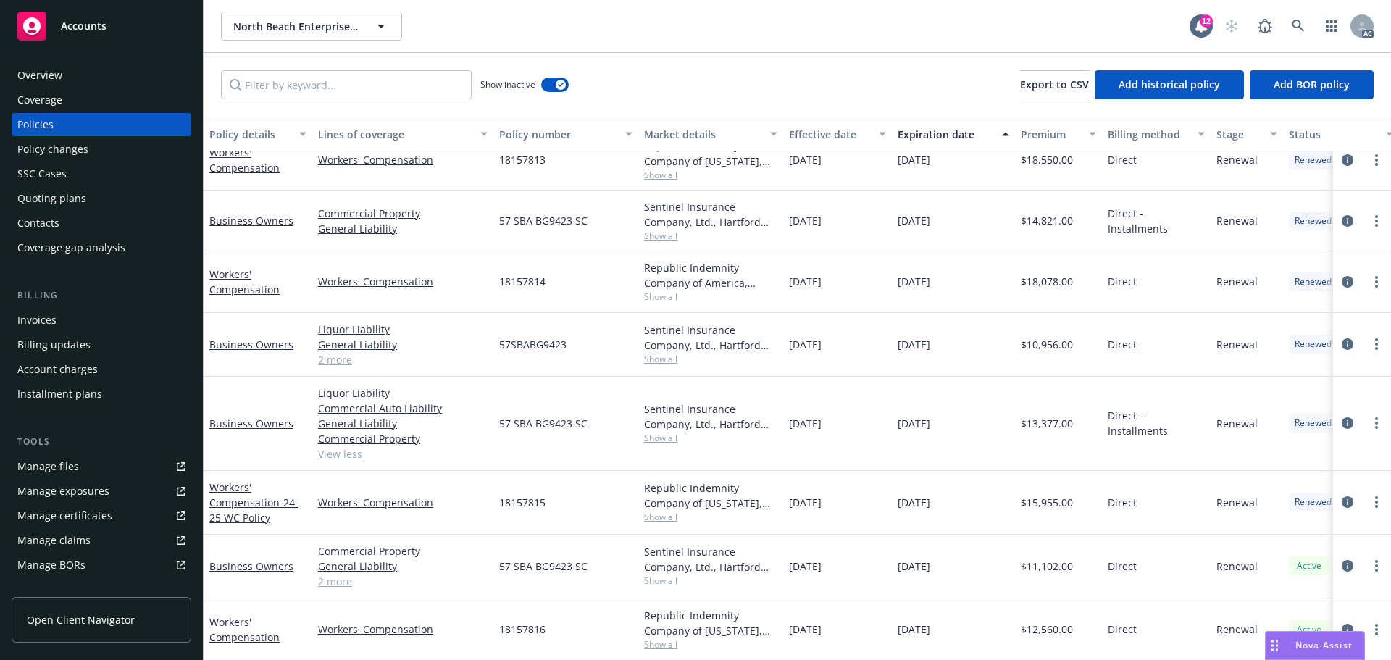
click at [655, 241] on span "Show all" at bounding box center [710, 236] width 133 height 12
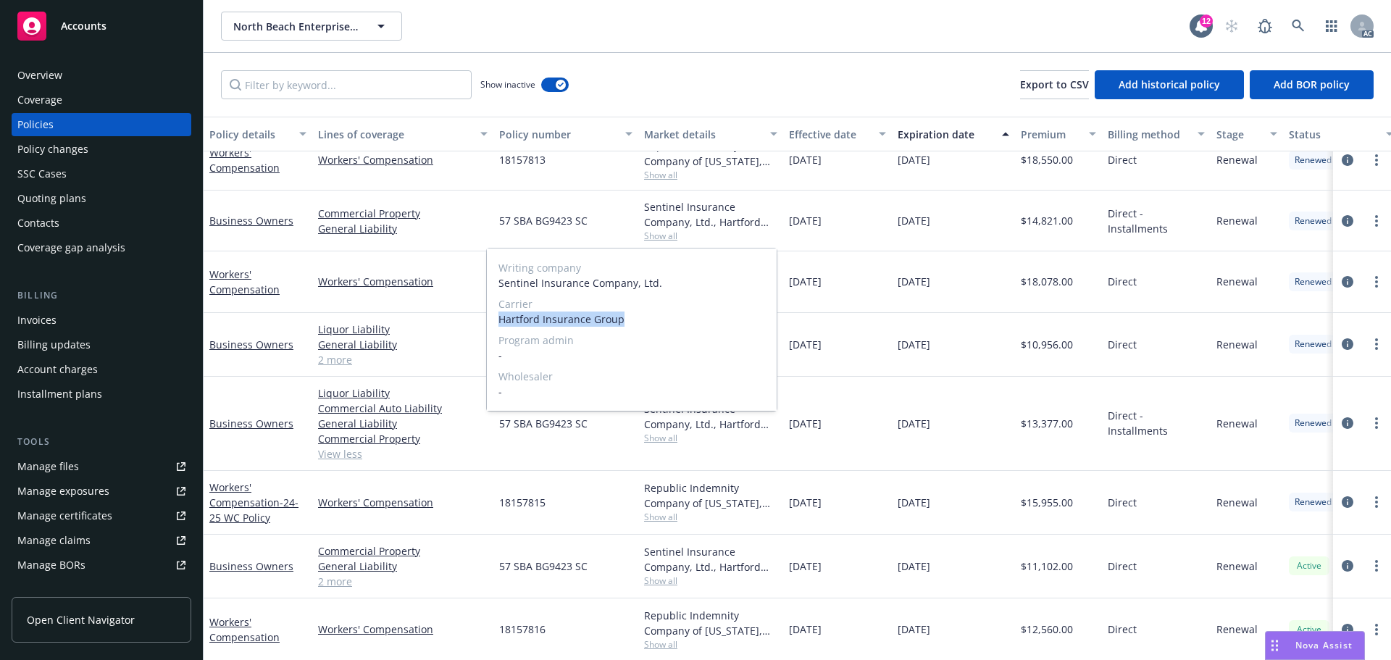
drag, startPoint x: 501, startPoint y: 319, endPoint x: 654, endPoint y: 322, distance: 153.7
click at [654, 322] on span "Hartford Insurance Group" at bounding box center [632, 319] width 267 height 15
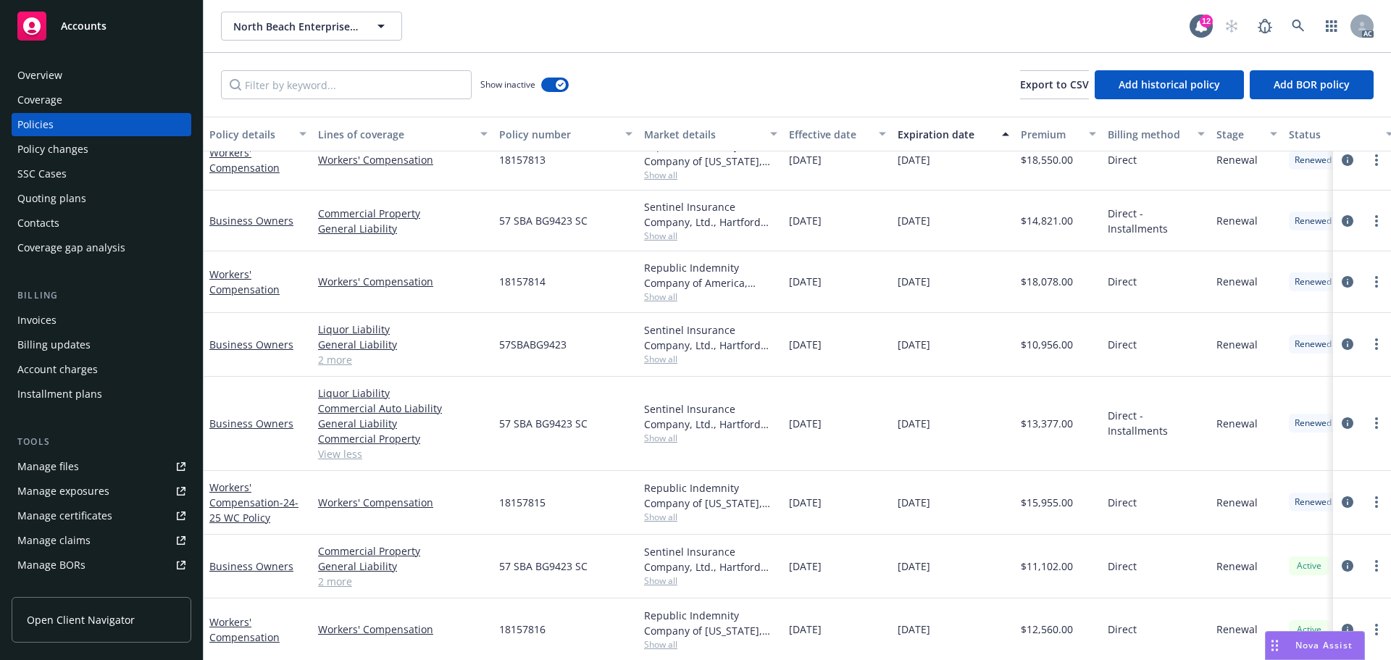
click at [1009, 388] on div "[DATE]" at bounding box center [953, 424] width 123 height 94
drag, startPoint x: 483, startPoint y: 227, endPoint x: 597, endPoint y: 221, distance: 114.6
click at [597, 221] on div "Business Owners Commercial Property General Liability 57 SBA BG9423 SC Sentinel…" at bounding box center [903, 221] width 1399 height 61
drag, startPoint x: 1028, startPoint y: 223, endPoint x: 1104, endPoint y: 227, distance: 76.2
click at [1104, 227] on div "Business Owners Commercial Property General Liability 57 SBA BG9423 SC Sentinel…" at bounding box center [903, 221] width 1399 height 61
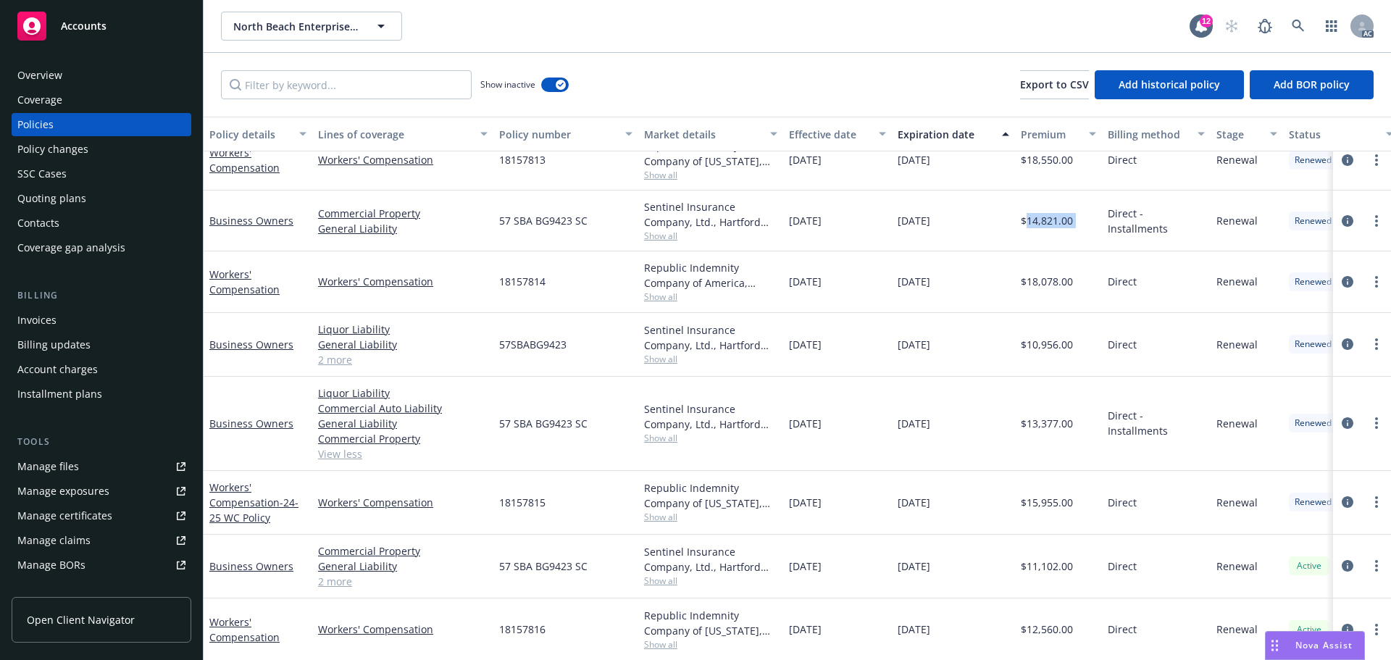
drag, startPoint x: 791, startPoint y: 234, endPoint x: 866, endPoint y: 235, distance: 74.6
click at [866, 235] on div "[DATE]" at bounding box center [837, 221] width 109 height 61
click at [904, 236] on div "[DATE]" at bounding box center [953, 221] width 123 height 61
drag, startPoint x: 893, startPoint y: 230, endPoint x: 966, endPoint y: 230, distance: 72.5
click at [966, 230] on div "[DATE]" at bounding box center [953, 221] width 123 height 61
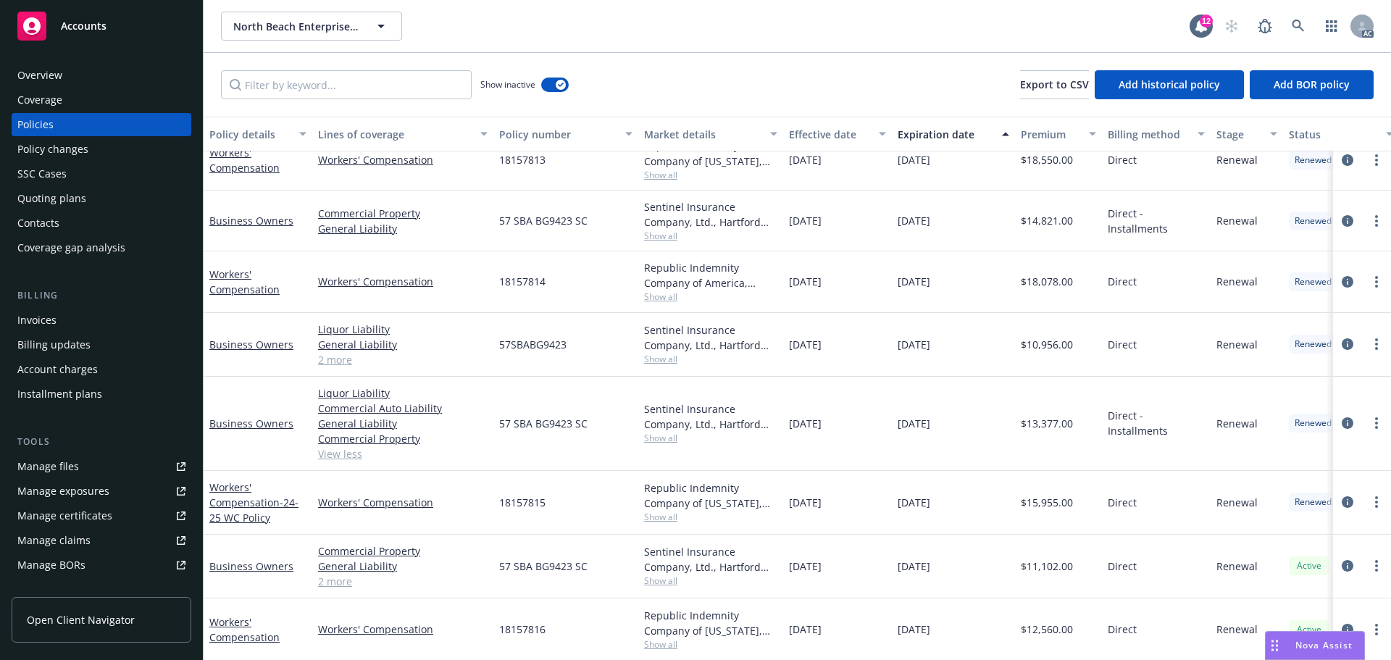
click at [672, 243] on div "Sentinel Insurance Company, Ltd., Hartford Insurance Group Show all" at bounding box center [710, 221] width 145 height 61
click at [670, 239] on span "Show all" at bounding box center [710, 236] width 133 height 12
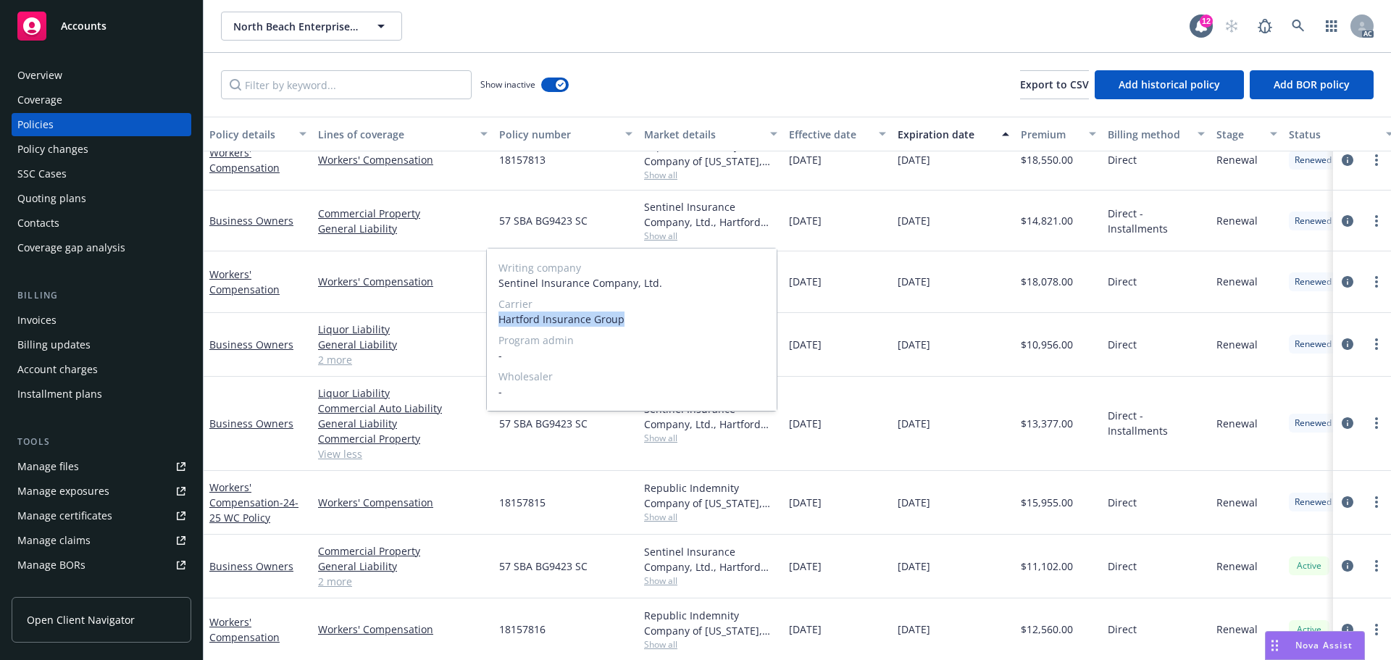
drag, startPoint x: 500, startPoint y: 317, endPoint x: 659, endPoint y: 325, distance: 159.6
click at [659, 325] on span "Hartford Insurance Group" at bounding box center [632, 319] width 267 height 15
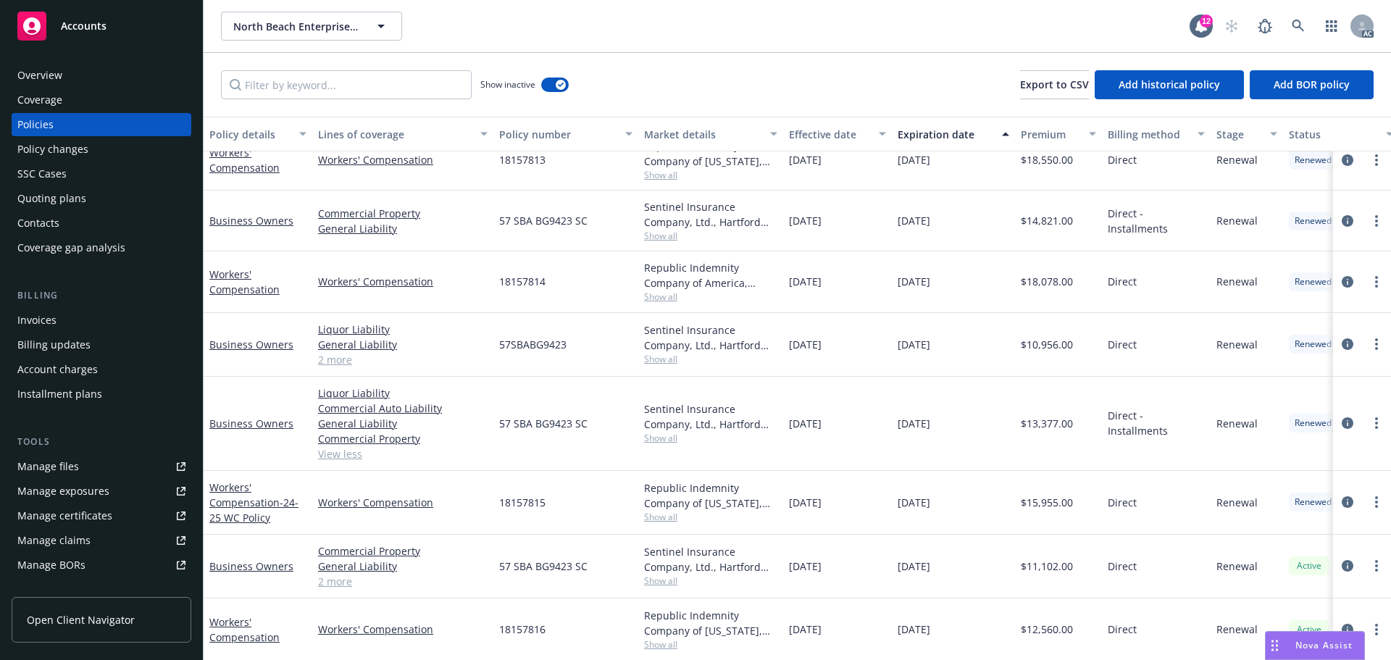
click at [862, 372] on div "[DATE]" at bounding box center [837, 345] width 109 height 64
drag, startPoint x: 486, startPoint y: 221, endPoint x: 623, endPoint y: 226, distance: 137.1
click at [623, 226] on div "Business Owners Commercial Property General Liability 57 SBA BG9423 SC Sentinel…" at bounding box center [903, 221] width 1399 height 61
drag, startPoint x: 1030, startPoint y: 230, endPoint x: 1096, endPoint y: 229, distance: 66.7
click at [1096, 229] on div "$14,821.00" at bounding box center [1058, 221] width 87 height 61
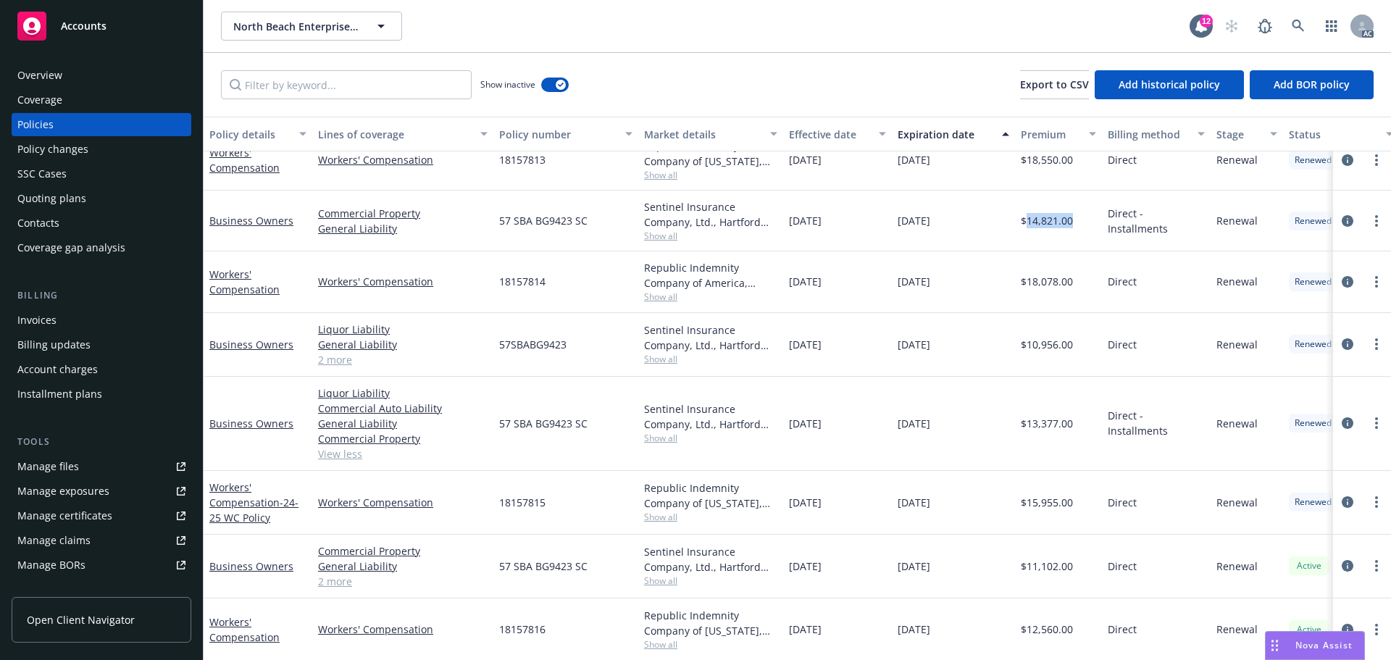
drag, startPoint x: 780, startPoint y: 230, endPoint x: 863, endPoint y: 221, distance: 83.9
click at [863, 221] on div "Business Owners Commercial Property General Liability 57 SBA BG9423 SC Sentinel…" at bounding box center [903, 221] width 1399 height 61
click at [897, 230] on div "[DATE]" at bounding box center [953, 221] width 123 height 61
drag, startPoint x: 893, startPoint y: 230, endPoint x: 970, endPoint y: 230, distance: 76.1
click at [970, 230] on div "[DATE]" at bounding box center [953, 221] width 123 height 61
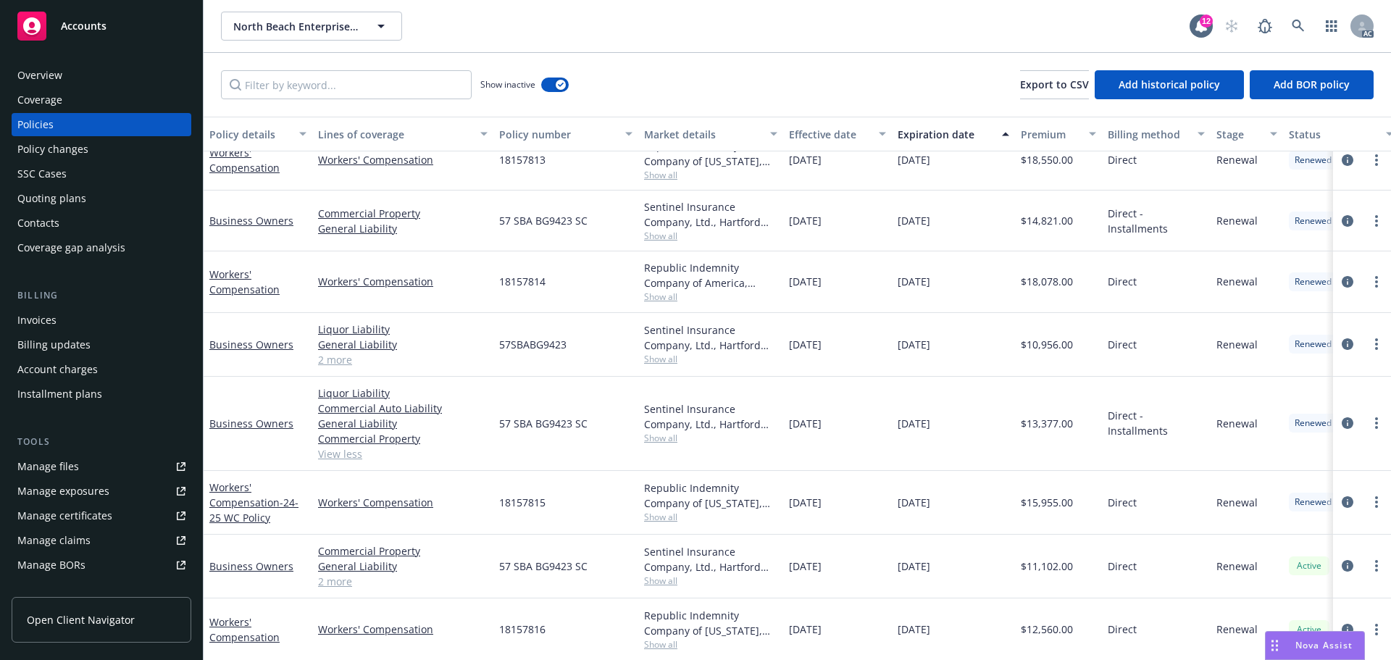
click at [654, 237] on span "Show all" at bounding box center [710, 236] width 133 height 12
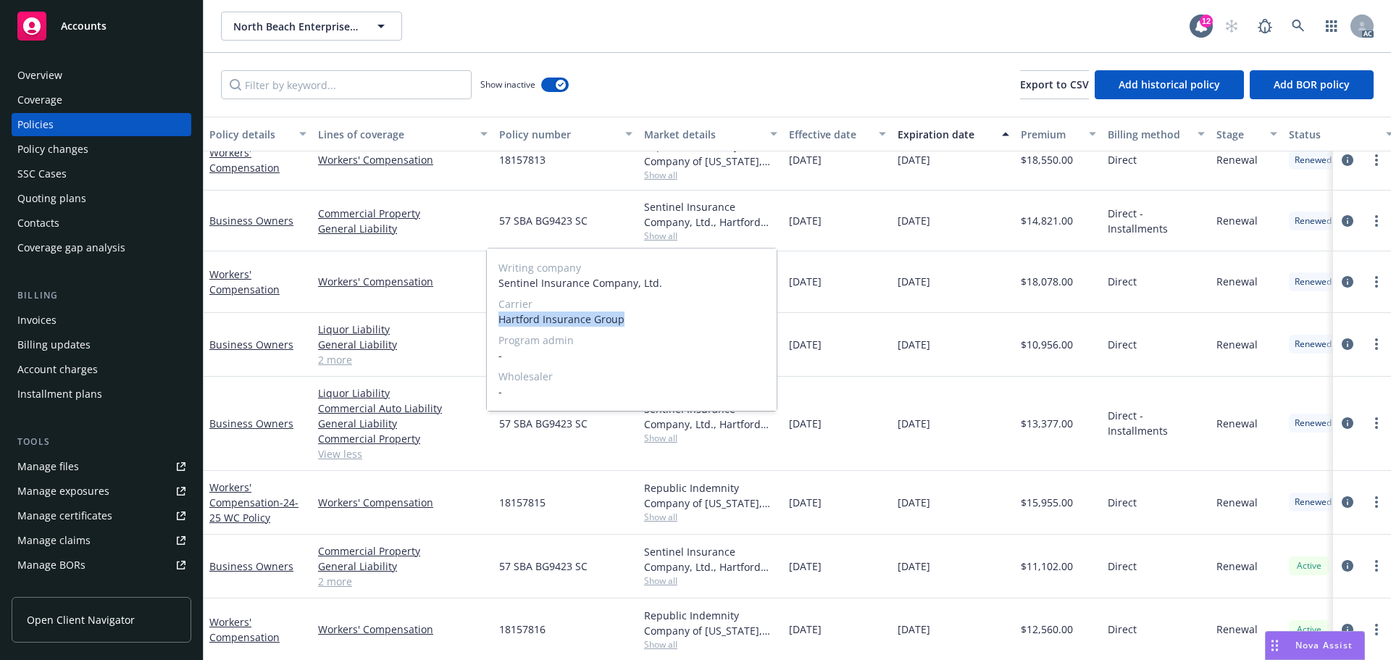
drag, startPoint x: 496, startPoint y: 317, endPoint x: 638, endPoint y: 323, distance: 141.5
click at [638, 323] on div "Writing company Sentinel Insurance Company, Ltd. Carrier Hartford Insurance Gro…" at bounding box center [632, 330] width 290 height 162
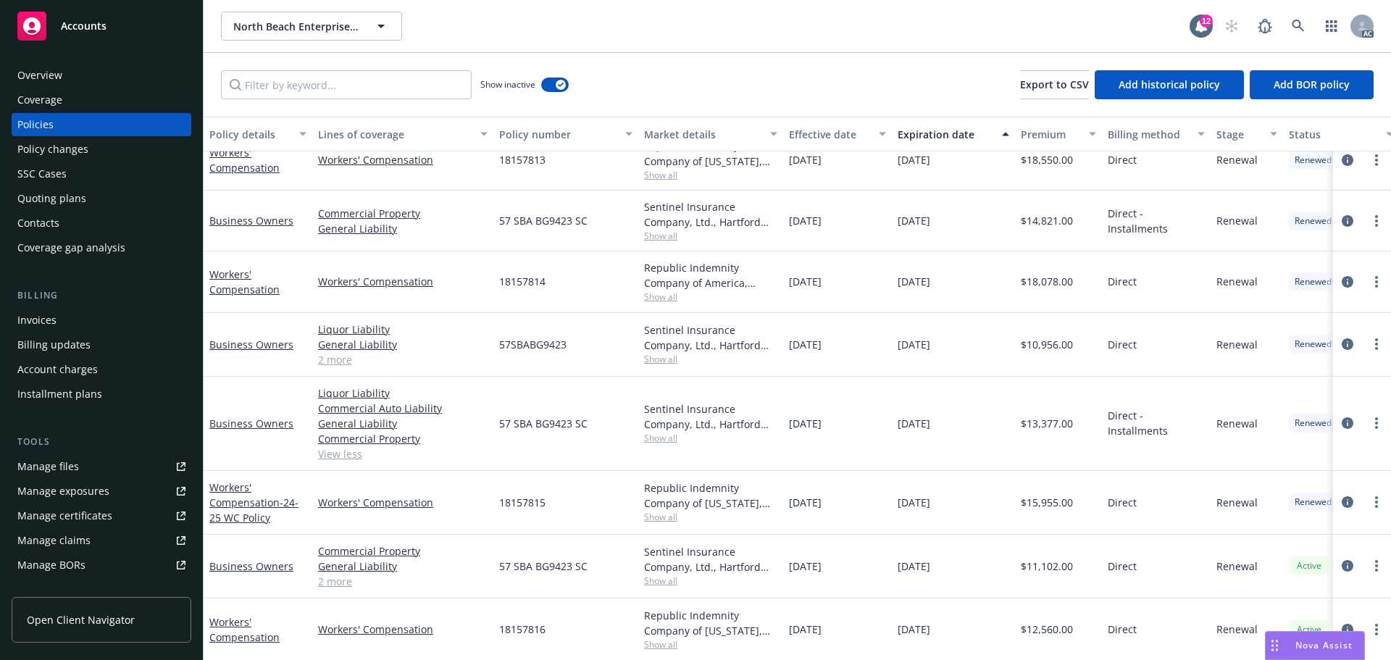
drag, startPoint x: 825, startPoint y: 258, endPoint x: 585, endPoint y: 248, distance: 240.8
click at [821, 258] on div "[DATE]" at bounding box center [837, 281] width 109 height 61
drag, startPoint x: 485, startPoint y: 228, endPoint x: 623, endPoint y: 225, distance: 138.5
click at [623, 225] on div "Business Owners Commercial Property General Liability 57 SBA BG9423 SC Sentinel…" at bounding box center [903, 221] width 1399 height 61
drag, startPoint x: 1027, startPoint y: 230, endPoint x: 1083, endPoint y: 228, distance: 56.6
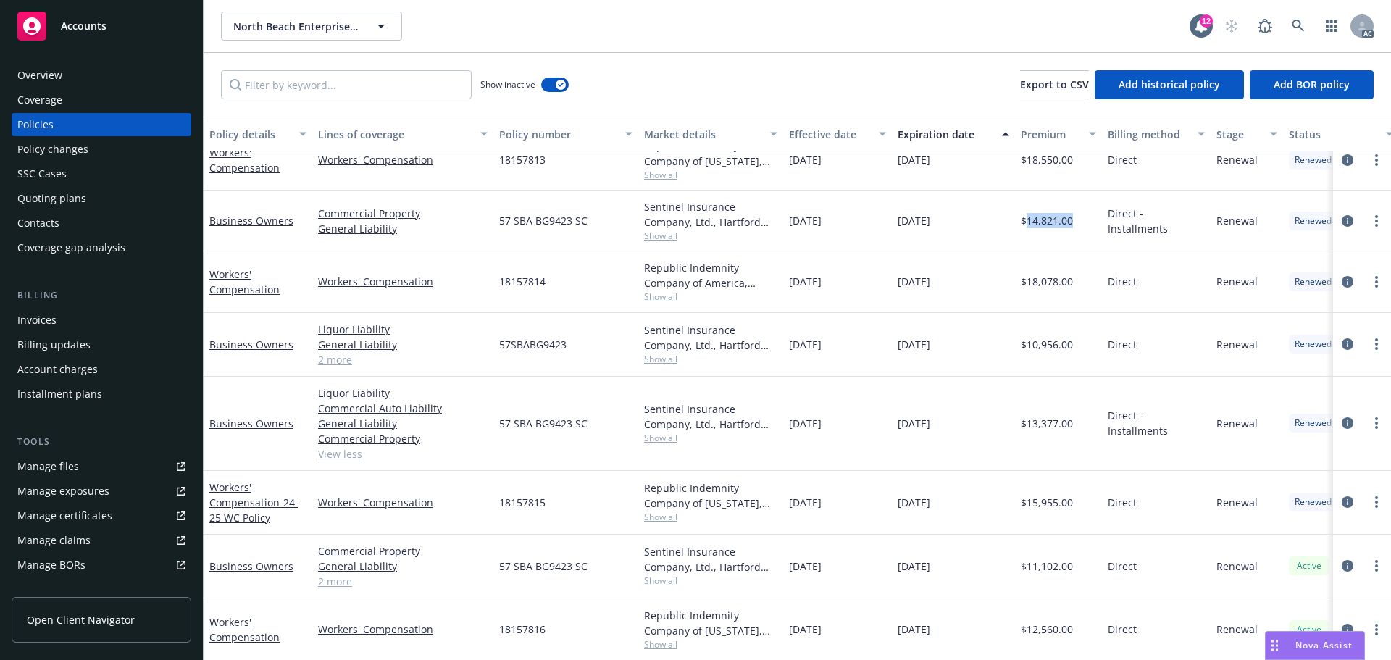
click at [1083, 228] on div "$14,821.00" at bounding box center [1058, 221] width 87 height 61
drag, startPoint x: 780, startPoint y: 232, endPoint x: 867, endPoint y: 231, distance: 86.2
click at [867, 231] on div "Business Owners Commercial Property General Liability 57 SBA BG9423 SC Sentinel…" at bounding box center [903, 221] width 1399 height 61
drag, startPoint x: 894, startPoint y: 222, endPoint x: 1010, endPoint y: 233, distance: 116.4
click at [1010, 233] on div "[DATE]" at bounding box center [953, 221] width 123 height 61
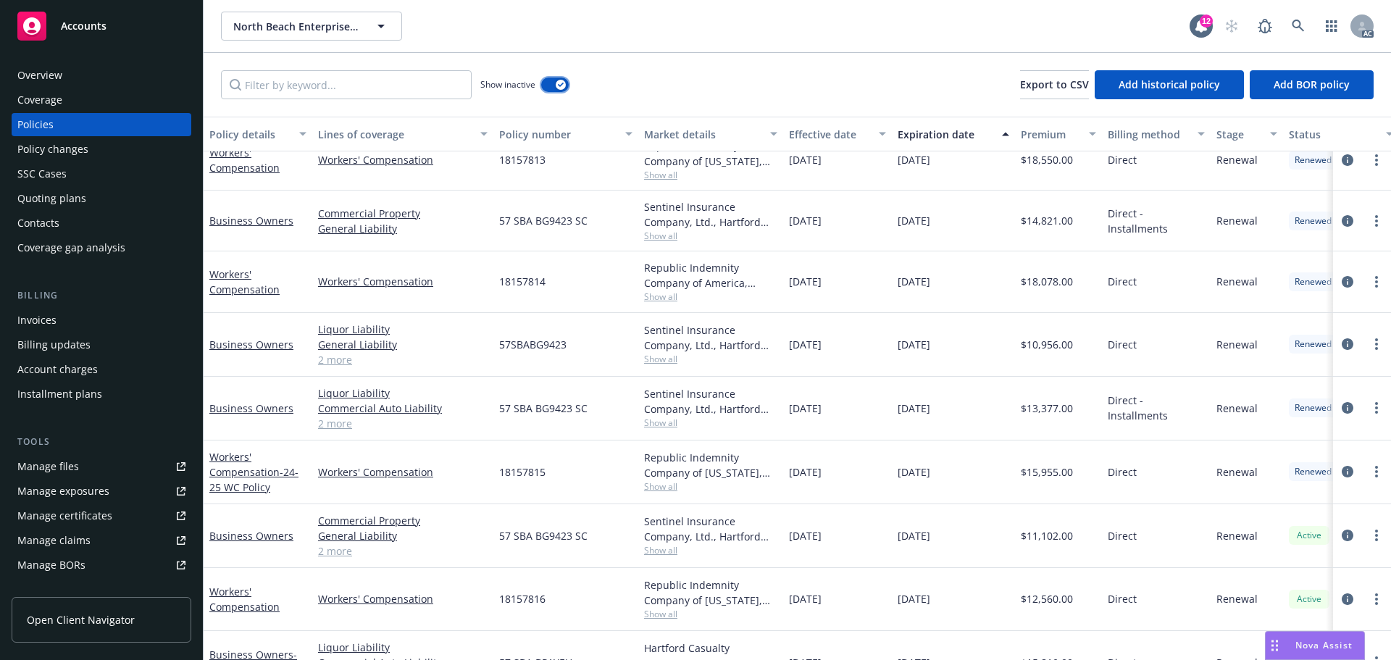
drag, startPoint x: 560, startPoint y: 86, endPoint x: 803, endPoint y: 57, distance: 244.5
click at [560, 86] on icon "button" at bounding box center [561, 85] width 6 height 4
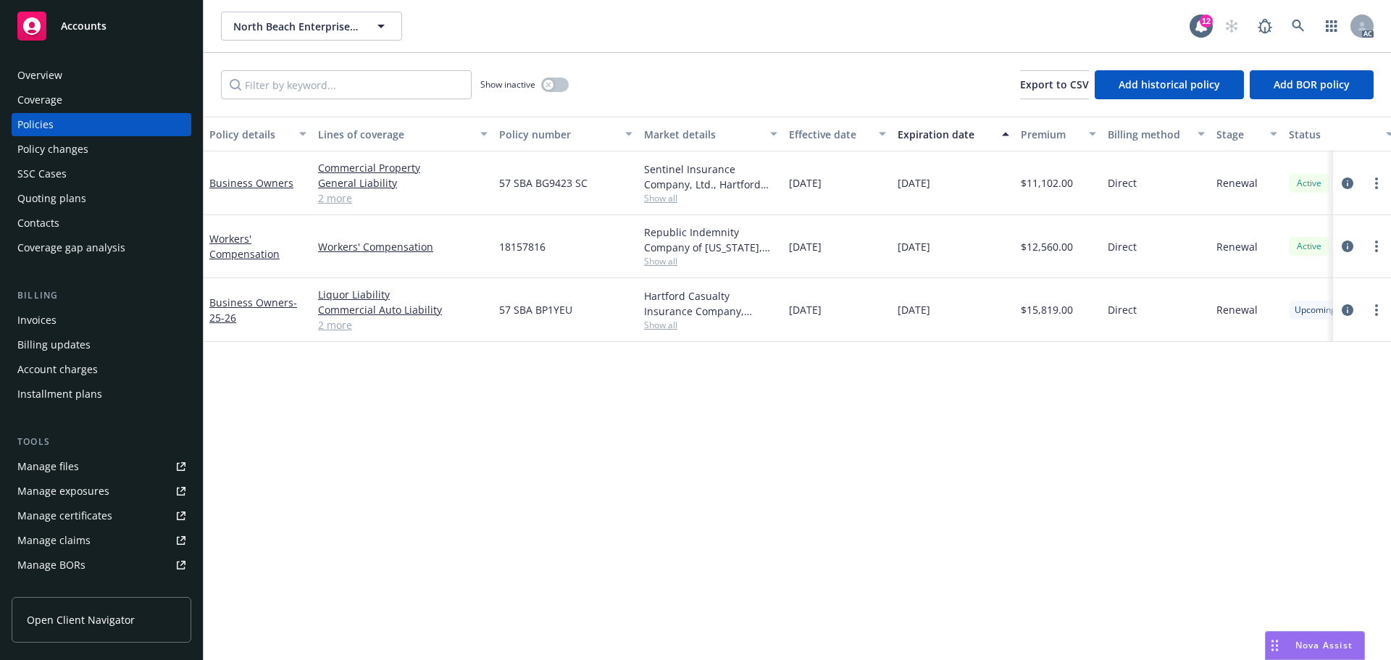
drag, startPoint x: 854, startPoint y: 311, endPoint x: 790, endPoint y: 315, distance: 63.9
click at [790, 315] on div "[DATE]" at bounding box center [837, 310] width 109 height 64
drag, startPoint x: 209, startPoint y: 289, endPoint x: 292, endPoint y: 300, distance: 84.0
click at [292, 300] on div "Business Owners - 25-26" at bounding box center [258, 310] width 109 height 64
click at [562, 88] on button "button" at bounding box center [555, 85] width 28 height 14
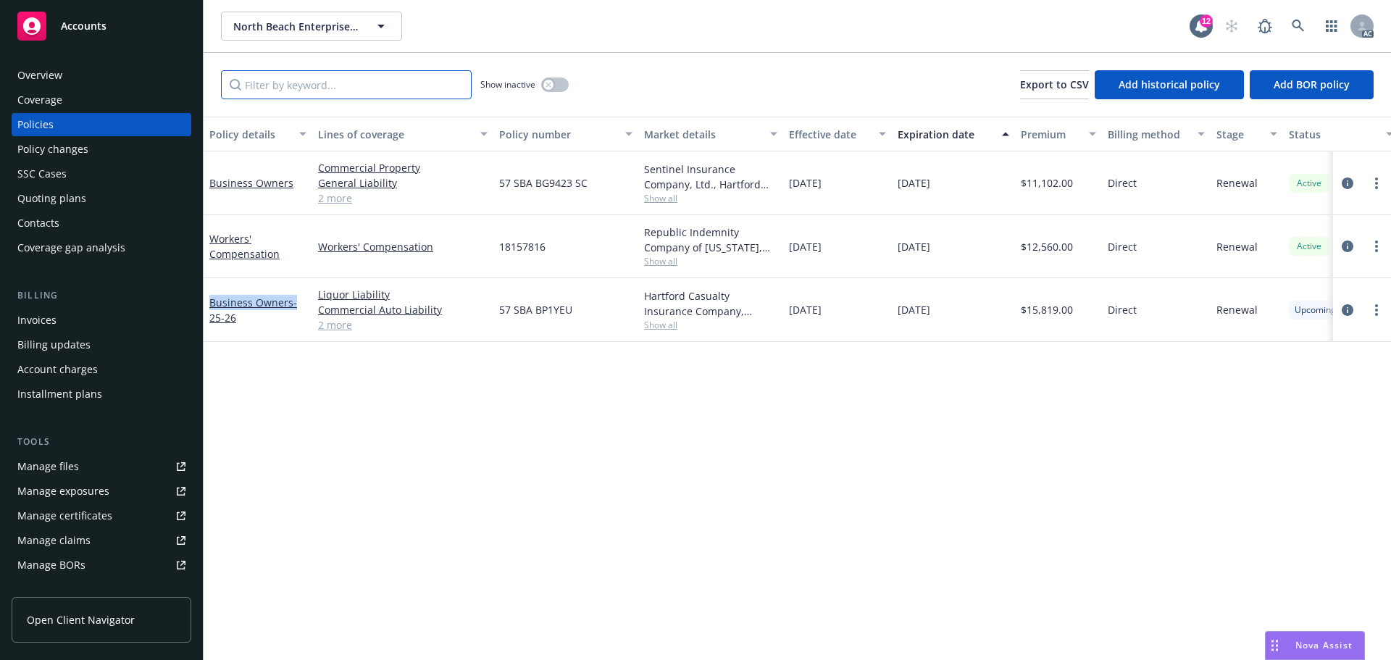
click at [452, 85] on input "Filter by keyword..." at bounding box center [346, 84] width 251 height 29
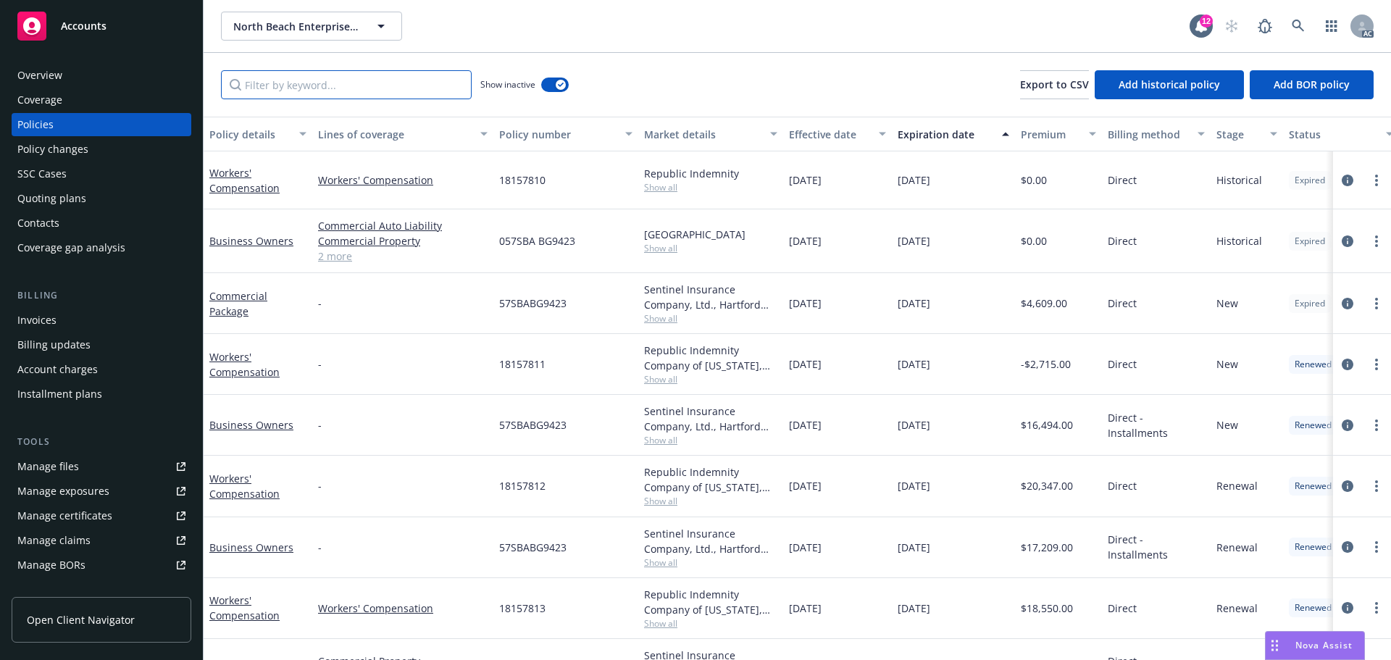
paste input "Business Owners"
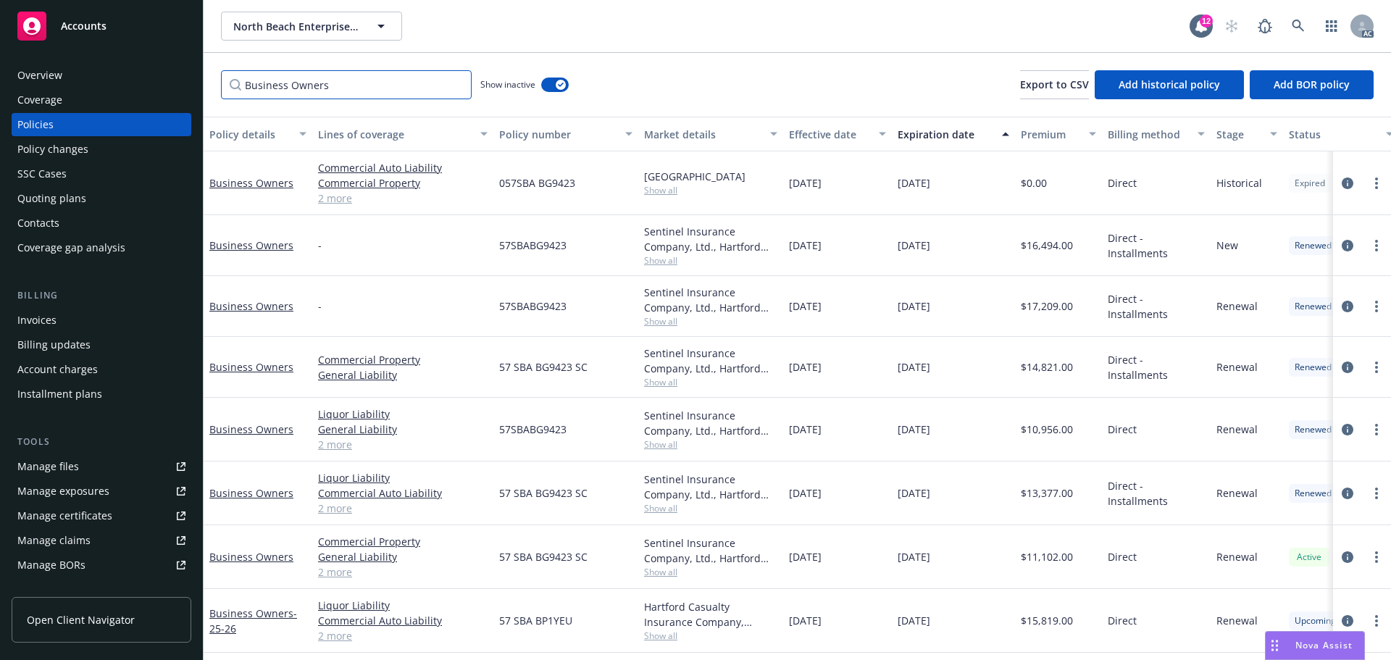
scroll to position [4, 0]
type input "Business Owners"
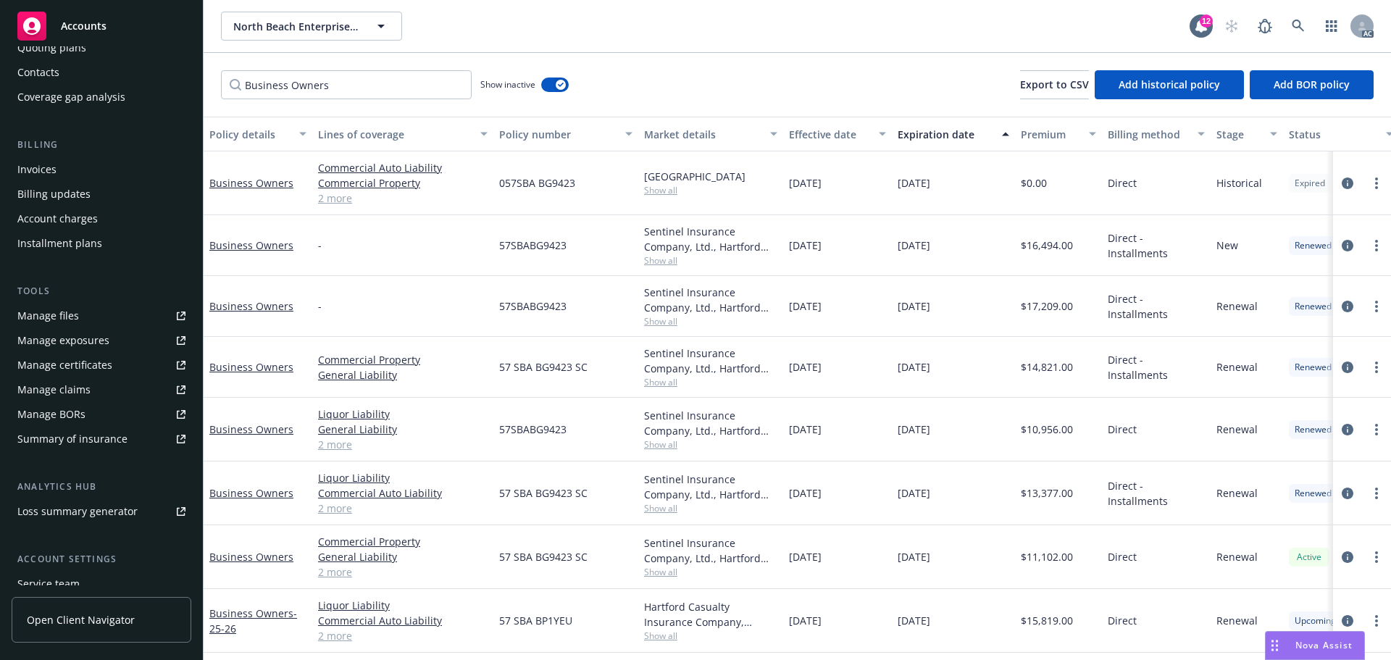
scroll to position [259, 0]
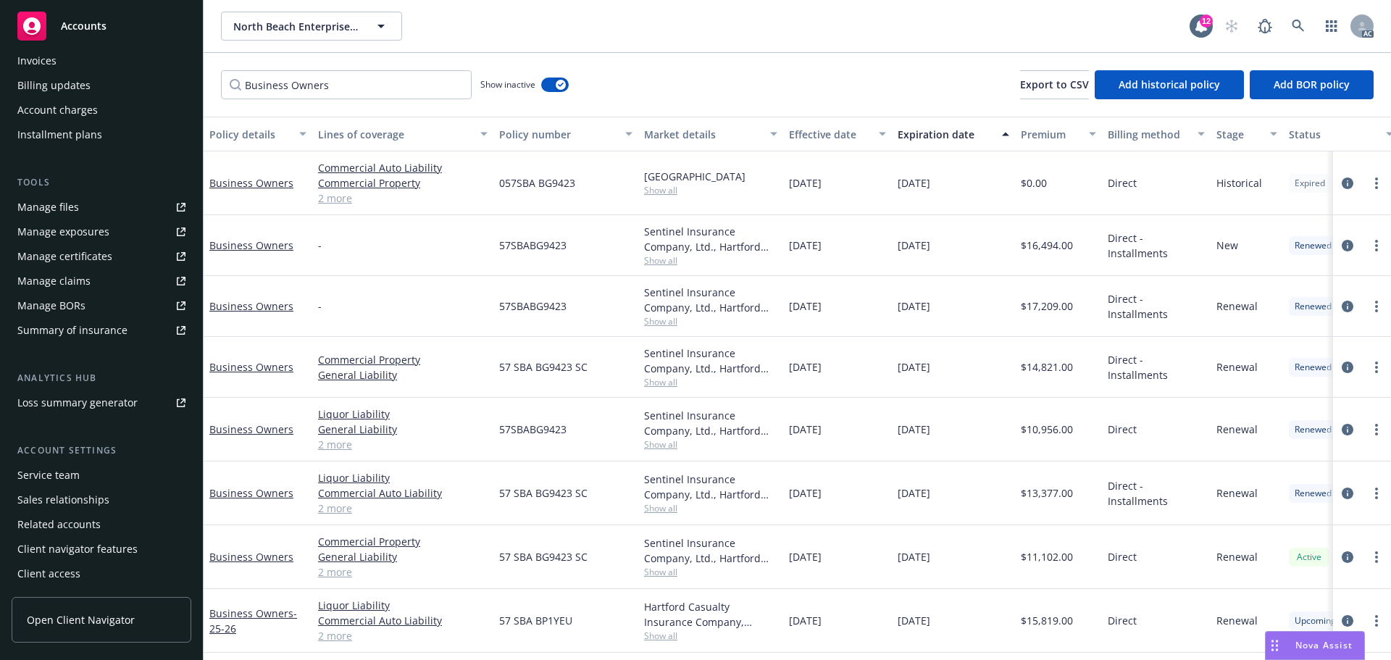
drag, startPoint x: 52, startPoint y: 469, endPoint x: 133, endPoint y: 457, distance: 81.4
click at [52, 469] on div "Service team" at bounding box center [48, 475] width 62 height 23
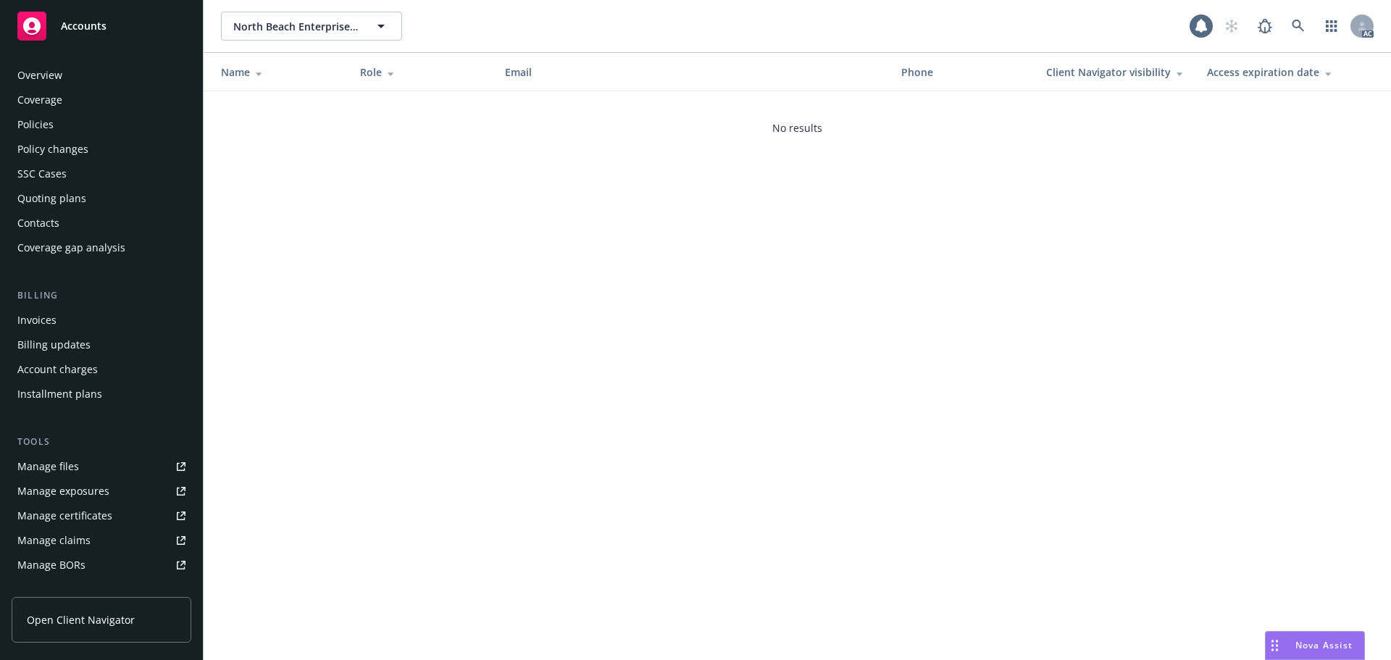
scroll to position [259, 0]
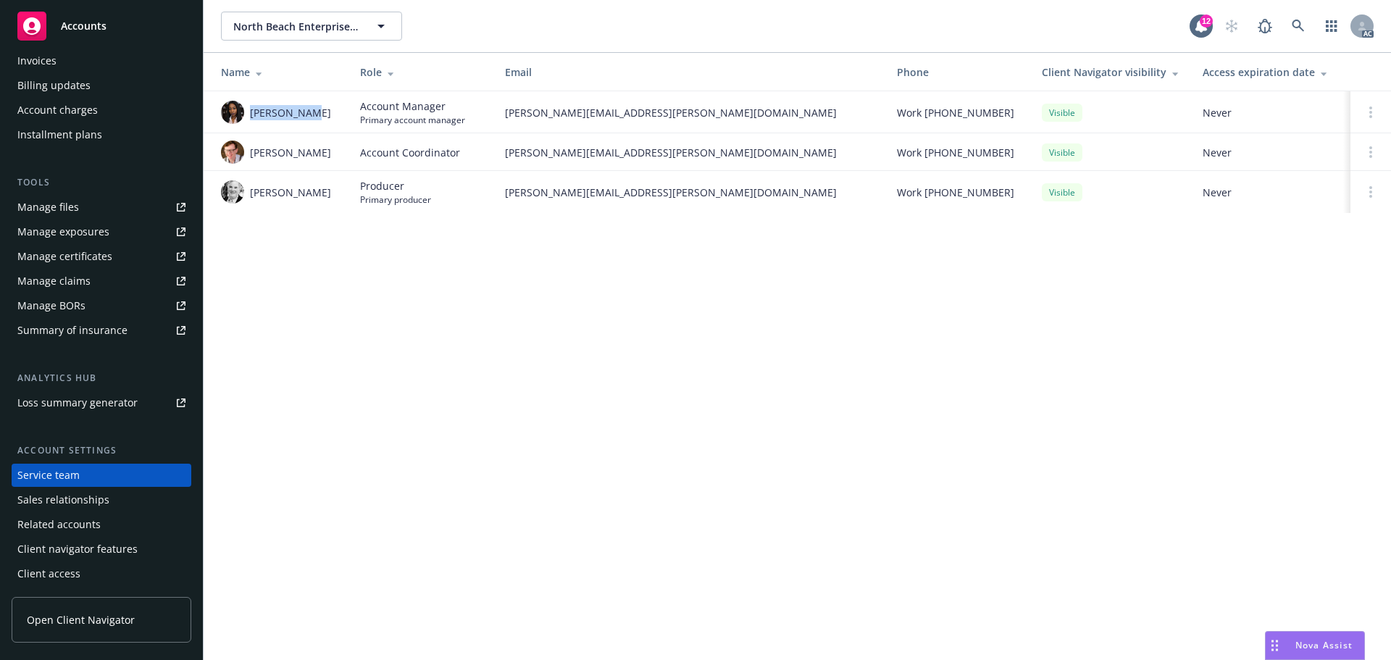
drag, startPoint x: 323, startPoint y: 107, endPoint x: 253, endPoint y: 107, distance: 70.3
click at [253, 107] on div "[PERSON_NAME]" at bounding box center [279, 112] width 116 height 23
drag, startPoint x: 503, startPoint y: 117, endPoint x: 725, endPoint y: 121, distance: 221.8
click at [725, 121] on td "[PERSON_NAME][EMAIL_ADDRESS][PERSON_NAME][DOMAIN_NAME]" at bounding box center [689, 112] width 392 height 42
drag, startPoint x: 331, startPoint y: 189, endPoint x: 249, endPoint y: 192, distance: 81.9
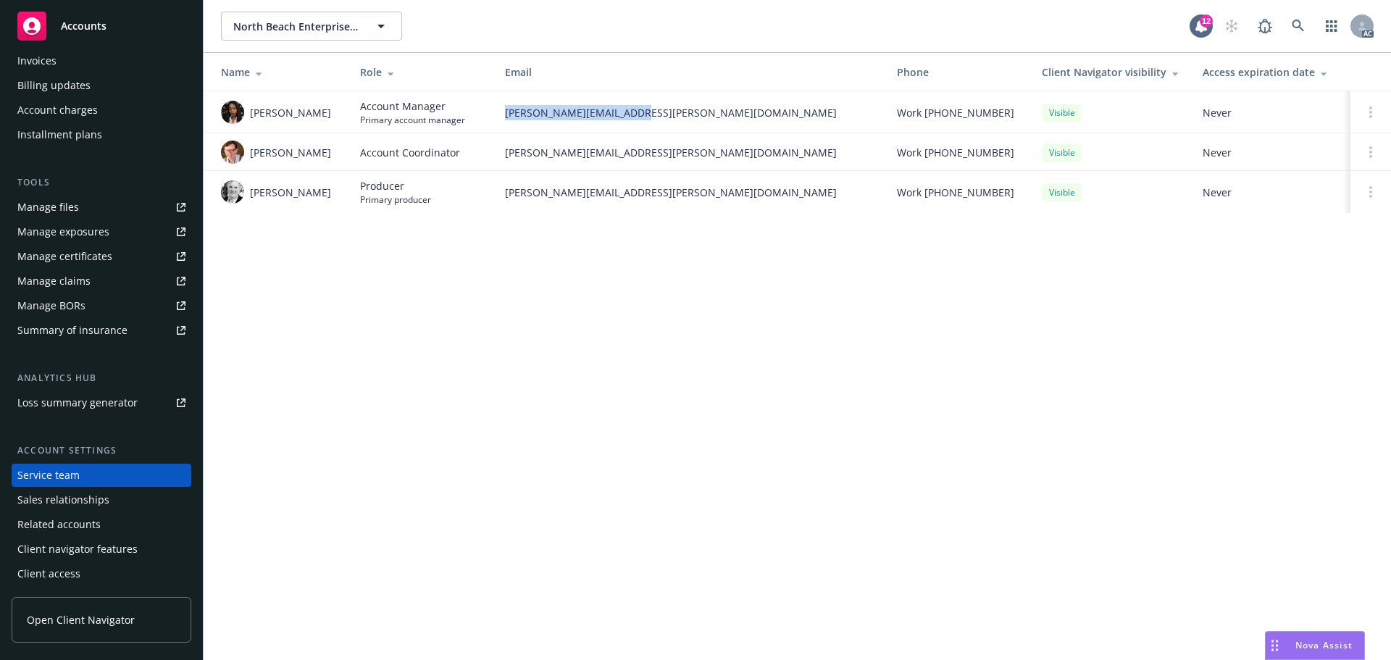
click at [249, 192] on div "[PERSON_NAME]" at bounding box center [279, 191] width 116 height 23
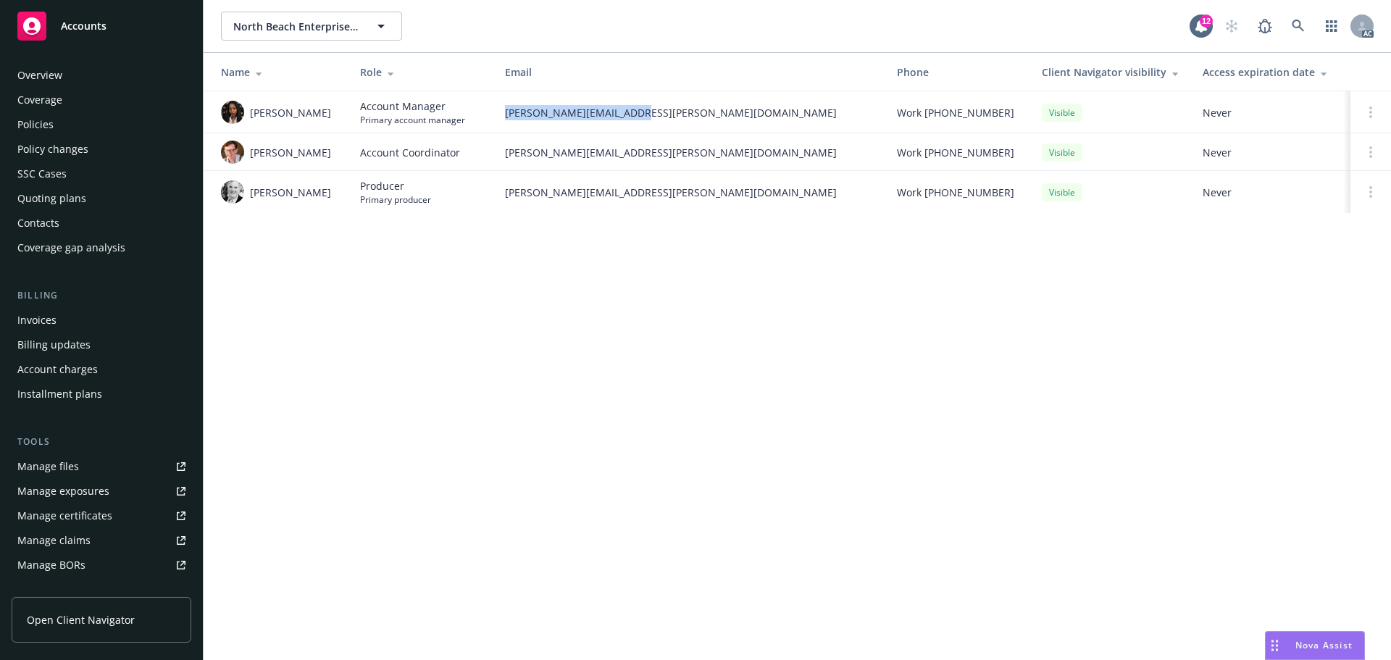
drag, startPoint x: 108, startPoint y: 120, endPoint x: 142, endPoint y: 122, distance: 34.1
click at [108, 120] on div "Policies" at bounding box center [101, 124] width 168 height 23
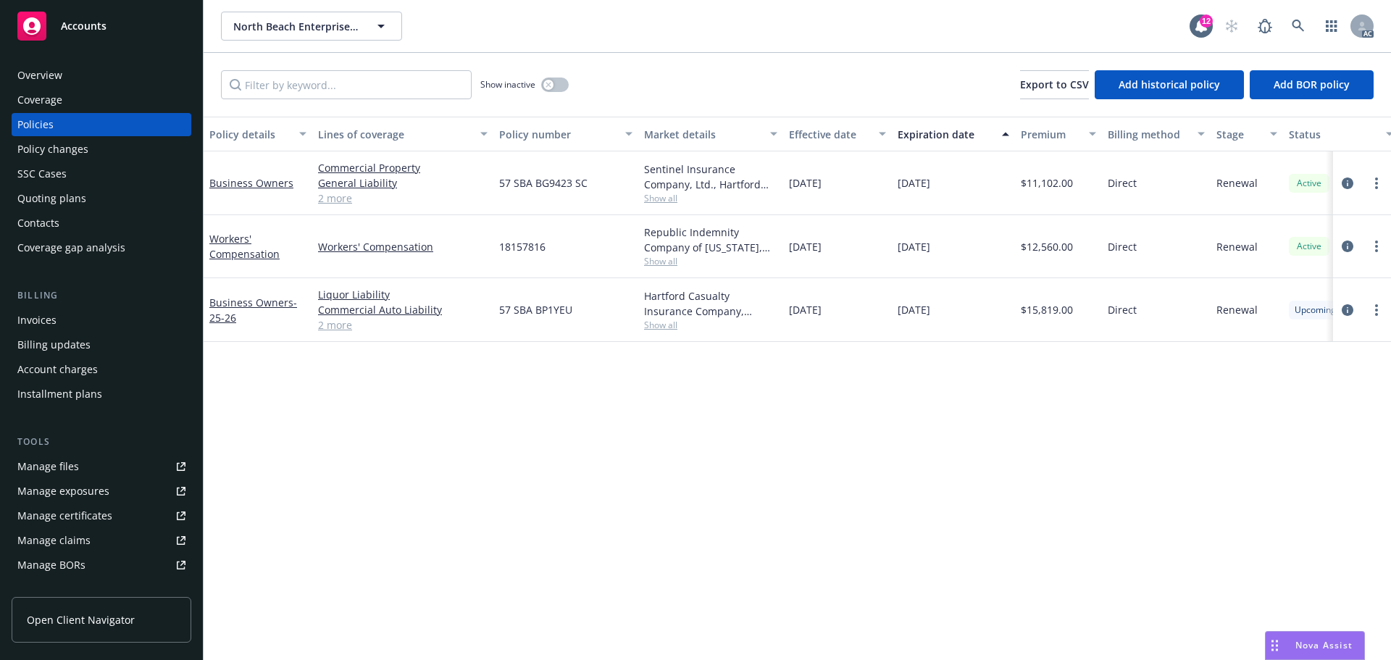
drag, startPoint x: 846, startPoint y: 307, endPoint x: 782, endPoint y: 311, distance: 64.6
click at [782, 311] on div "Business Owners - 25-26 Liquor Liability Commercial Auto Liability General Liab…" at bounding box center [903, 310] width 1399 height 64
click at [928, 359] on div "Policy details Lines of coverage Policy number Market details Effective date Ex…" at bounding box center [798, 388] width 1188 height 543
drag, startPoint x: 878, startPoint y: 314, endPoint x: 788, endPoint y: 328, distance: 90.8
click at [788, 328] on div "[DATE]" at bounding box center [837, 310] width 109 height 64
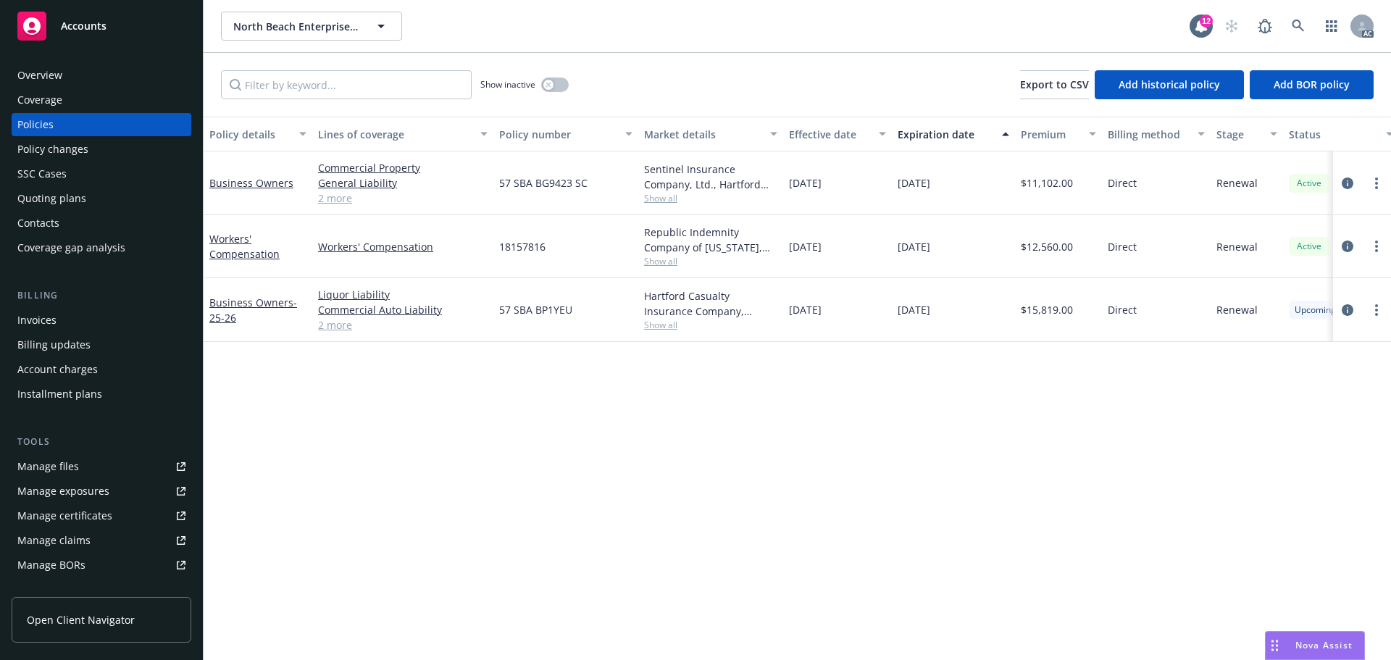
drag, startPoint x: 950, startPoint y: 301, endPoint x: 882, endPoint y: 308, distance: 68.5
click at [882, 308] on div "Business Owners - 25-26 Liquor Liability Commercial Auto Liability General Liab…" at bounding box center [903, 310] width 1399 height 64
click at [62, 73] on div "Overview" at bounding box center [101, 75] width 168 height 23
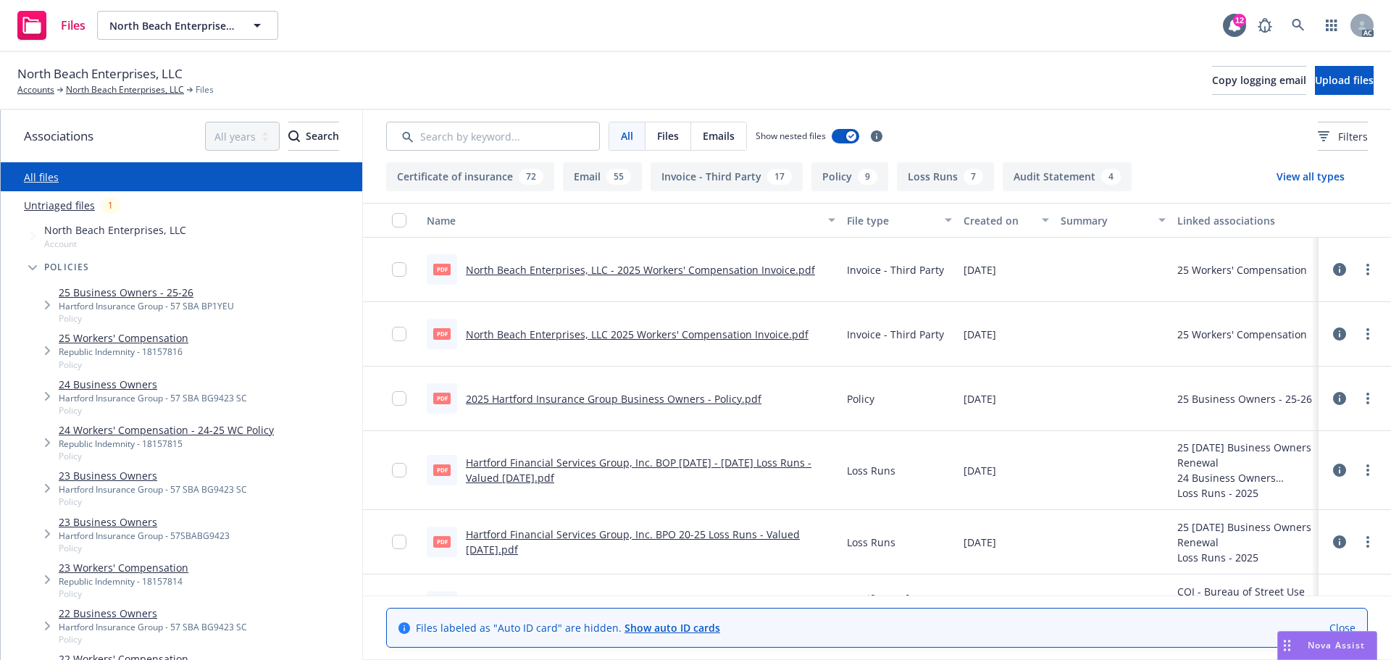
click at [186, 292] on link "25 Business Owners - 25-26" at bounding box center [146, 292] width 175 height 15
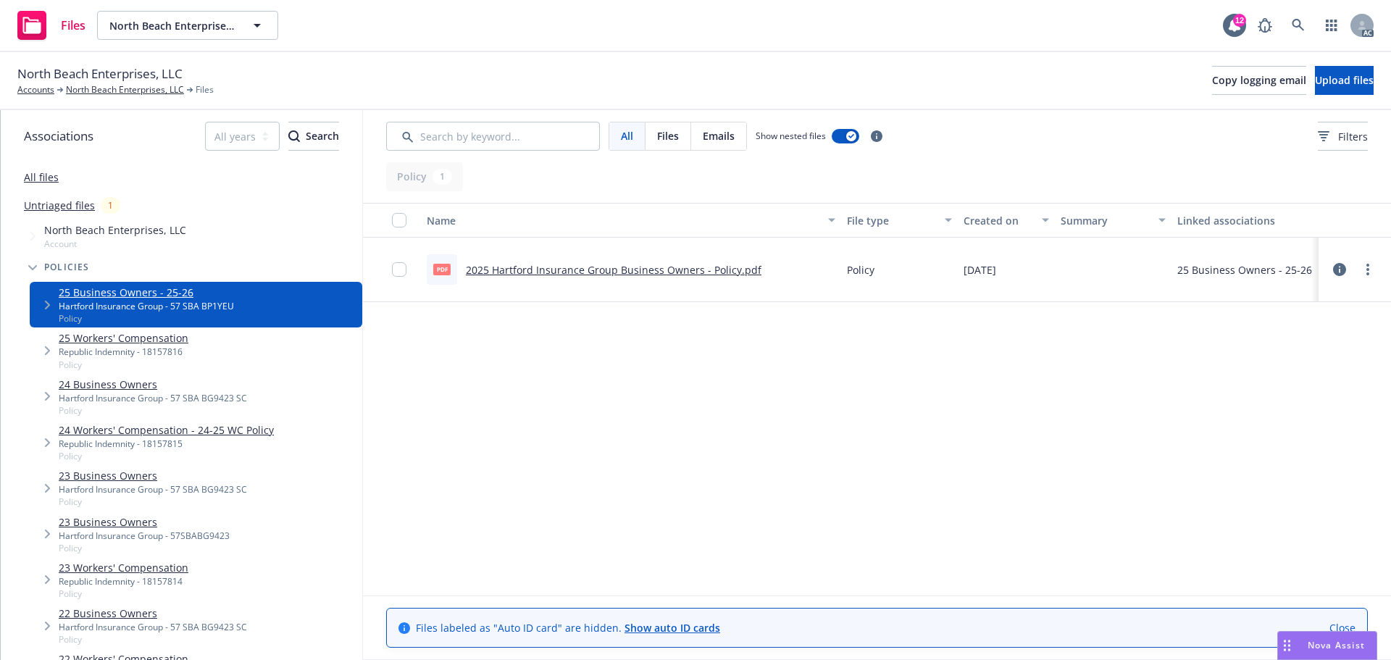
click at [47, 180] on link "All files" at bounding box center [41, 177] width 35 height 14
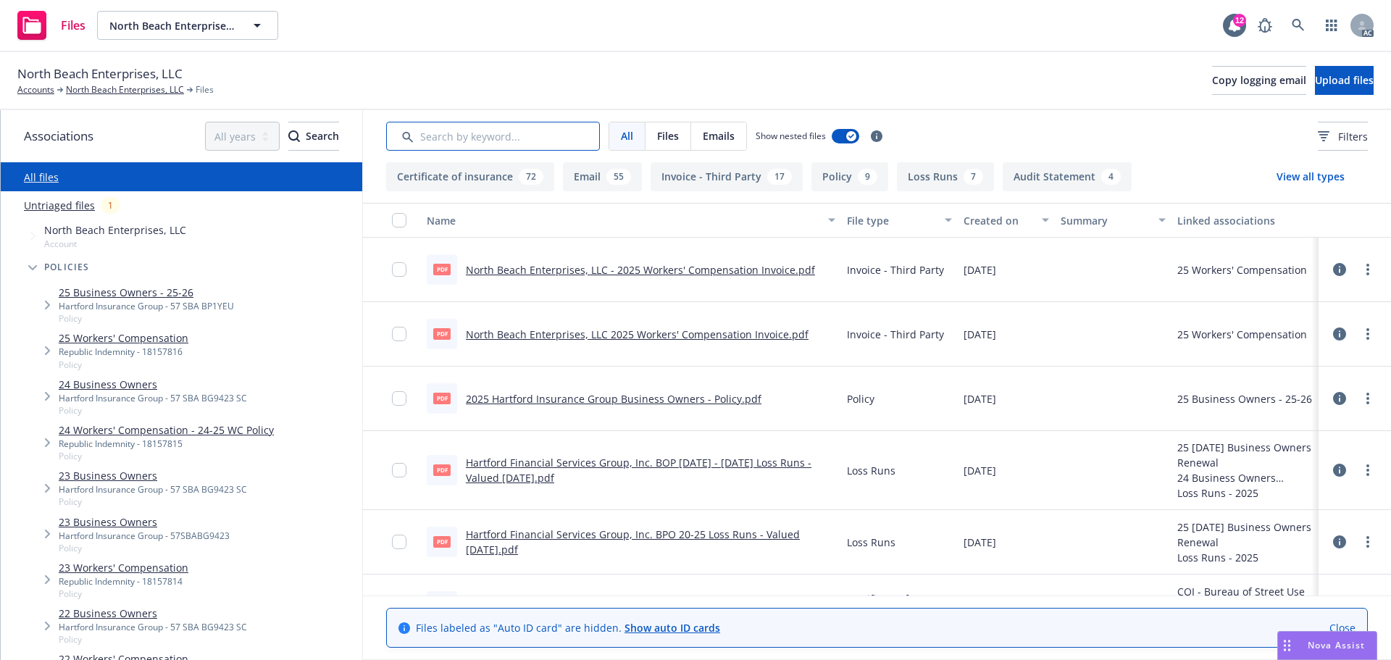
click at [495, 127] on input "Search by keyword..." at bounding box center [493, 136] width 214 height 29
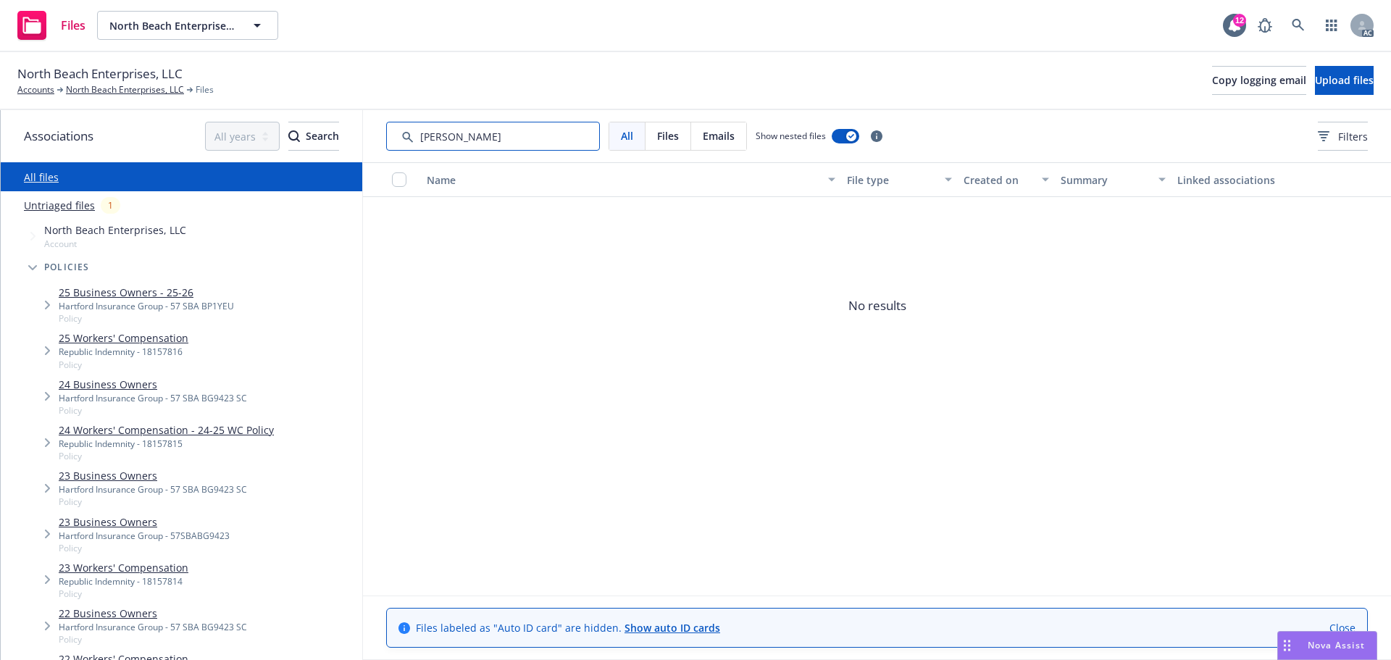
drag, startPoint x: 483, startPoint y: 145, endPoint x: 428, endPoint y: 138, distance: 56.2
click at [428, 138] on input "Search by keyword..." at bounding box center [493, 136] width 214 height 29
type input "app"
drag, startPoint x: 404, startPoint y: 129, endPoint x: 375, endPoint y: 133, distance: 29.9
click at [375, 133] on div "All Files Emails Show nested files Filters" at bounding box center [877, 136] width 1028 height 52
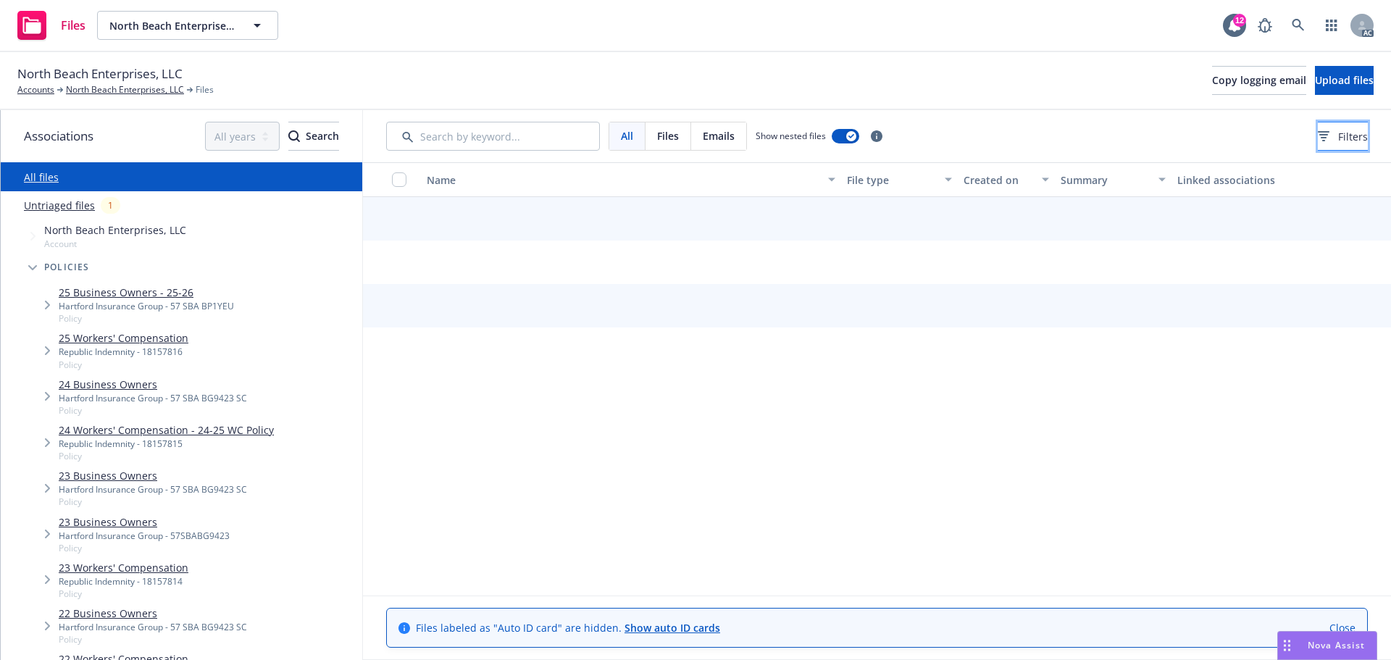
click at [1318, 136] on button "Filters" at bounding box center [1343, 136] width 50 height 29
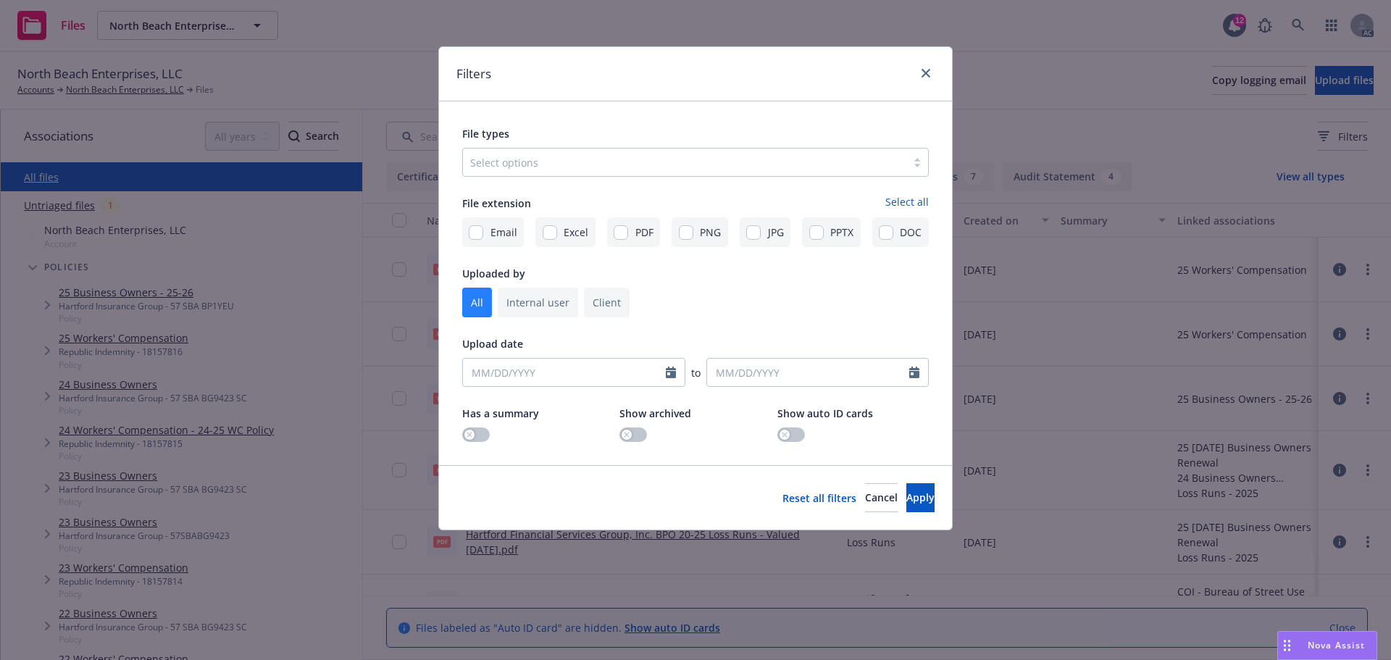
click at [543, 171] on div at bounding box center [684, 162] width 429 height 17
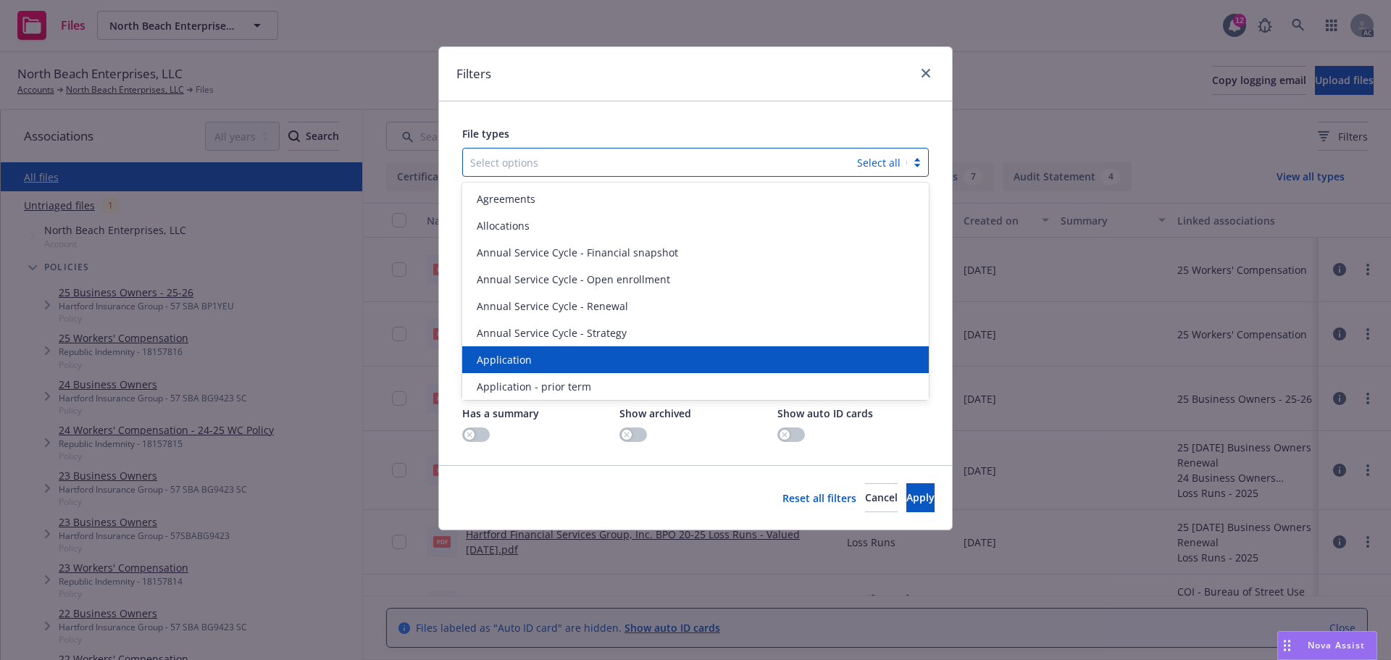
click at [492, 370] on div "Application" at bounding box center [695, 359] width 467 height 27
click at [492, 373] on div "Application - prior term" at bounding box center [695, 386] width 467 height 27
click at [492, 370] on div "Application - signed" at bounding box center [695, 359] width 467 height 27
click at [492, 370] on div "Application - unsigned" at bounding box center [695, 359] width 467 height 27
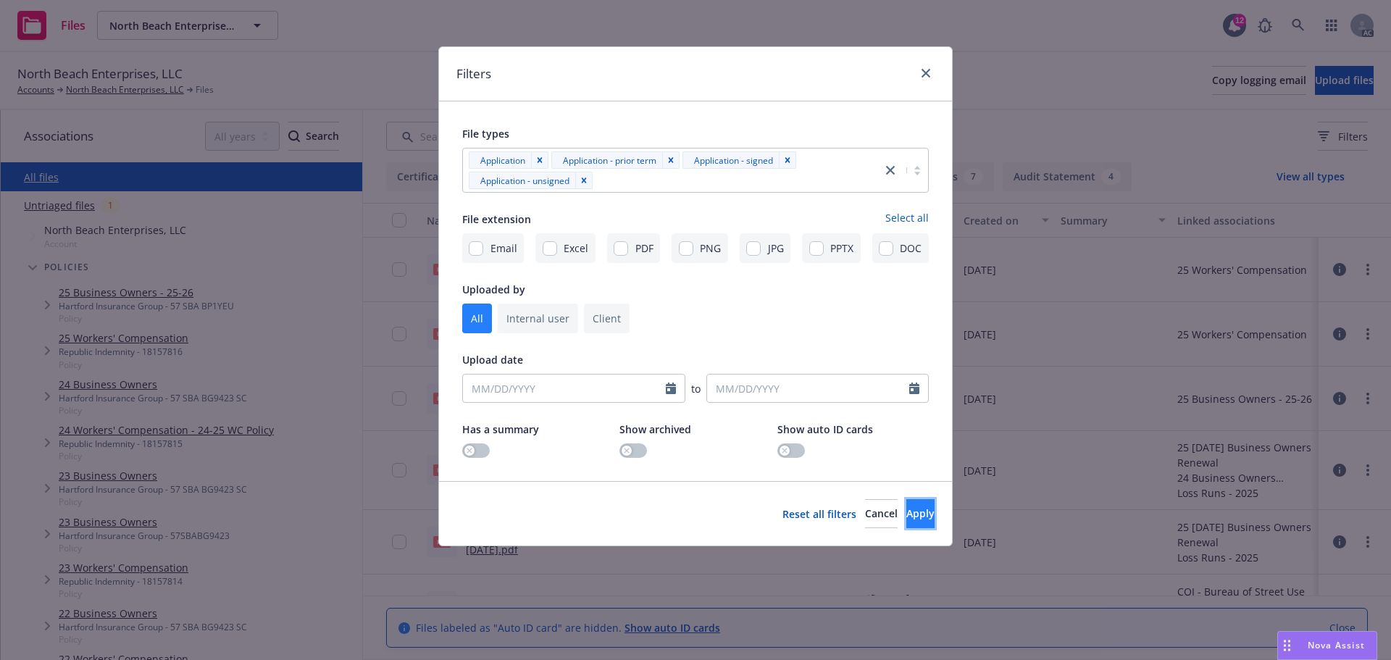
click at [925, 516] on button "Apply" at bounding box center [921, 513] width 28 height 29
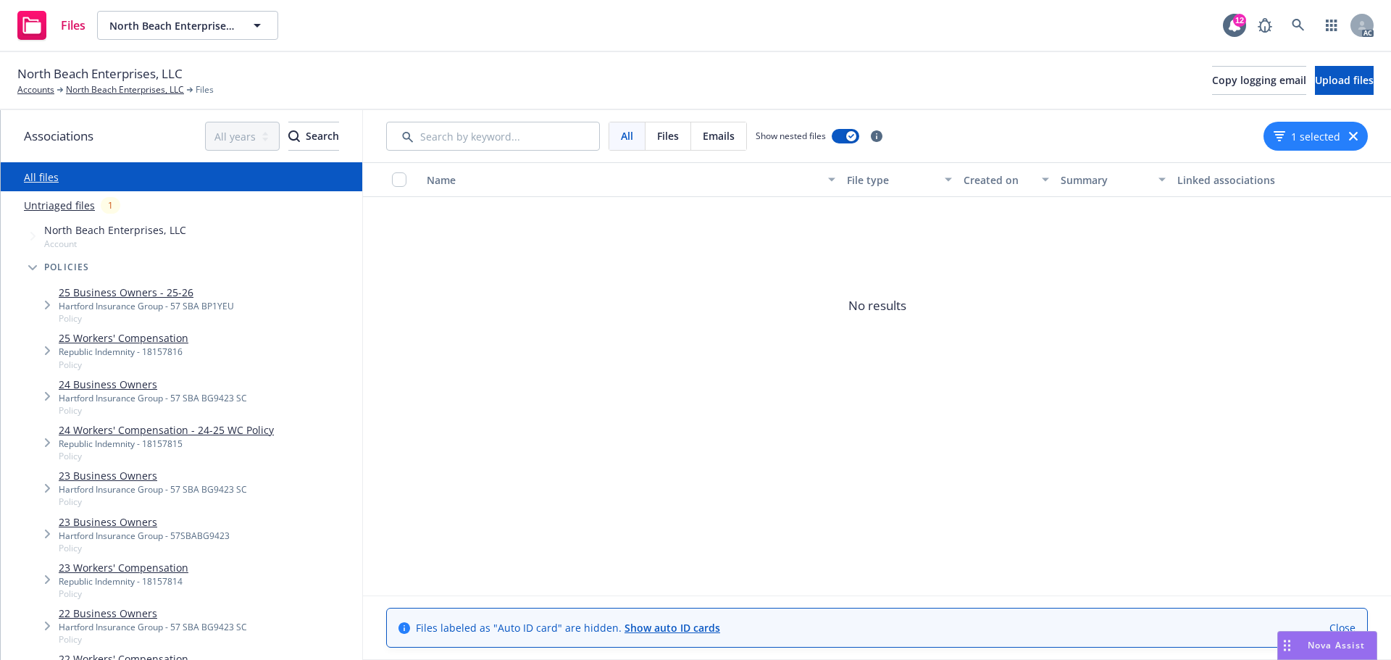
click at [1356, 138] on icon "button" at bounding box center [1353, 136] width 9 height 9
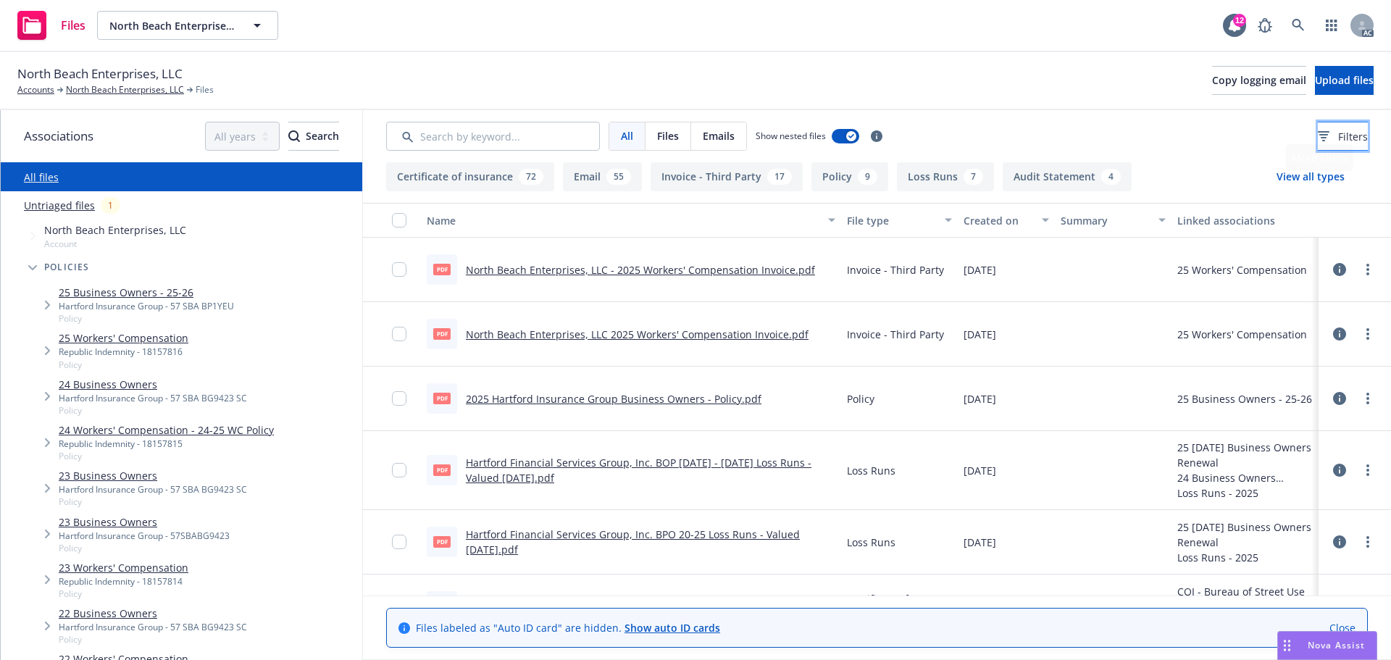
click at [1325, 126] on button "Filters" at bounding box center [1343, 136] width 50 height 29
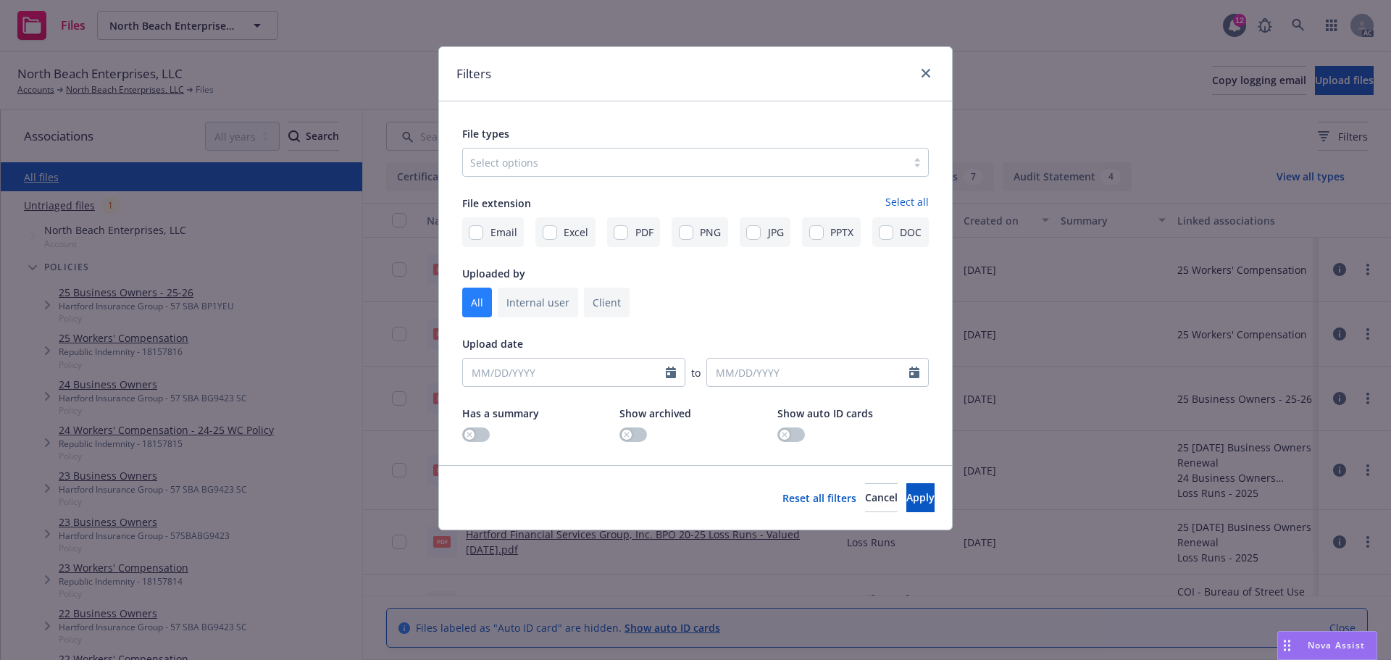
click at [795, 172] on div "Select options" at bounding box center [684, 162] width 443 height 23
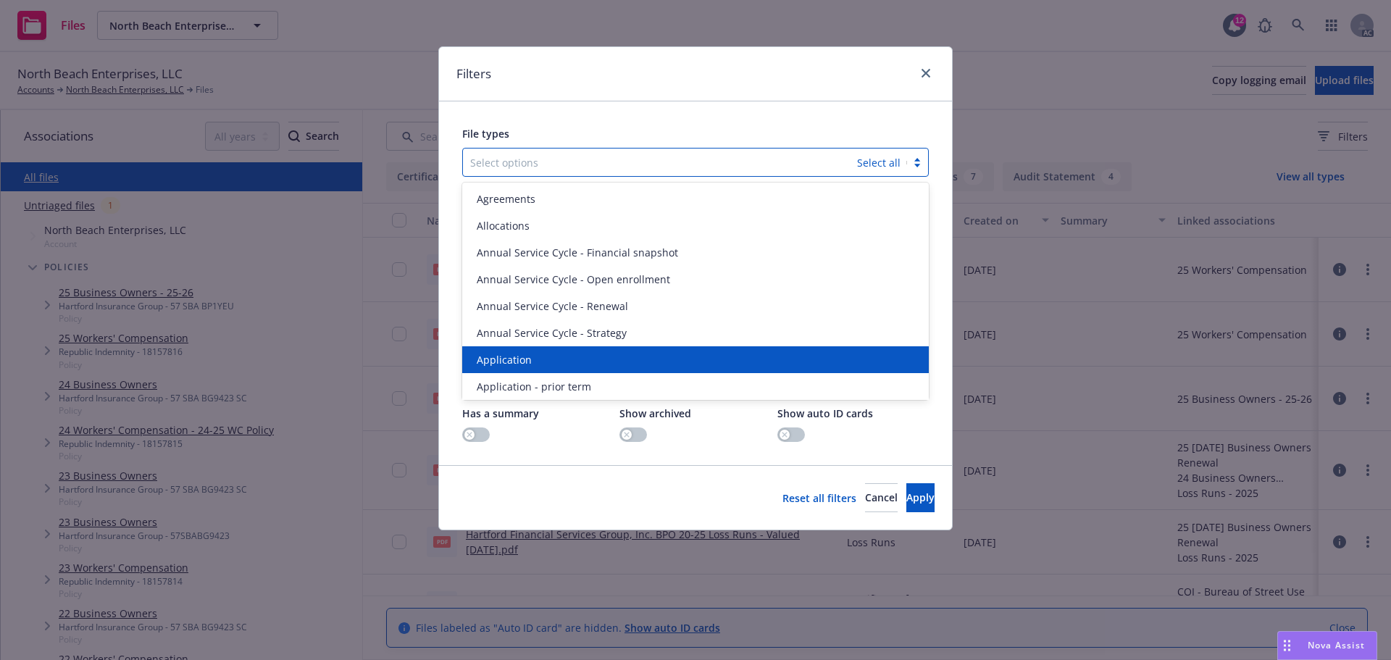
click at [580, 347] on div "Application" at bounding box center [695, 359] width 467 height 27
click at [580, 347] on div "Application - prior term" at bounding box center [695, 359] width 467 height 27
click at [580, 347] on div "Application - signed" at bounding box center [695, 359] width 467 height 27
click at [580, 347] on div "Application - unsigned" at bounding box center [695, 359] width 467 height 27
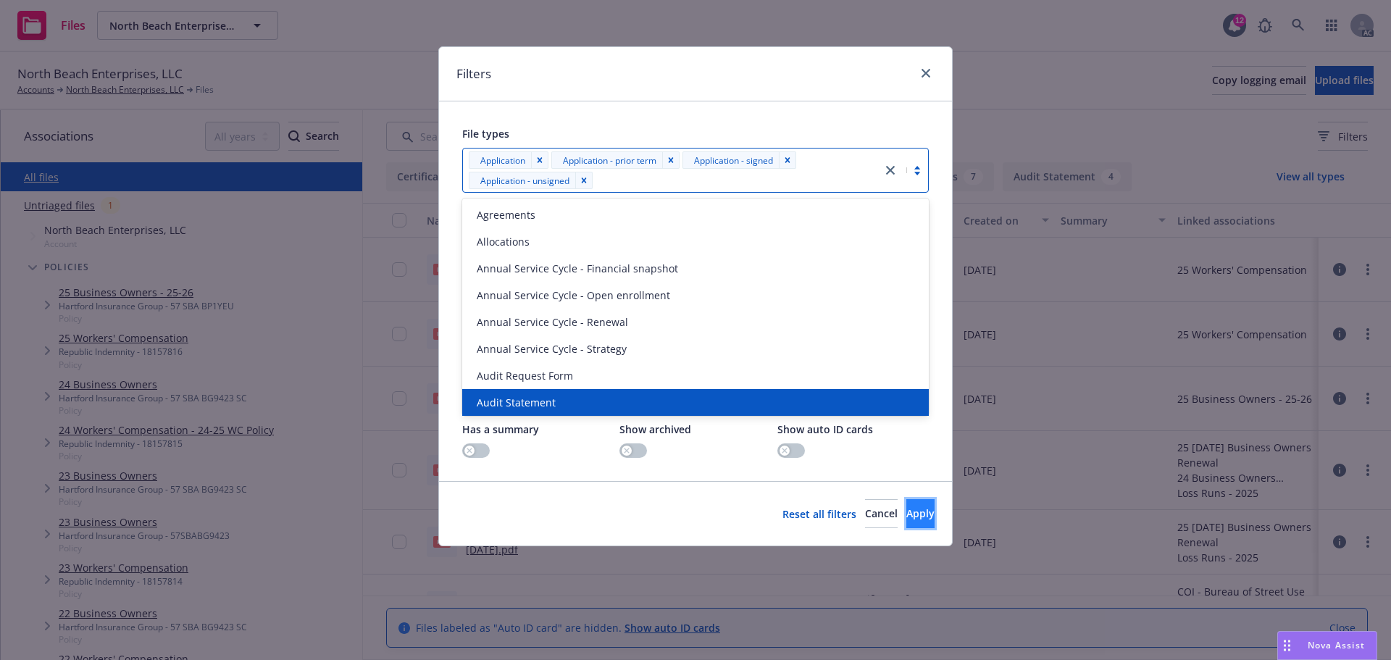
click at [907, 501] on button "Apply" at bounding box center [921, 513] width 28 height 29
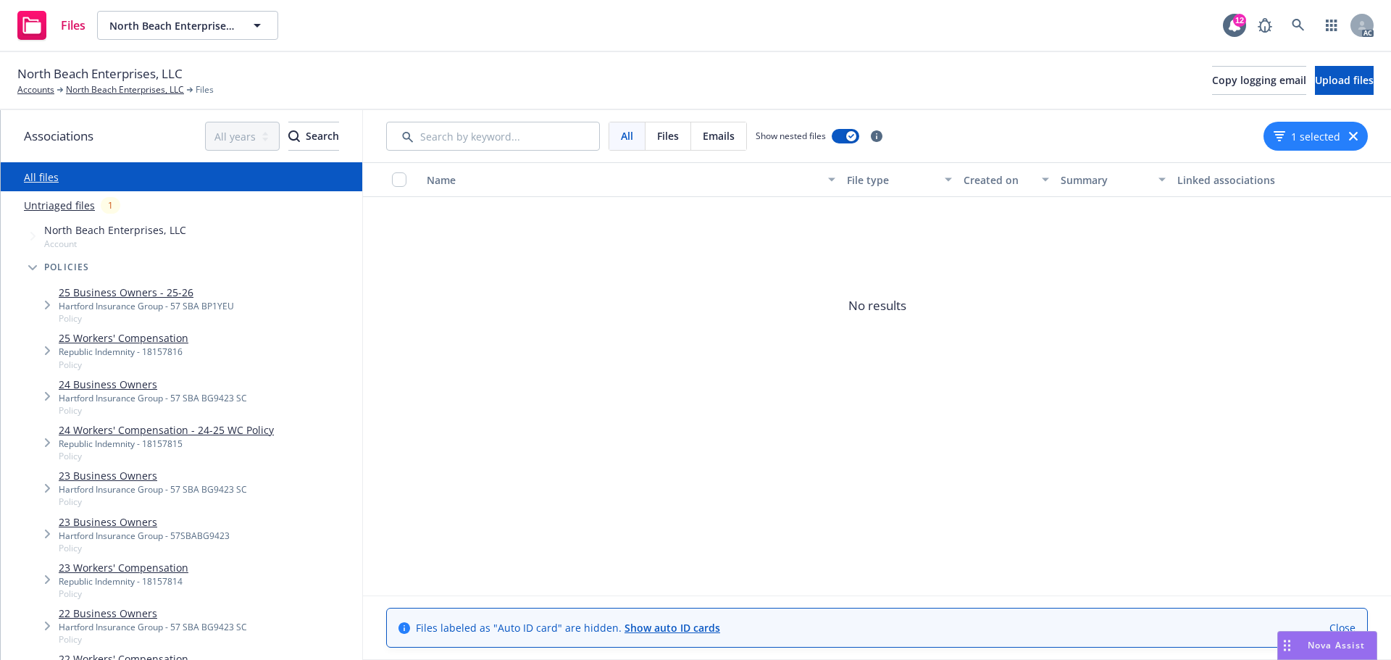
click at [1350, 140] on div "1 selected" at bounding box center [1316, 136] width 104 height 29
click at [1357, 137] on icon "button" at bounding box center [1353, 136] width 9 height 9
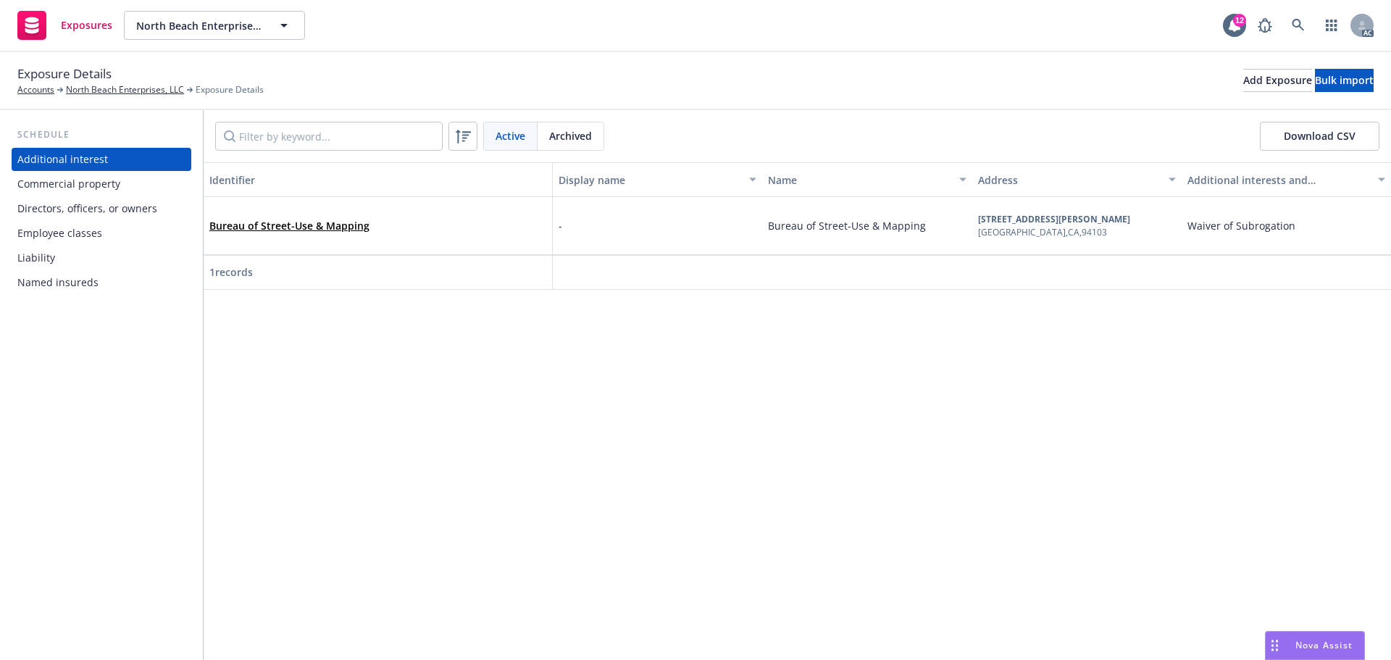
click at [405, 515] on div "Identifier Display name Name Address Additional interests and endorsements appl…" at bounding box center [798, 411] width 1188 height 498
drag, startPoint x: 411, startPoint y: 530, endPoint x: 445, endPoint y: 603, distance: 80.7
click at [411, 530] on div "Identifier Display name Name Address Additional interests and endorsements appl…" at bounding box center [798, 411] width 1188 height 498
drag, startPoint x: 325, startPoint y: 497, endPoint x: 374, endPoint y: 466, distance: 57.7
click at [325, 497] on div "Identifier Display name Name Address Additional interests and endorsements appl…" at bounding box center [798, 411] width 1188 height 498
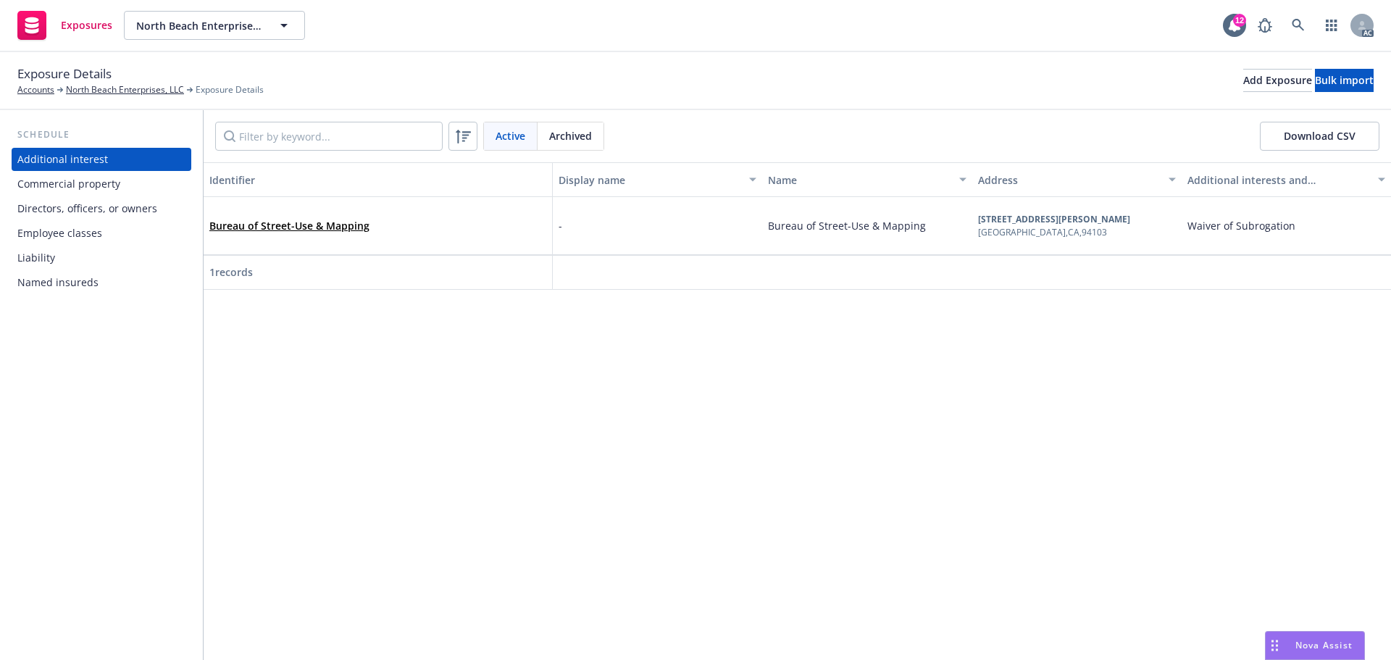
click at [109, 189] on div "Commercial property" at bounding box center [68, 183] width 103 height 23
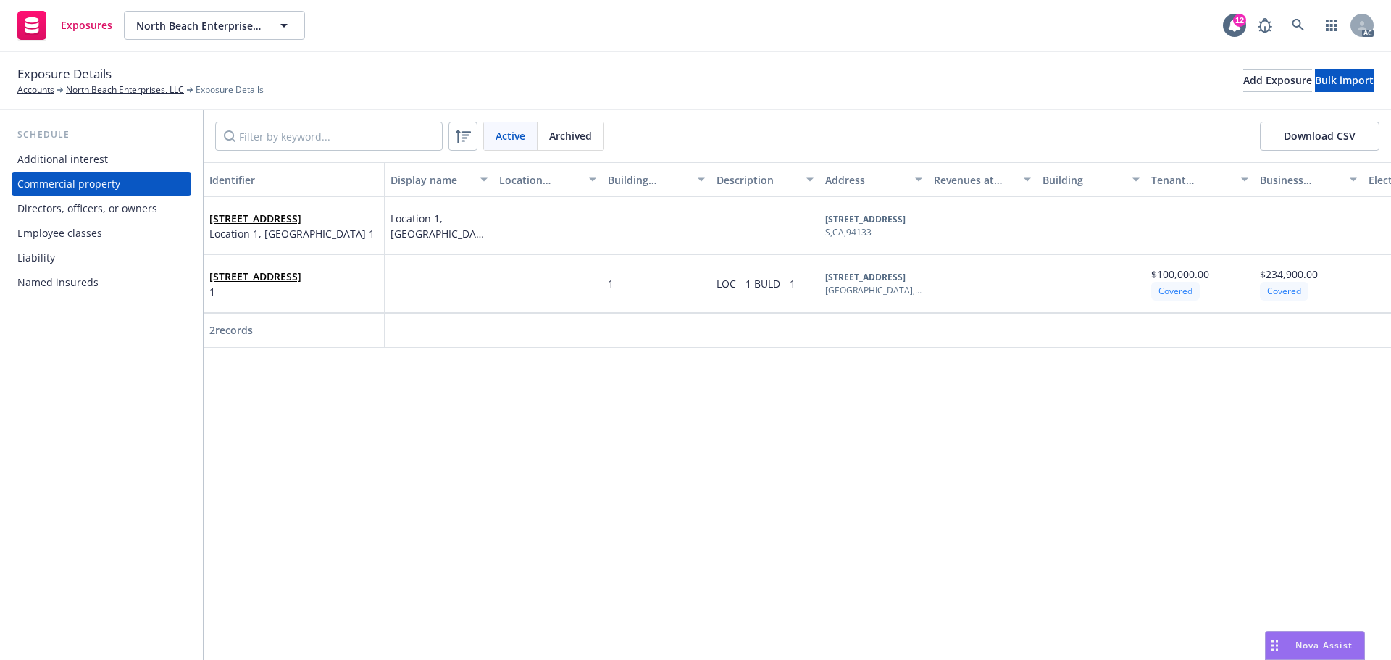
click at [424, 365] on div "Identifier Display name Location number Building number Description Address Rev…" at bounding box center [798, 411] width 1188 height 498
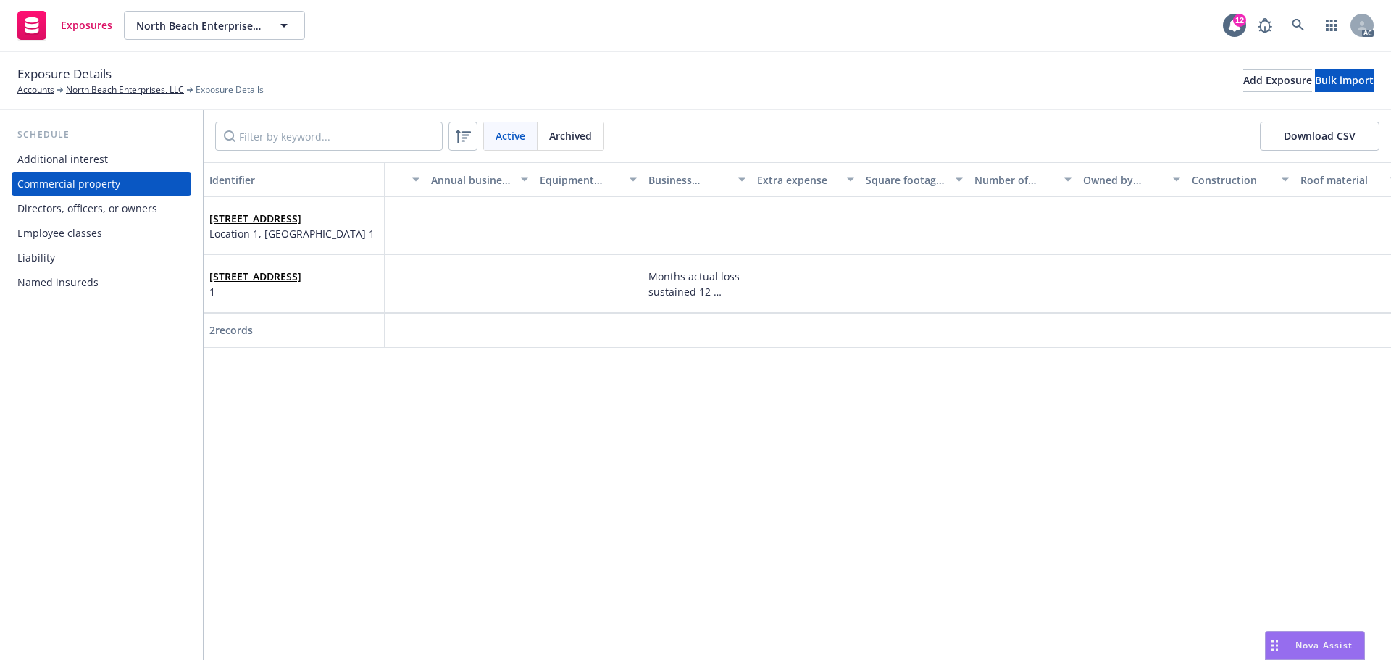
scroll to position [0, 2182]
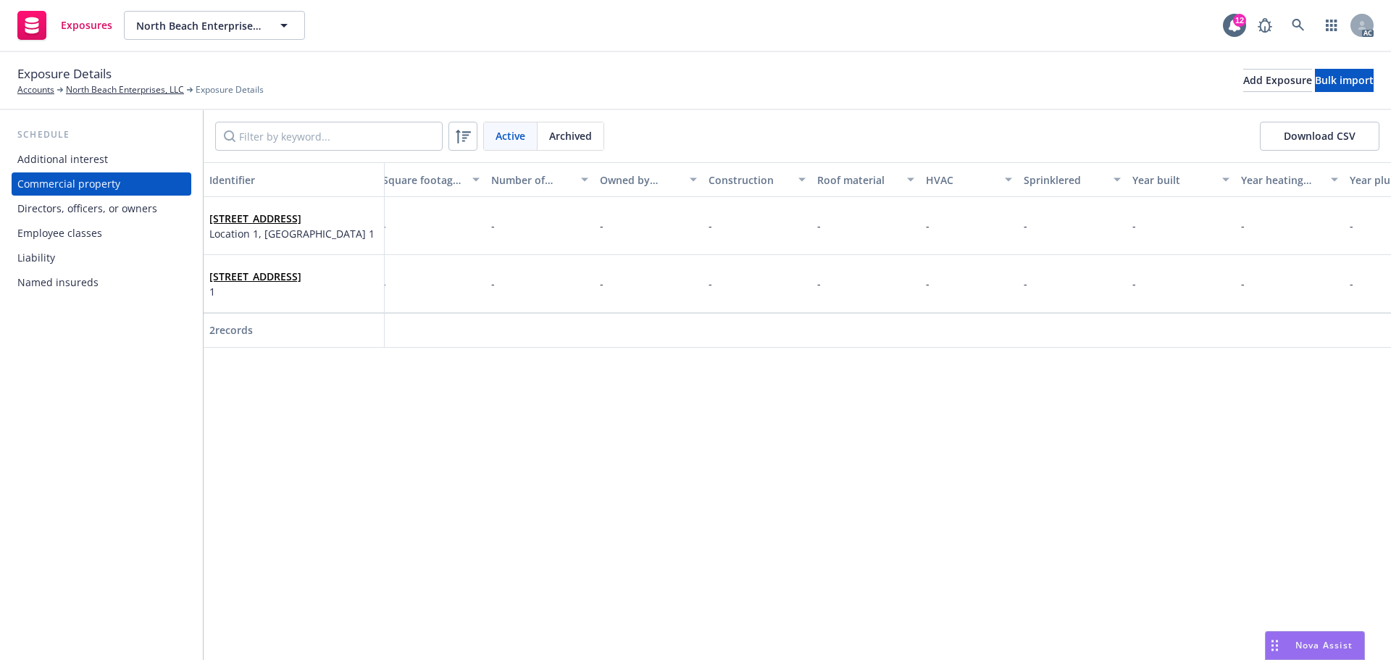
drag, startPoint x: 991, startPoint y: 380, endPoint x: 1115, endPoint y: 386, distance: 124.7
click at [1115, 386] on div "Identifier Display name Location number Building number Description Address Rev…" at bounding box center [798, 411] width 1188 height 498
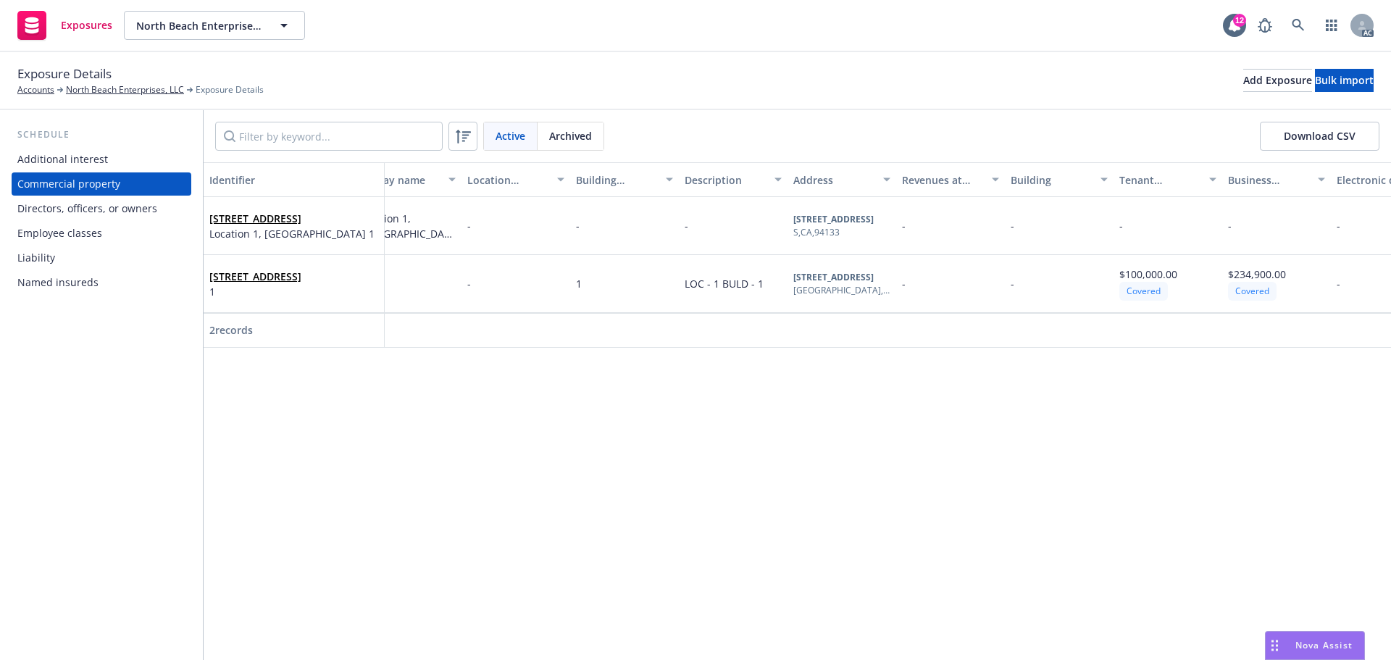
scroll to position [0, 0]
